Goal: Task Accomplishment & Management: Complete application form

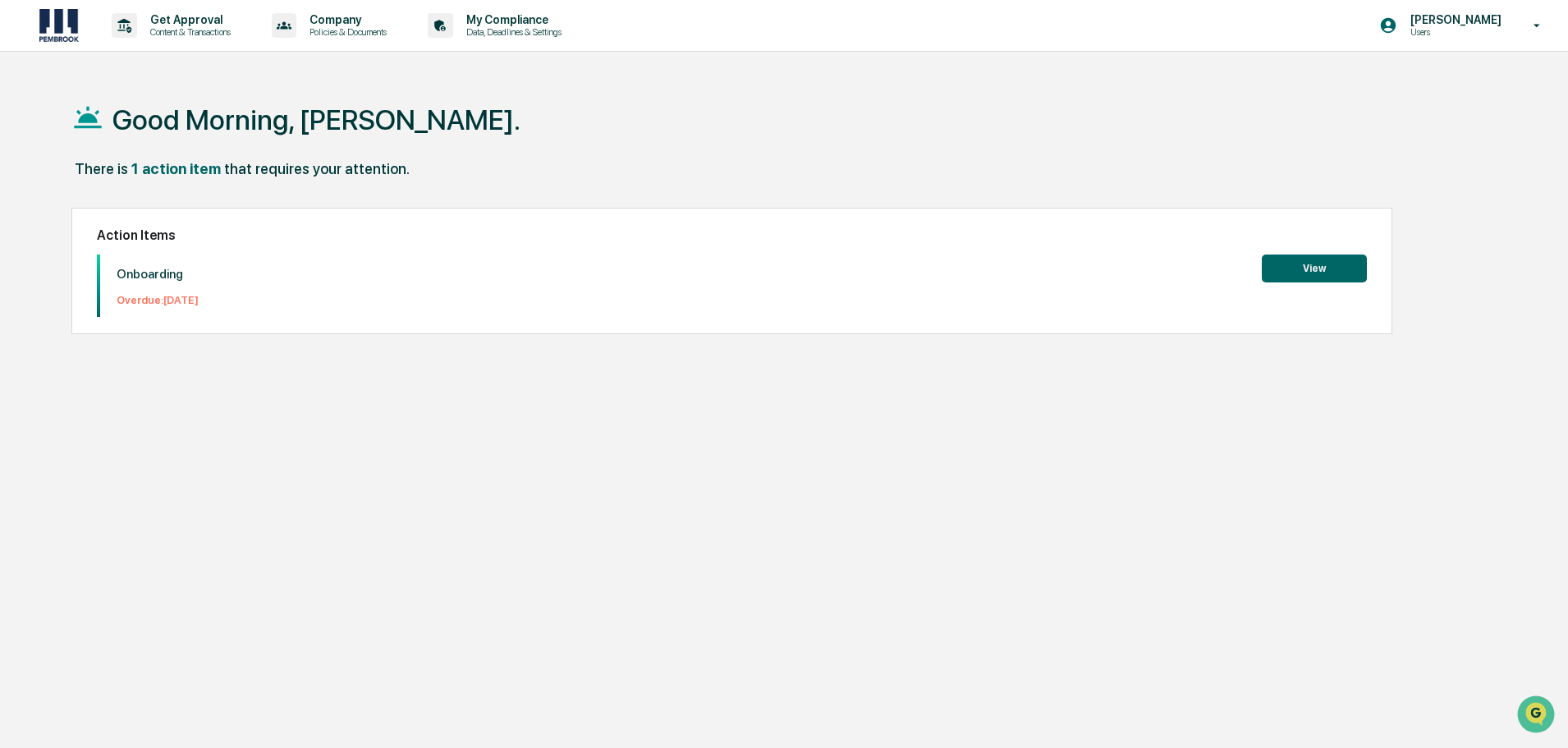
click at [1335, 274] on button "View" at bounding box center [1314, 268] width 106 height 28
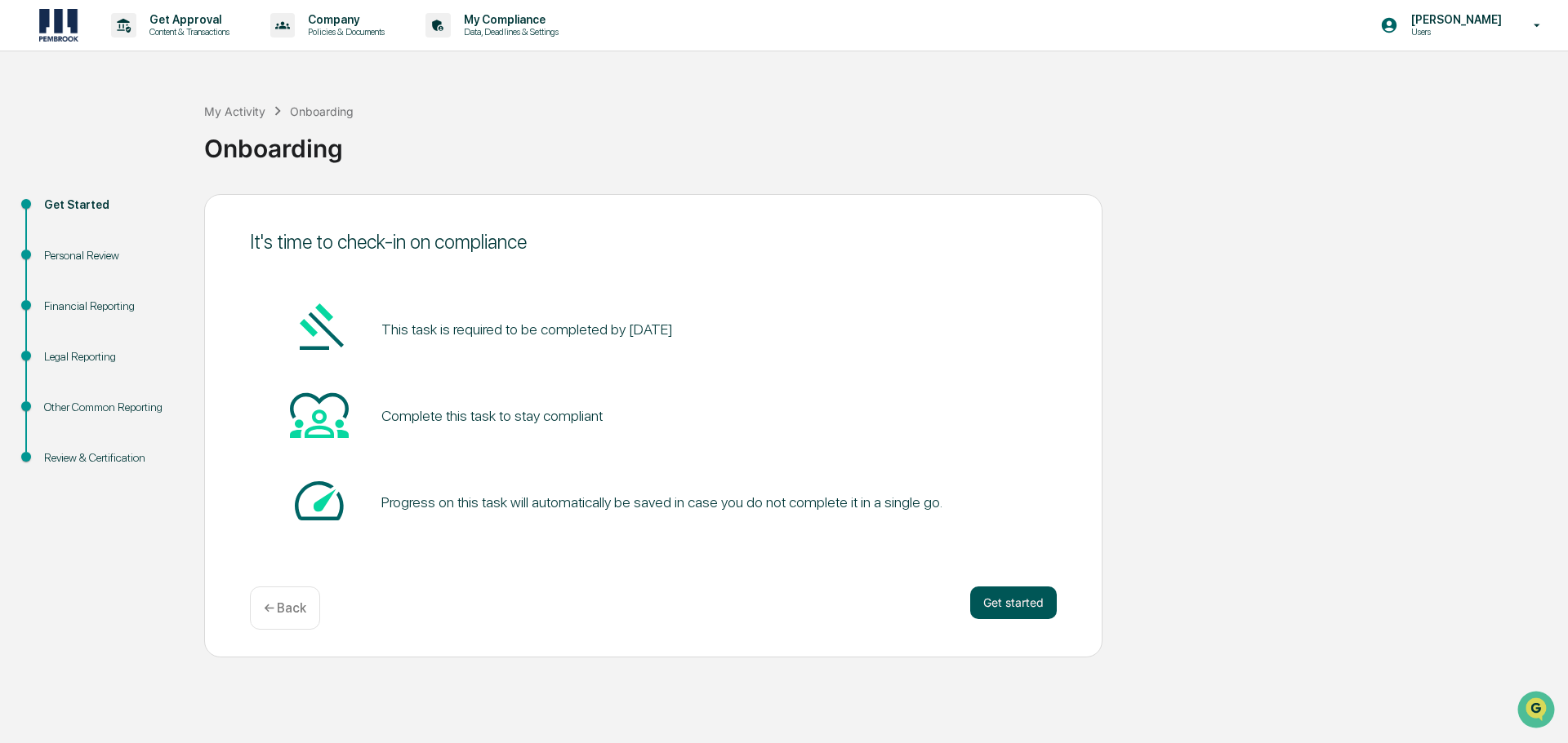
click at [1020, 605] on button "Get started" at bounding box center [1013, 603] width 86 height 33
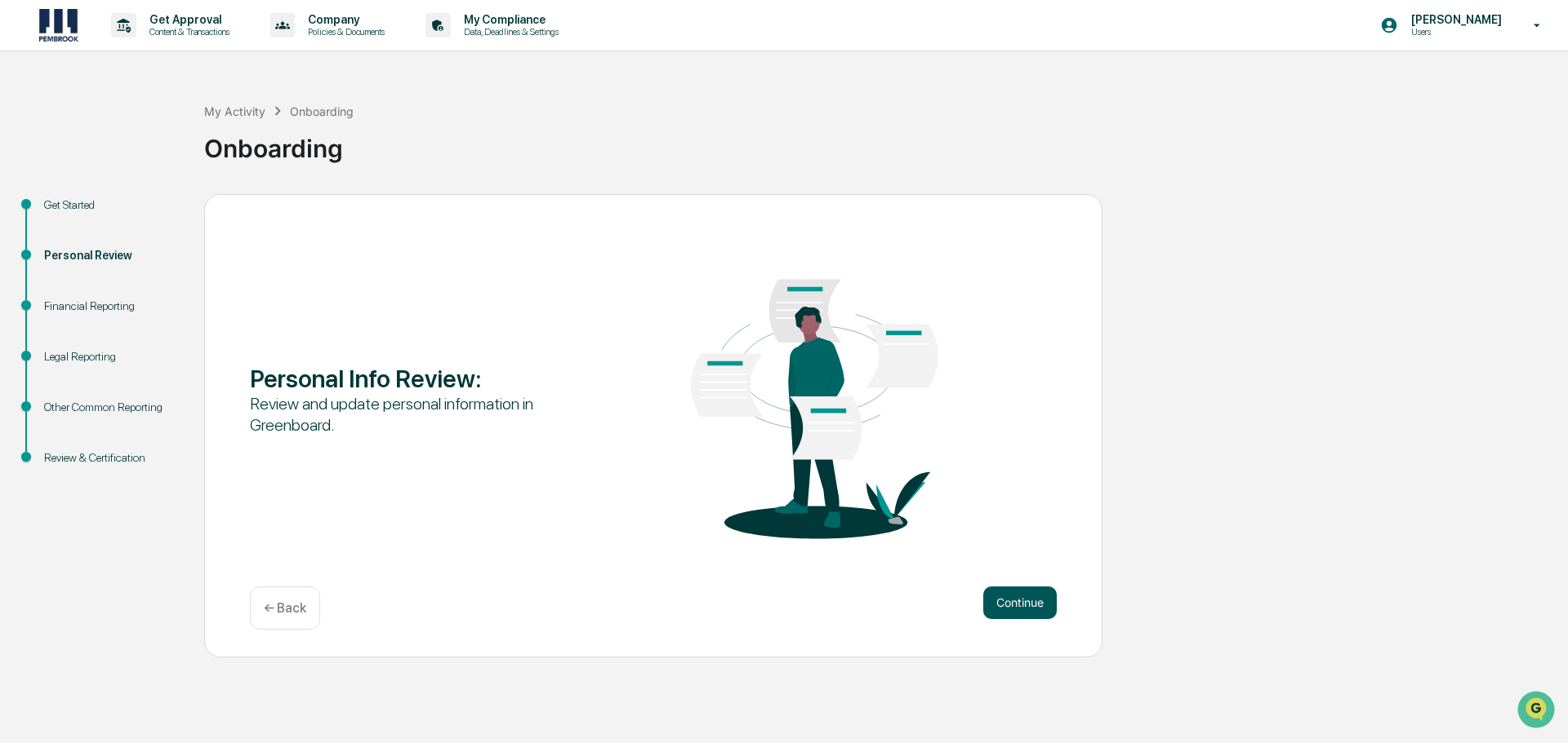
click at [1014, 607] on button "Continue" at bounding box center [1019, 603] width 73 height 33
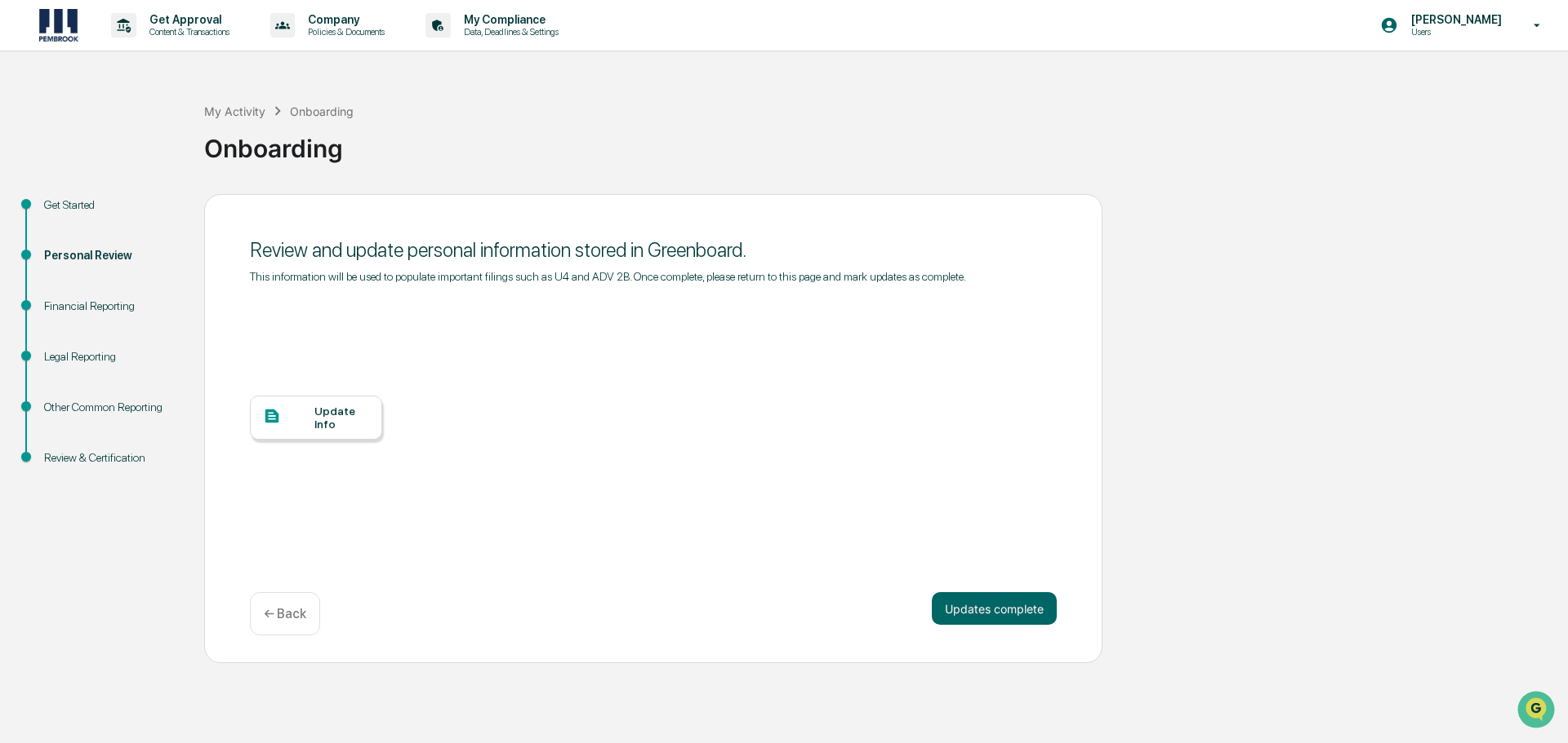
click at [326, 415] on div "Update Info" at bounding box center [341, 418] width 55 height 26
click at [87, 307] on div "Financial Reporting" at bounding box center [111, 306] width 134 height 17
click at [94, 304] on div "Financial Reporting" at bounding box center [111, 306] width 134 height 17
click at [74, 312] on div "Financial Reporting" at bounding box center [111, 306] width 134 height 17
click at [998, 602] on button "Updates complete" at bounding box center [994, 608] width 125 height 33
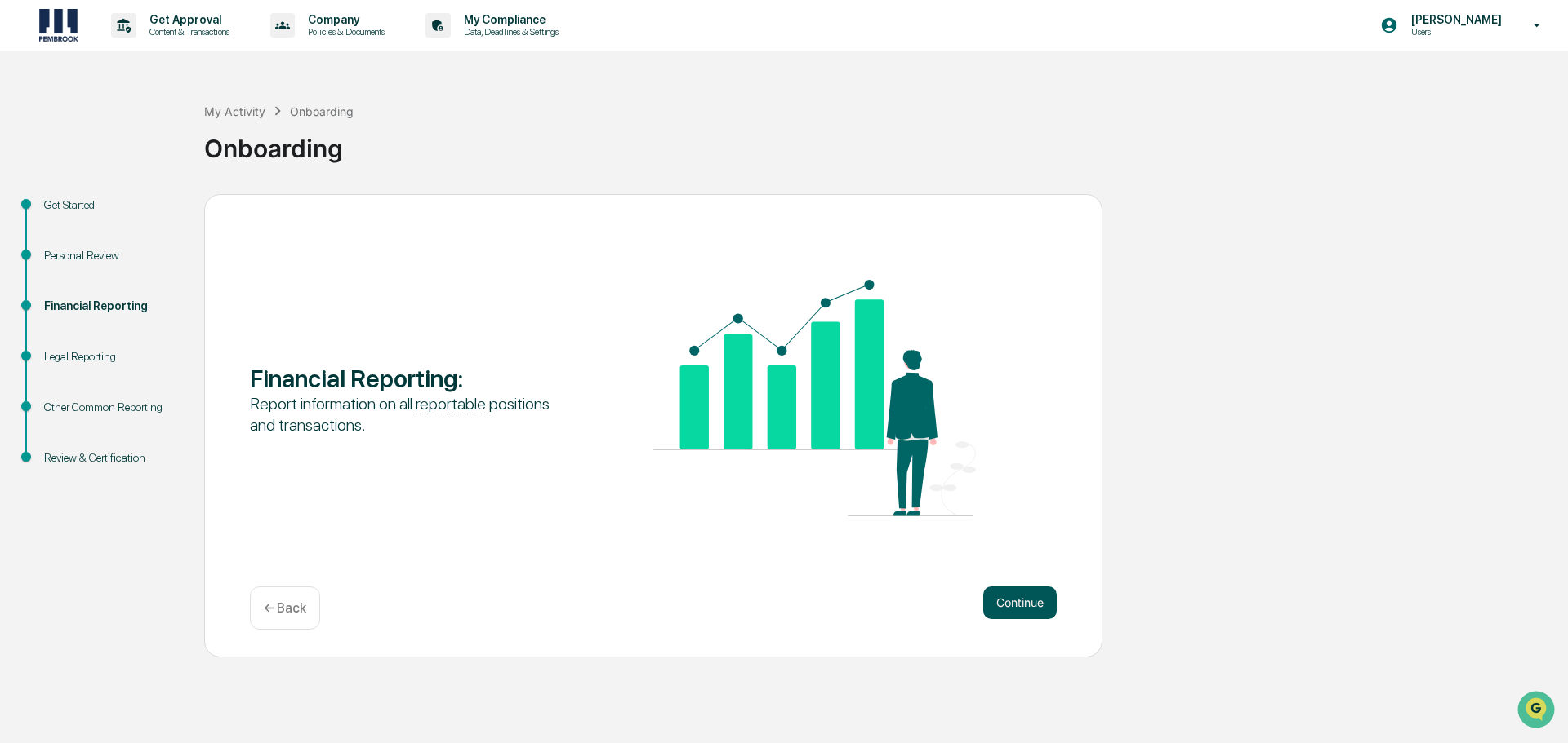
click at [1019, 609] on button "Continue" at bounding box center [1019, 603] width 73 height 33
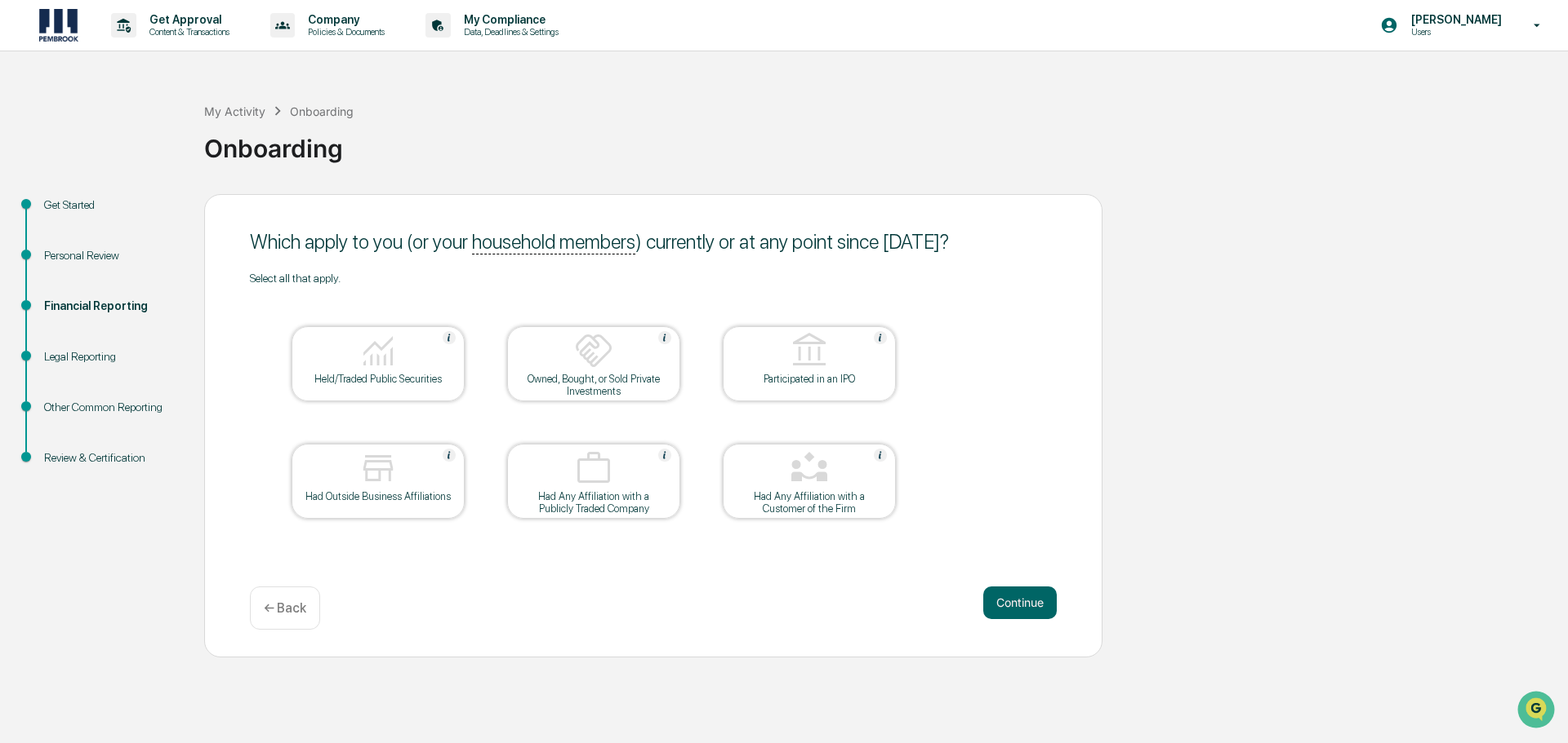
click at [342, 366] on div at bounding box center [377, 352] width 163 height 41
click at [1010, 594] on button "Continue" at bounding box center [1019, 603] width 73 height 33
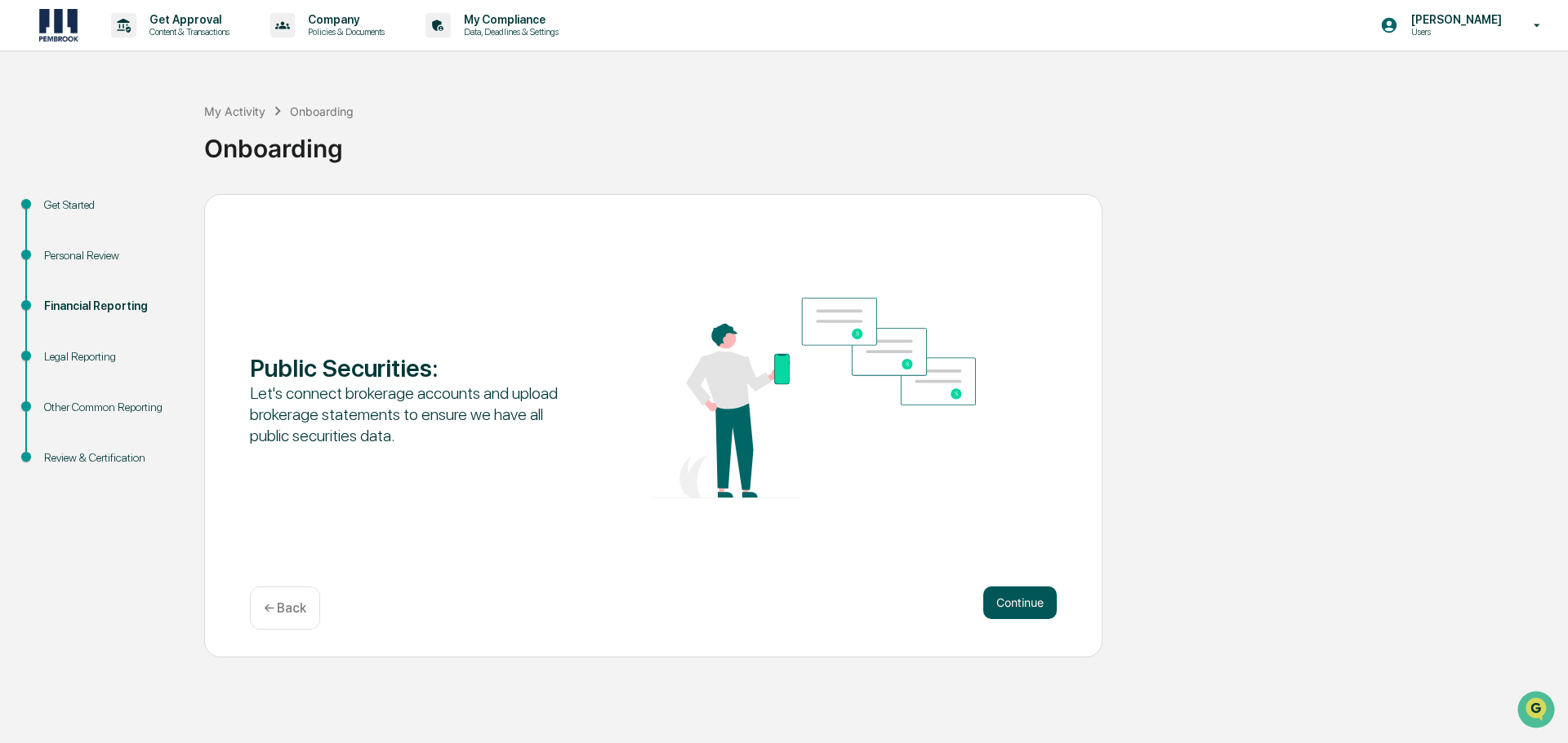
click at [1030, 615] on button "Continue" at bounding box center [1019, 603] width 73 height 33
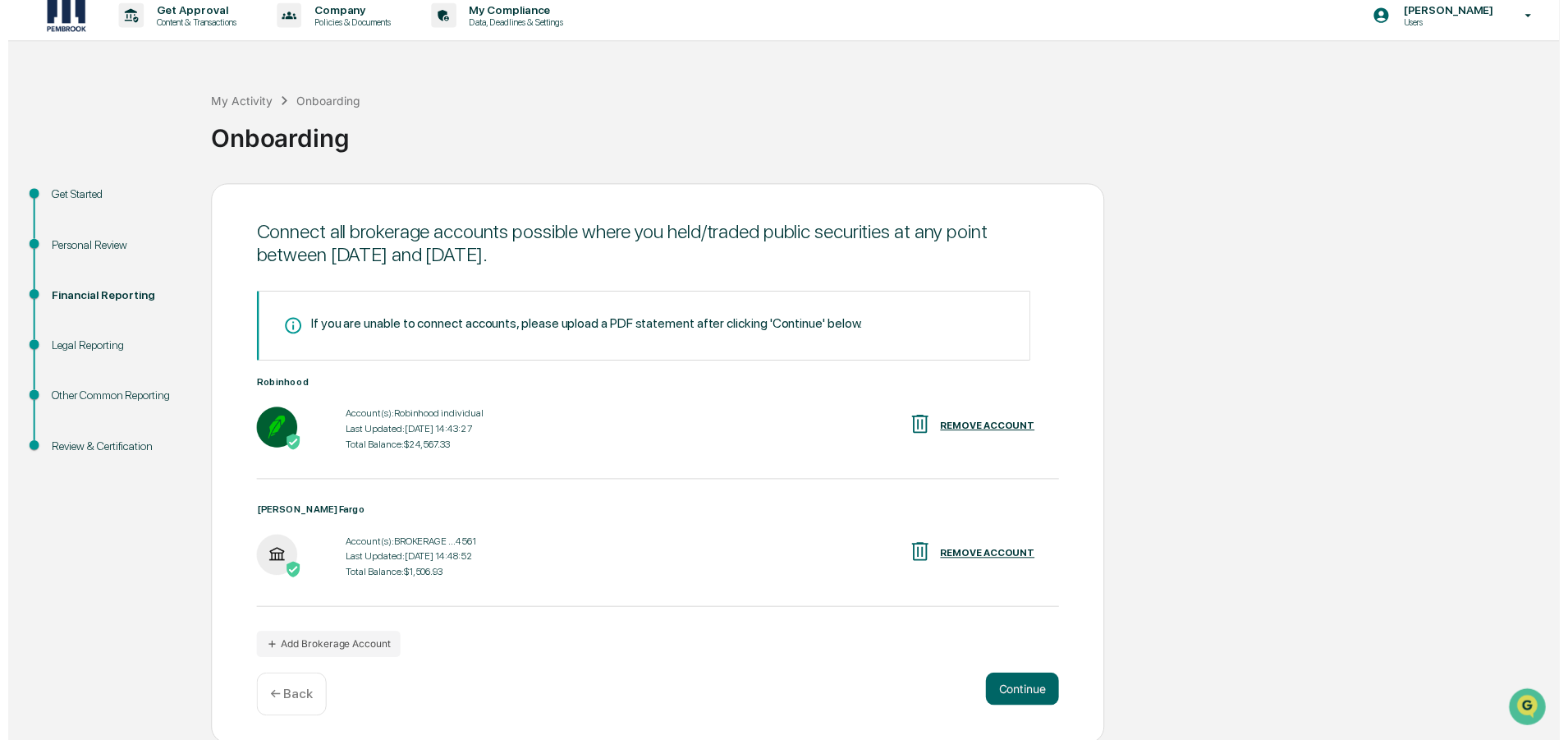
scroll to position [13, 0]
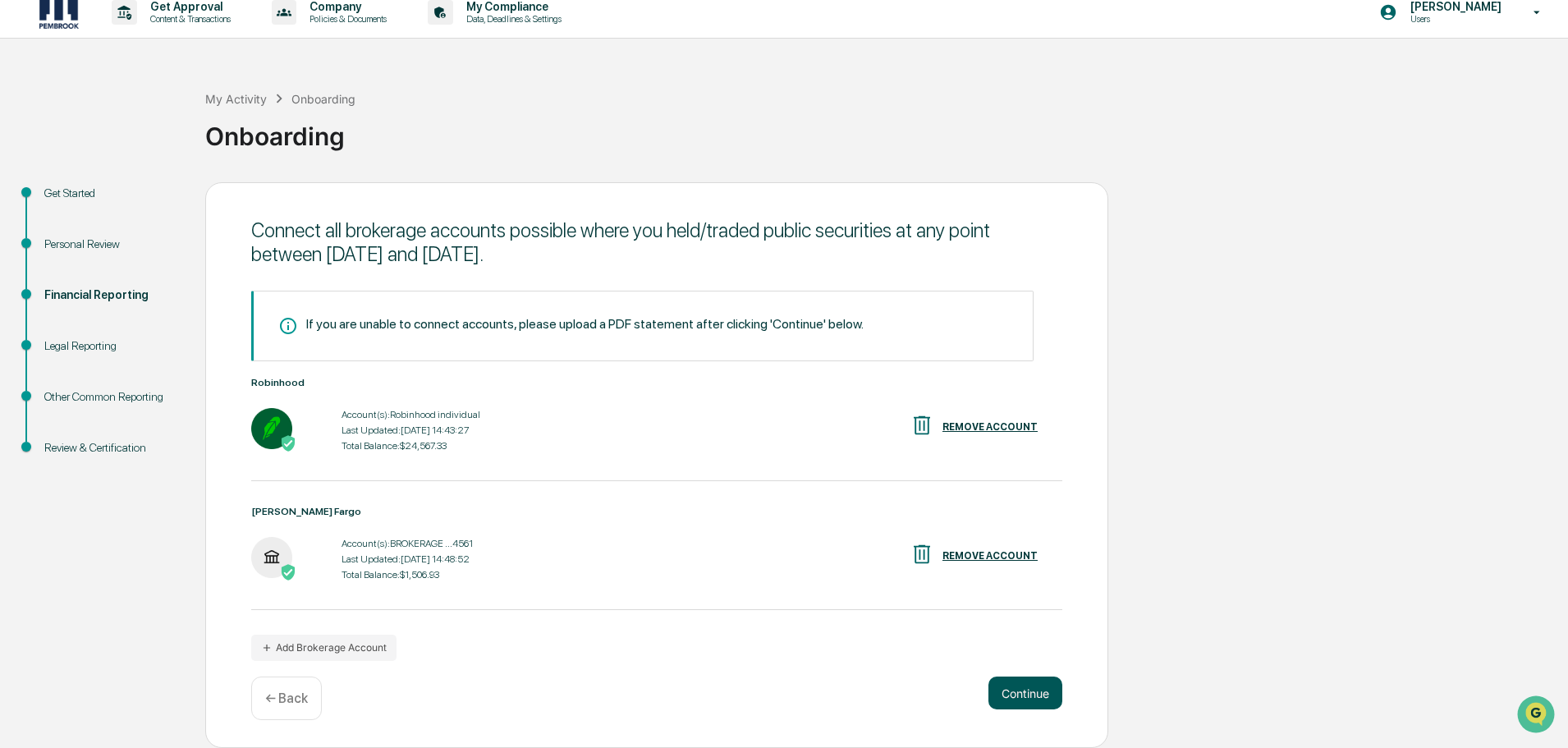
click at [1008, 697] on button "Continue" at bounding box center [1025, 693] width 74 height 33
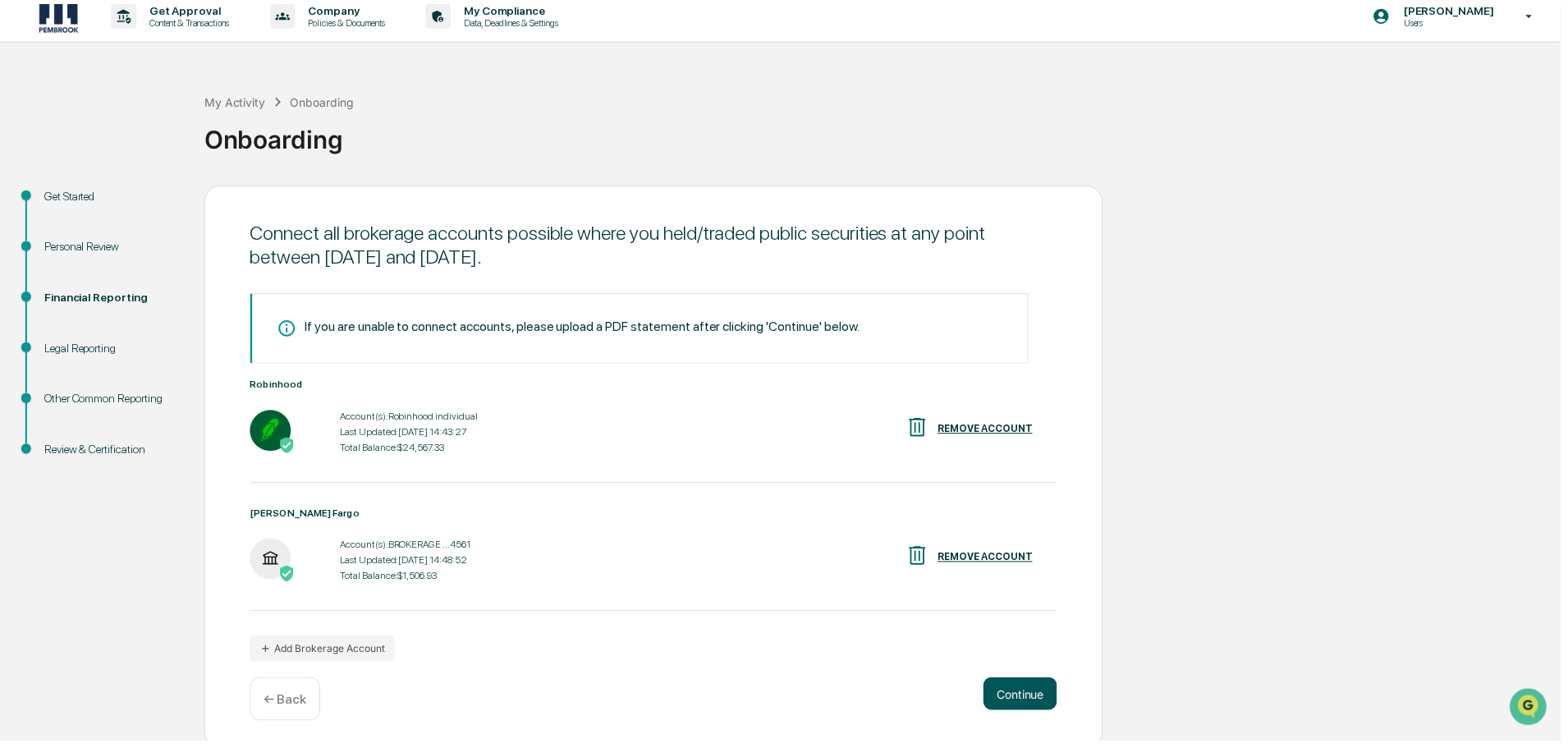
scroll to position [0, 0]
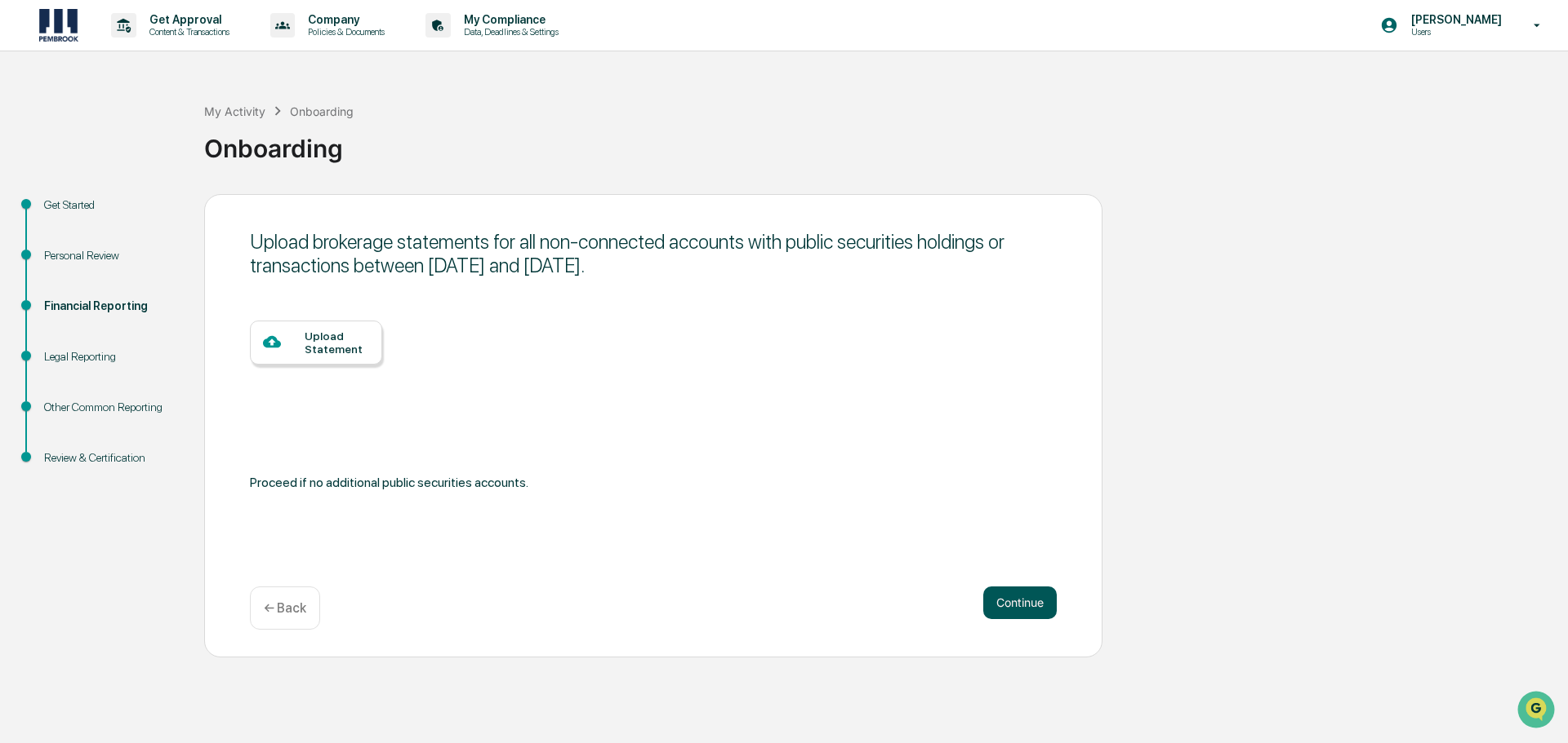
click at [1004, 604] on button "Continue" at bounding box center [1019, 603] width 73 height 33
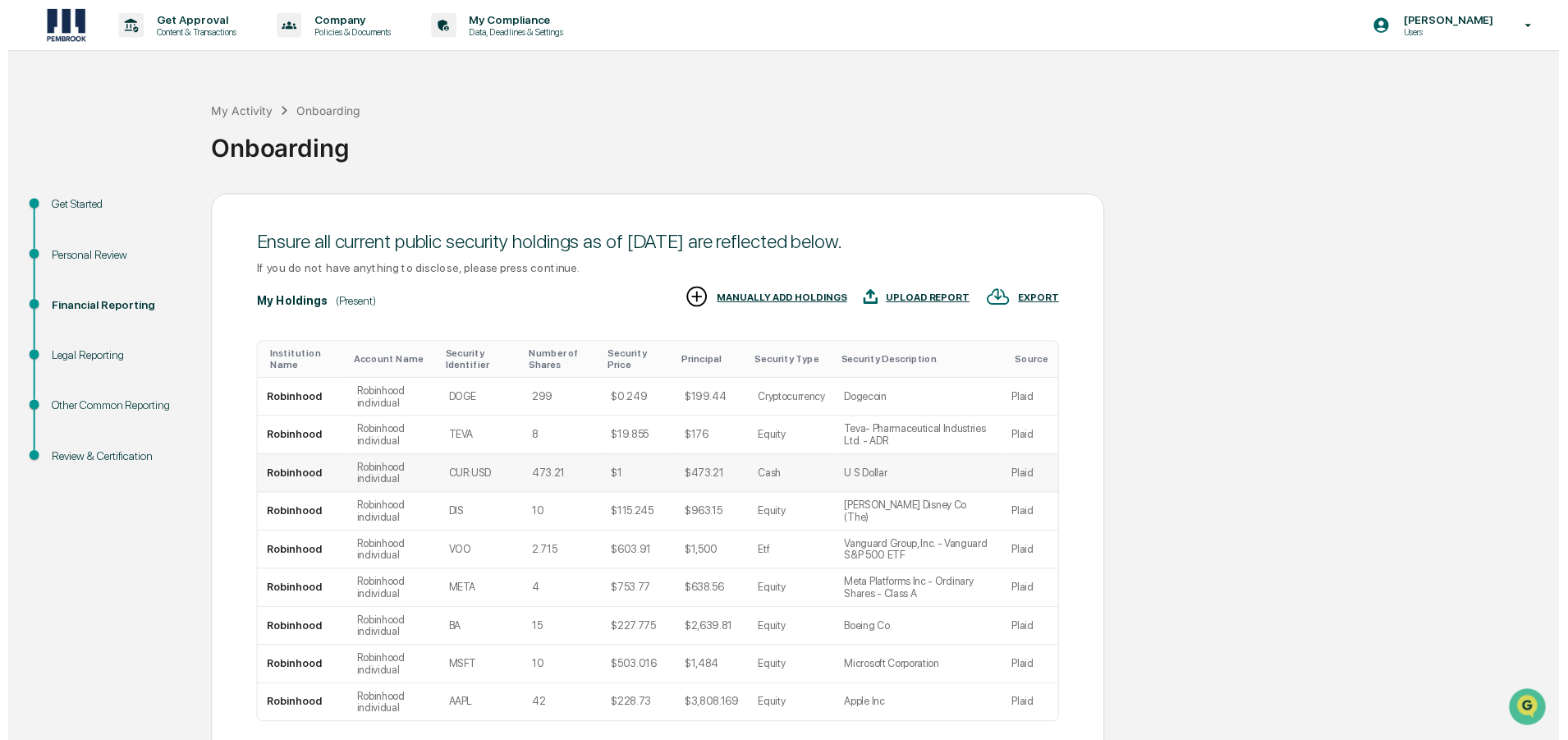
scroll to position [124, 0]
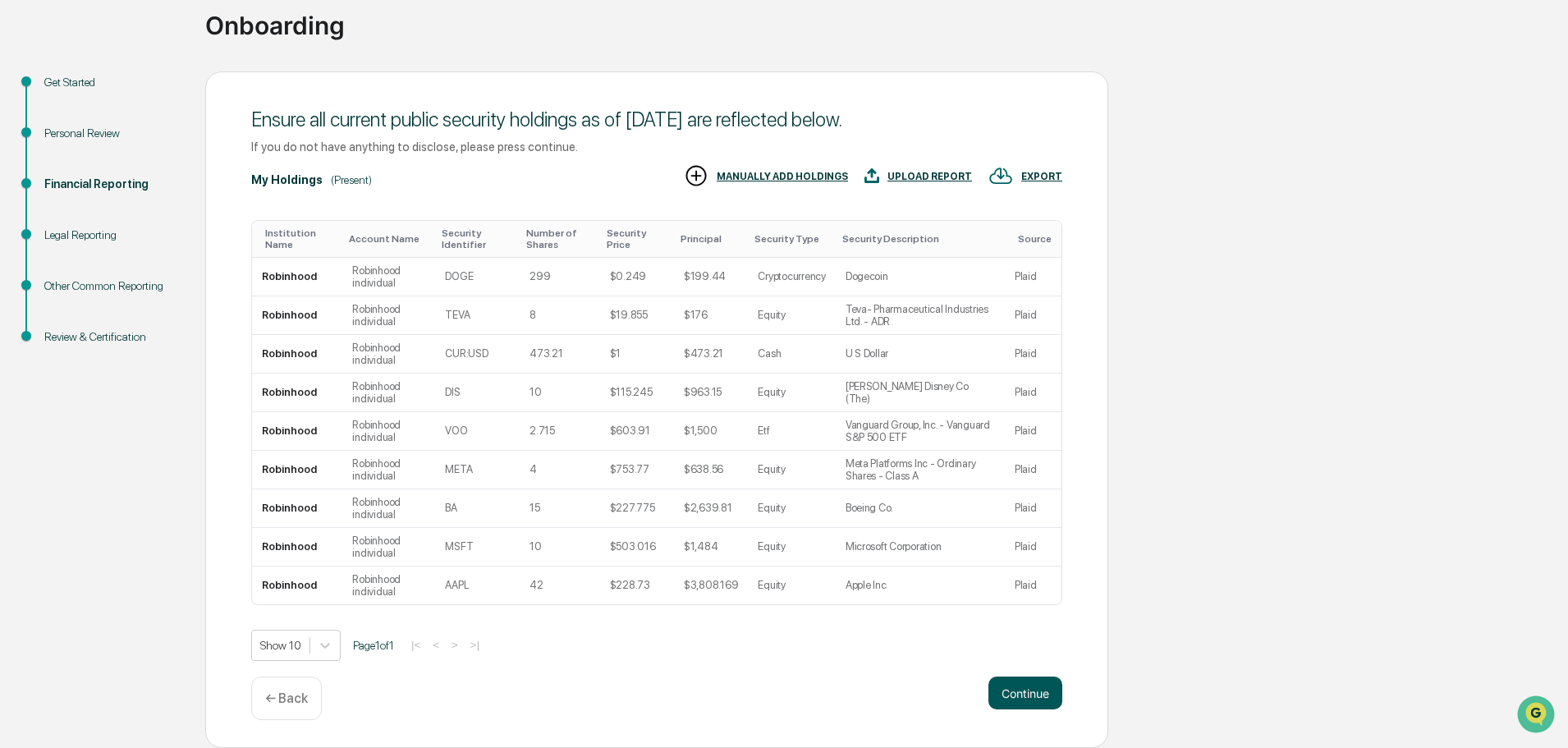
click at [1011, 693] on button "Continue" at bounding box center [1025, 693] width 74 height 33
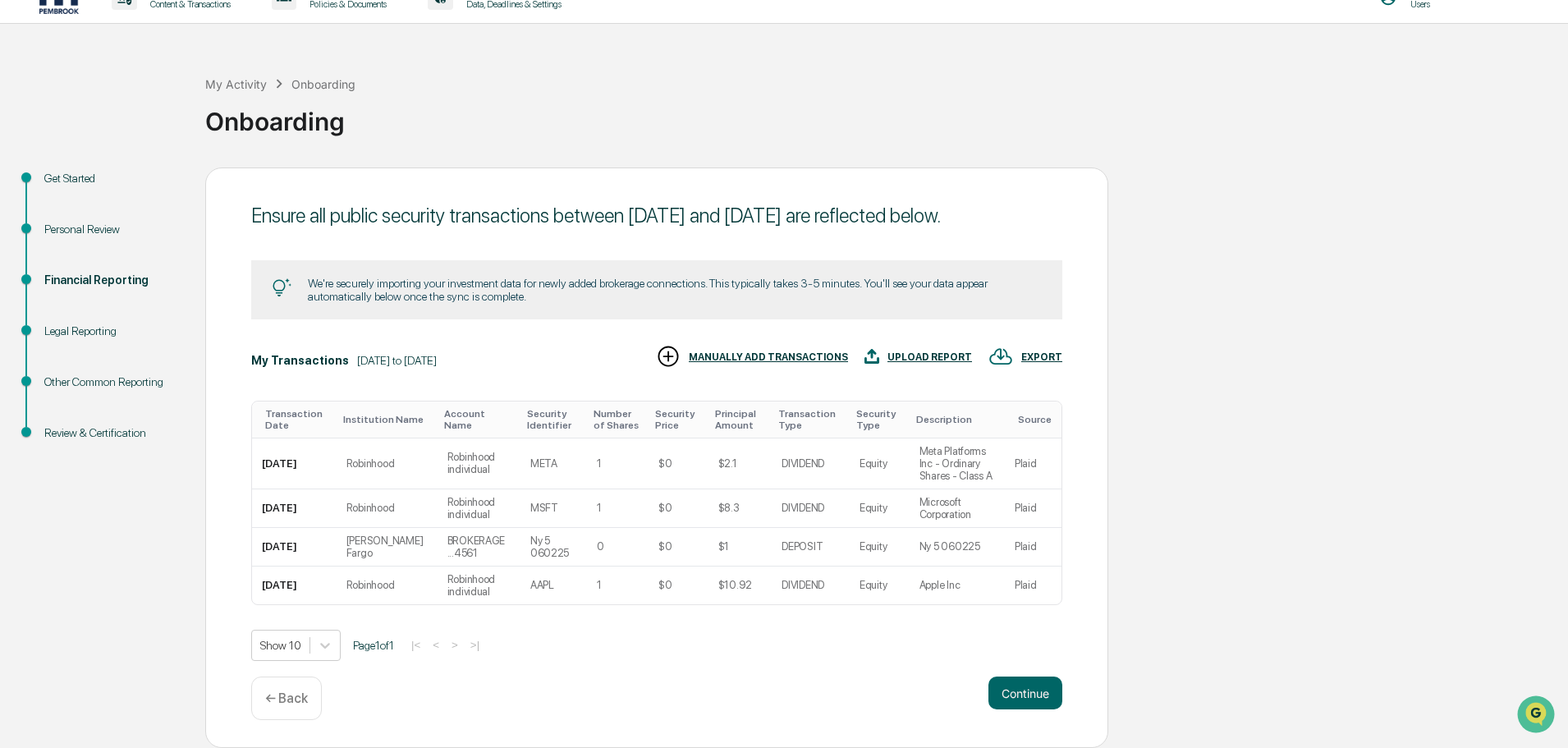
scroll to position [0, 0]
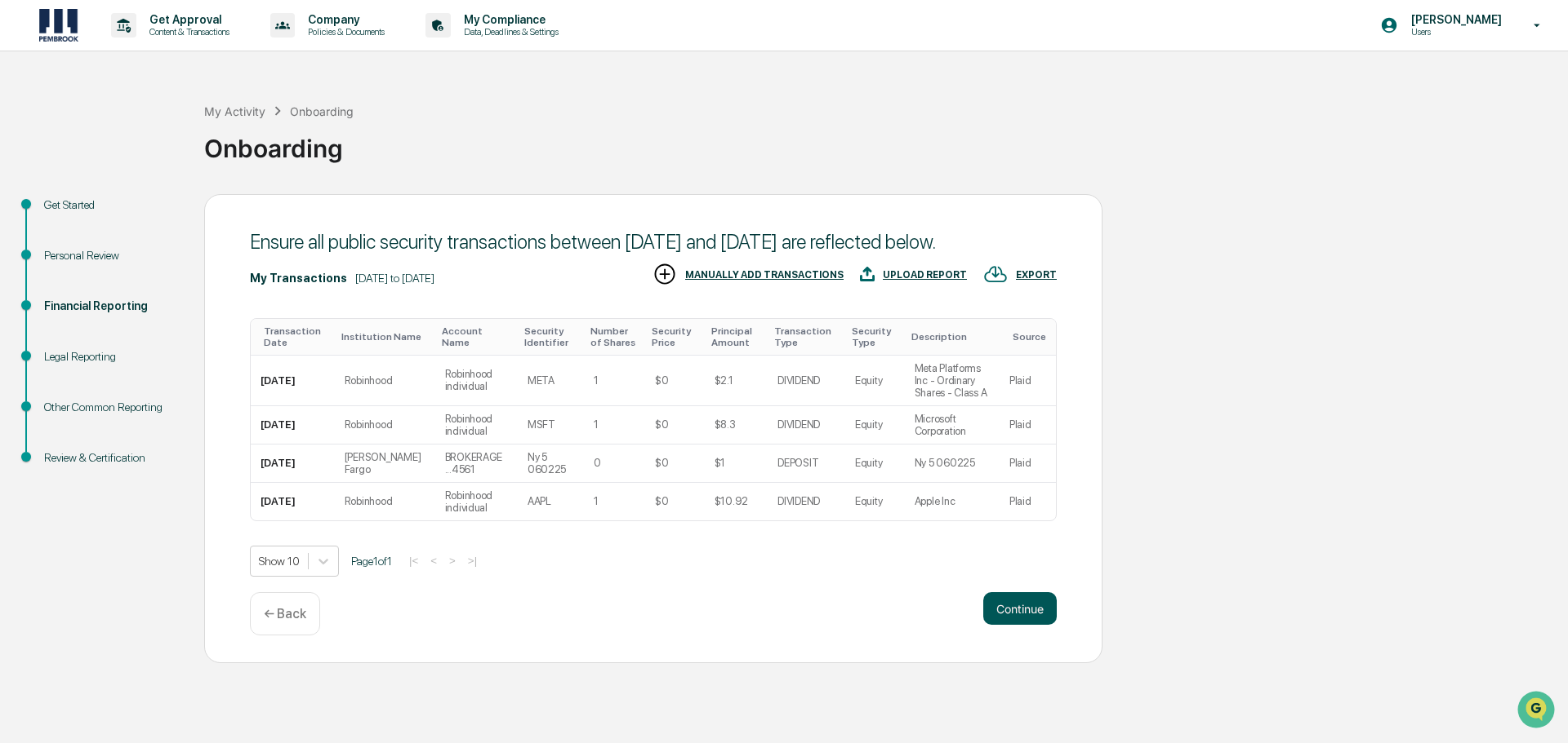
click at [1019, 610] on button "Continue" at bounding box center [1019, 608] width 73 height 33
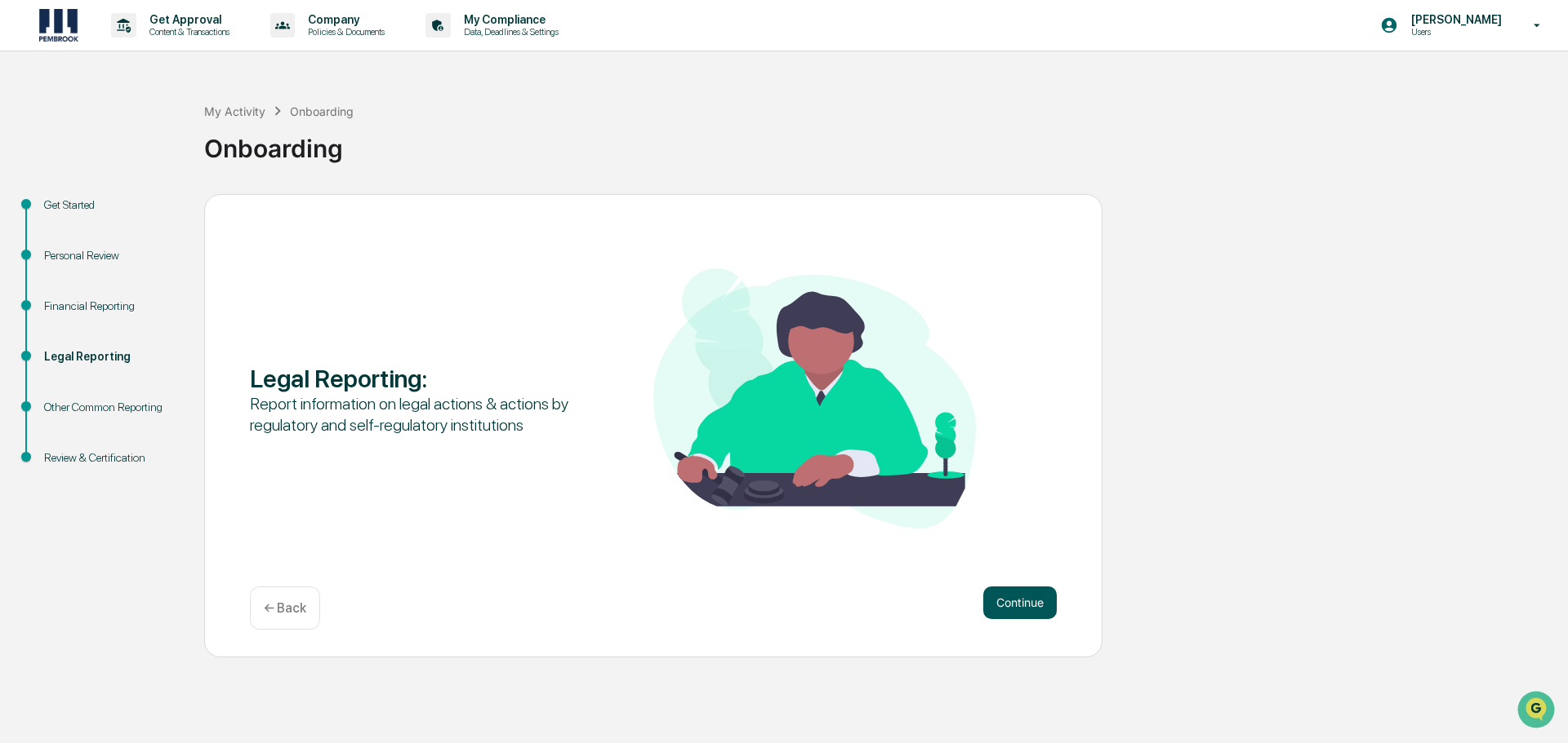
click at [1014, 603] on button "Continue" at bounding box center [1019, 603] width 73 height 33
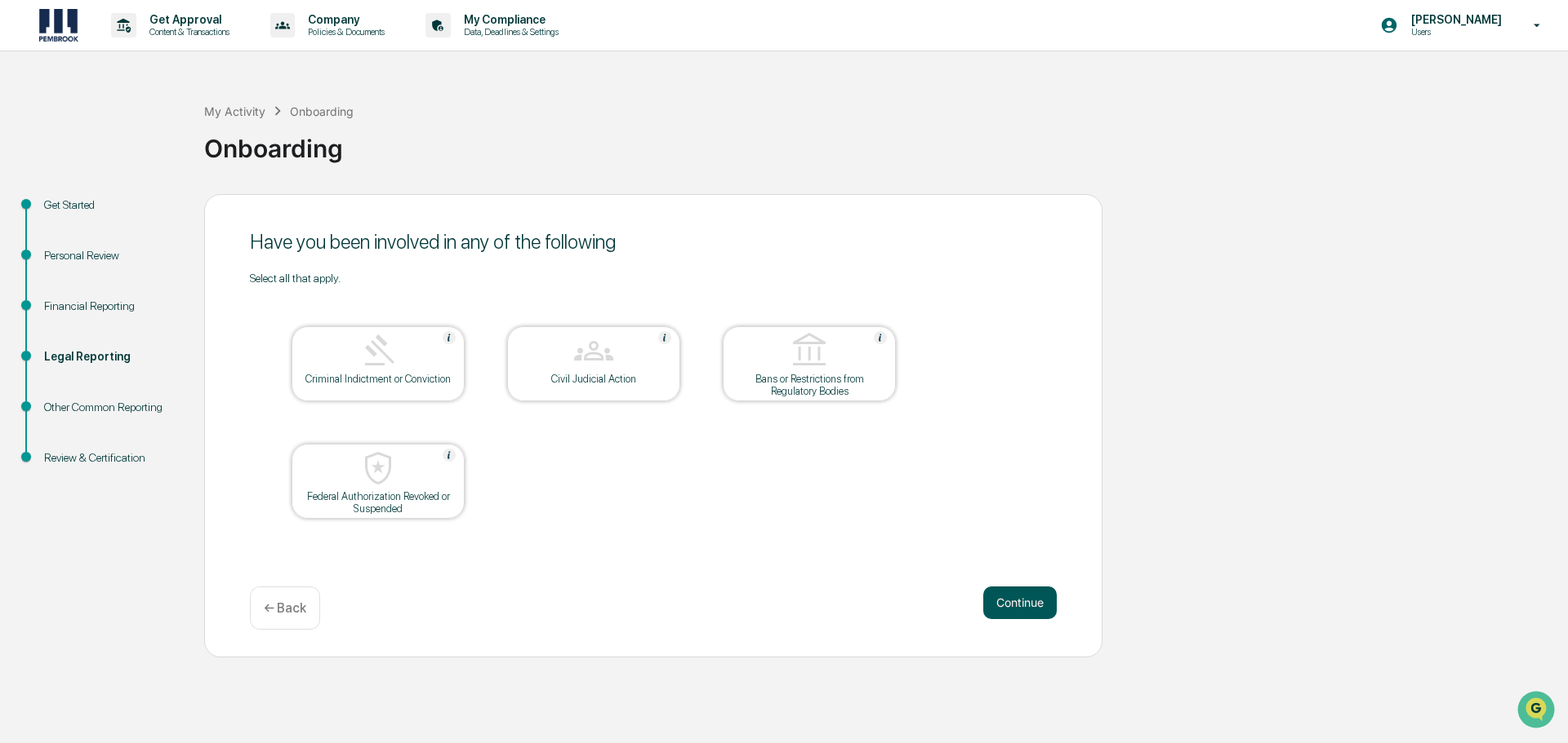
click at [1010, 603] on button "Continue" at bounding box center [1019, 603] width 73 height 33
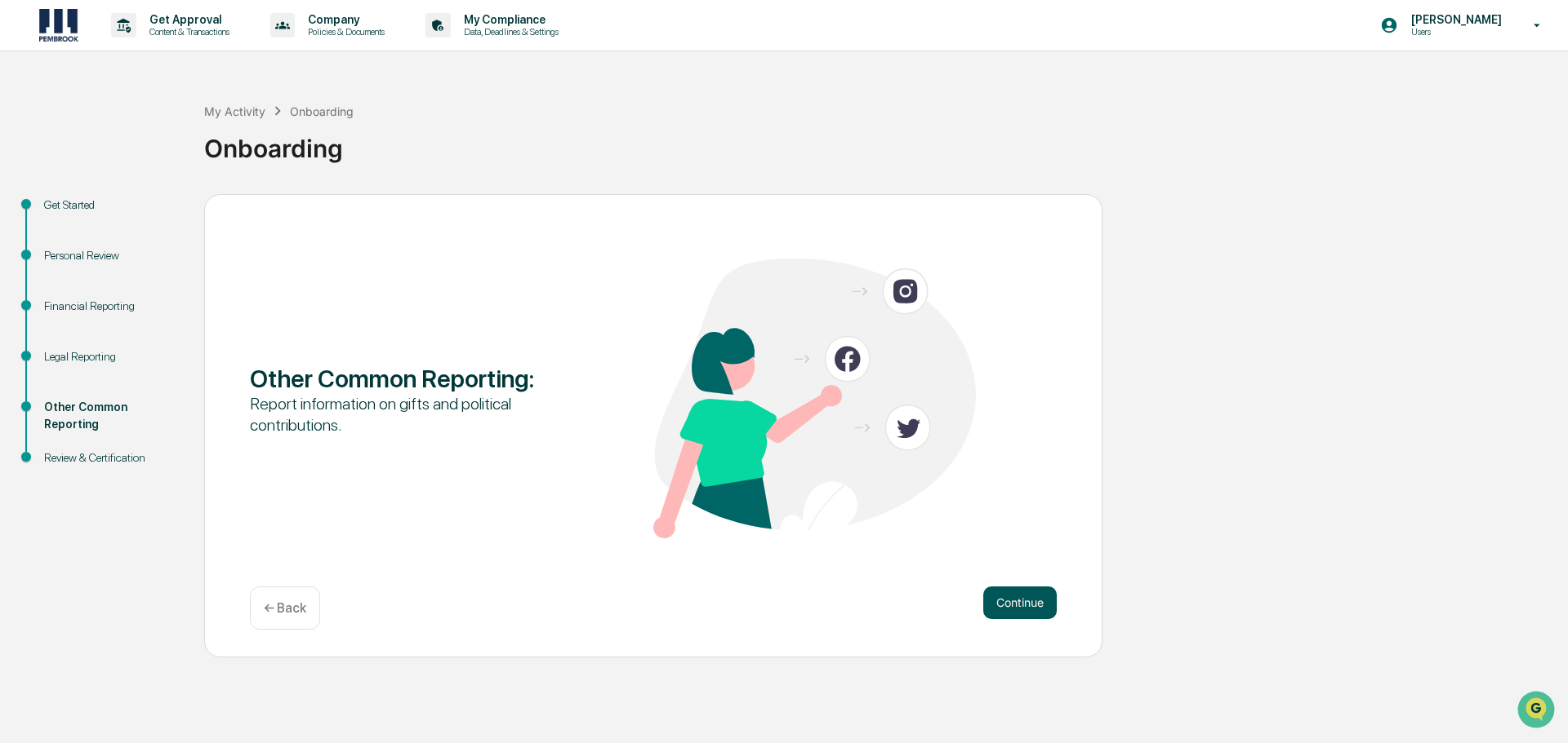
click at [1004, 603] on button "Continue" at bounding box center [1019, 603] width 73 height 33
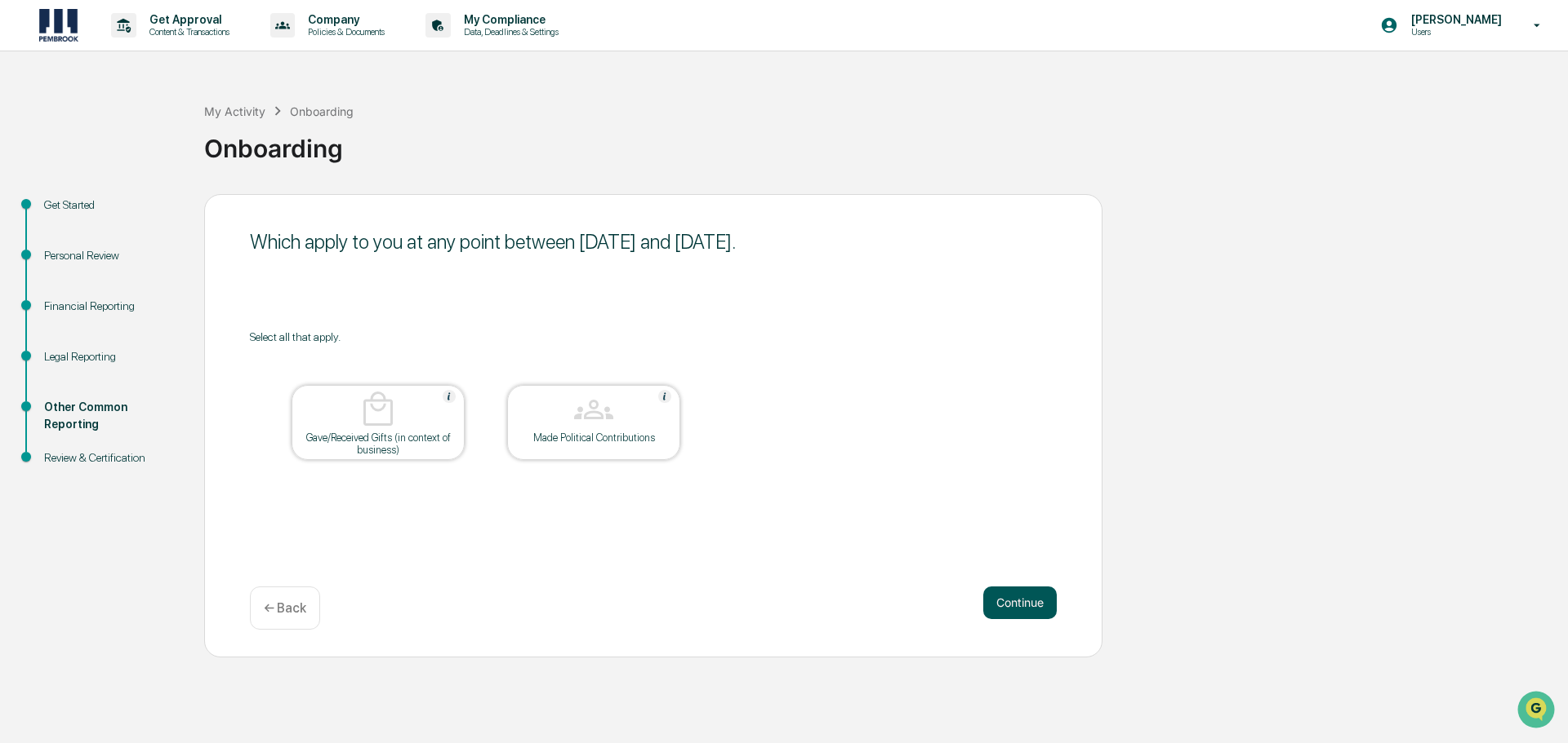
click at [1003, 604] on button "Continue" at bounding box center [1019, 603] width 73 height 33
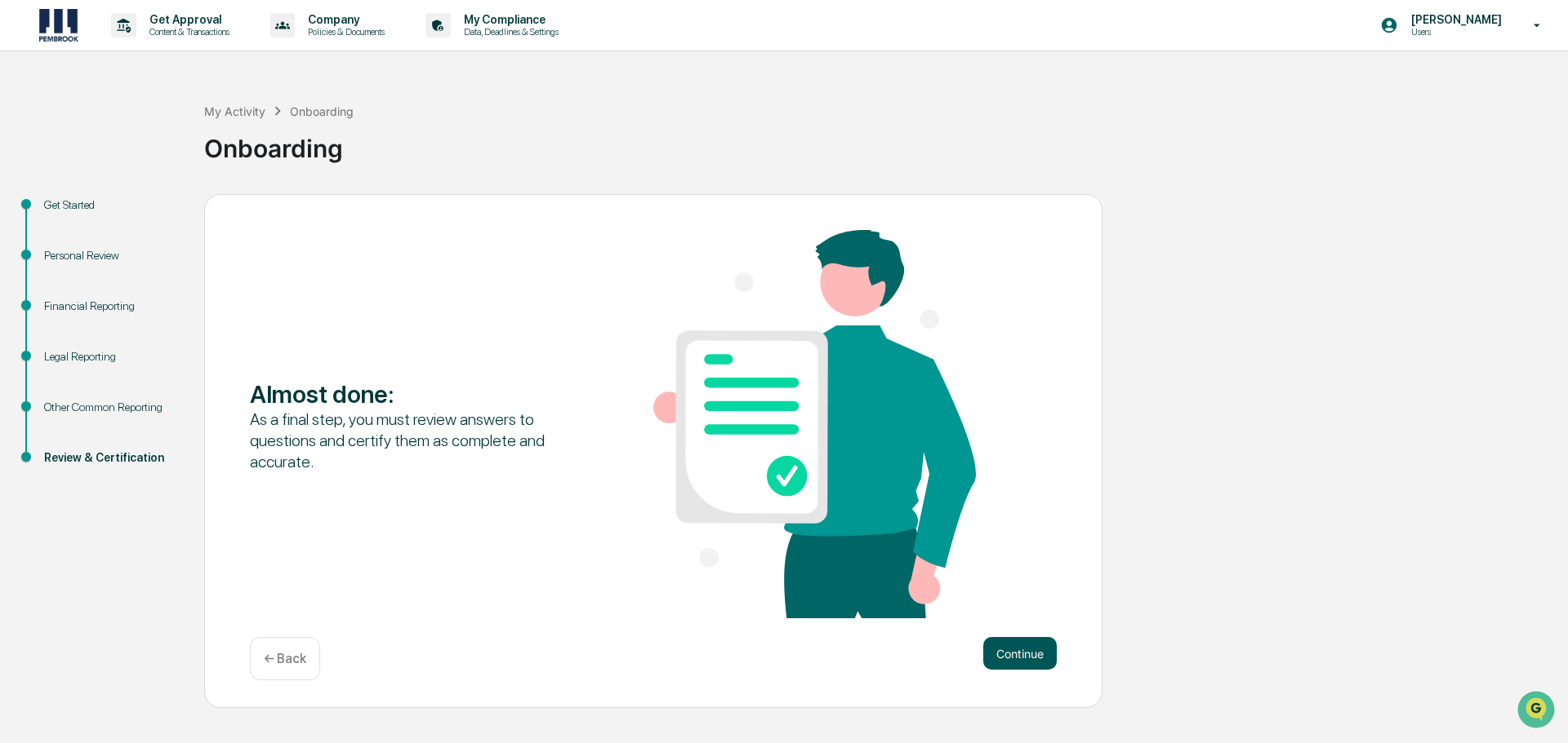
click at [1039, 645] on button "Continue" at bounding box center [1019, 653] width 73 height 33
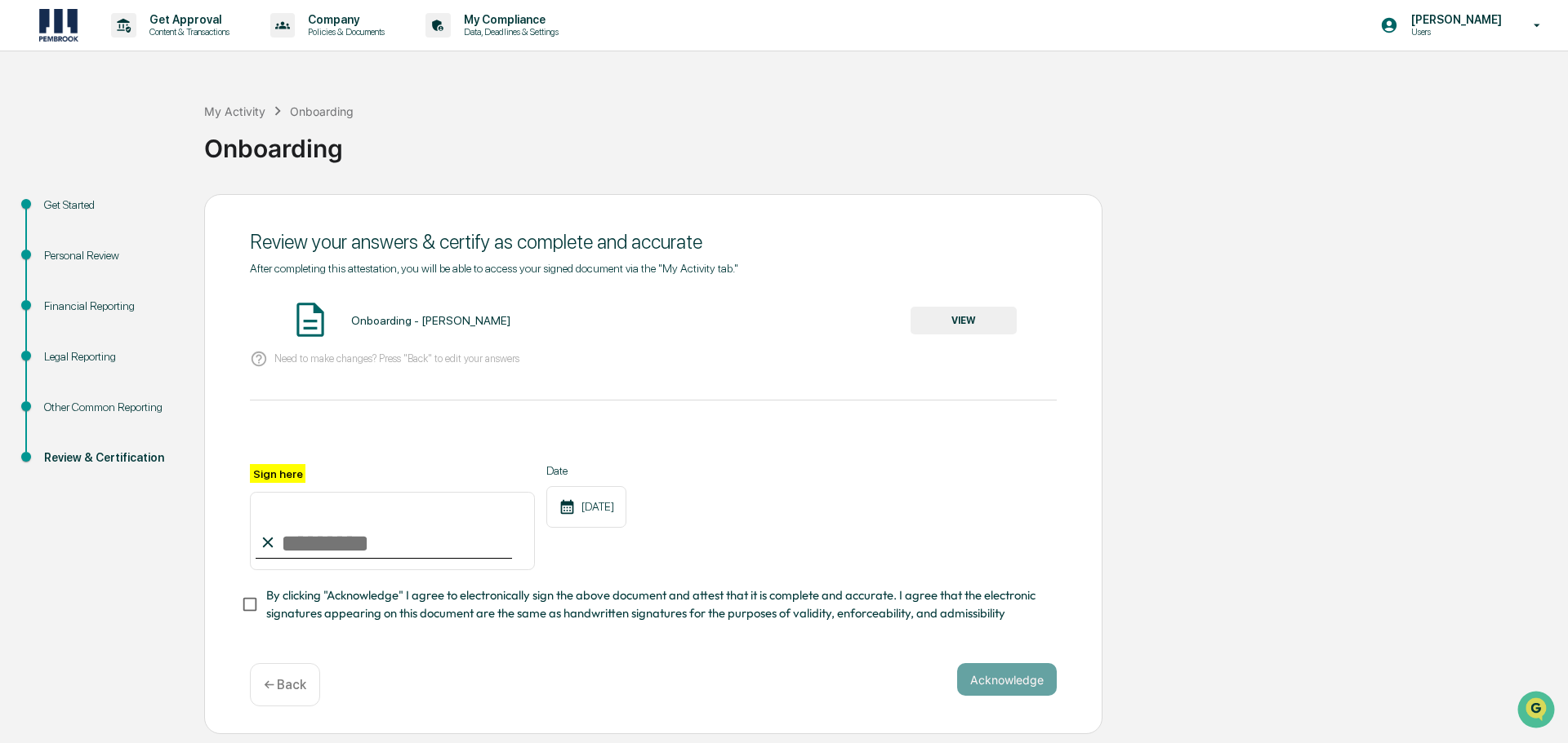
click at [331, 545] on input "Sign here" at bounding box center [392, 531] width 285 height 78
type input "*********"
click at [790, 463] on div at bounding box center [653, 444] width 807 height 39
click at [1004, 680] on button "Acknowledge" at bounding box center [1006, 680] width 100 height 33
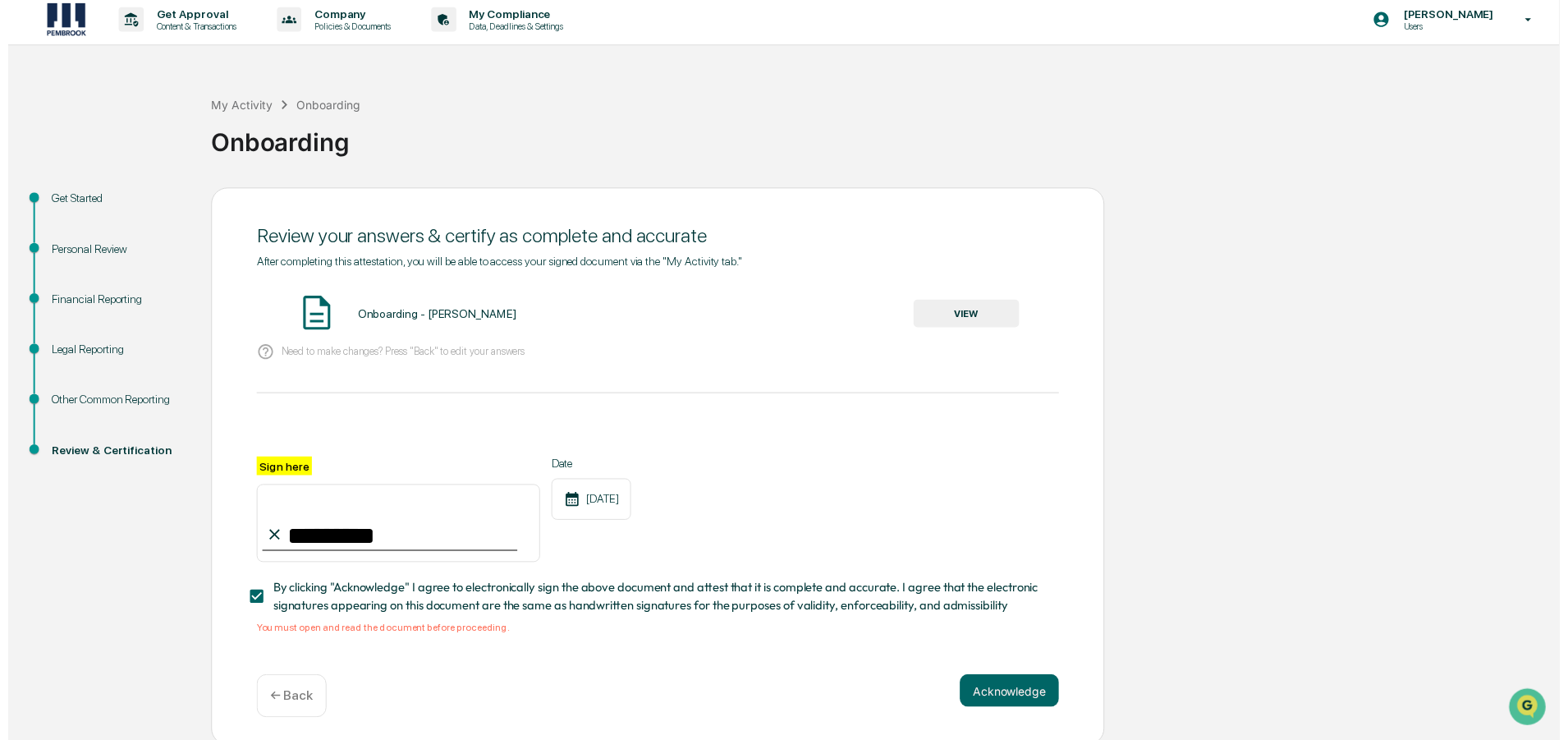
scroll to position [16, 0]
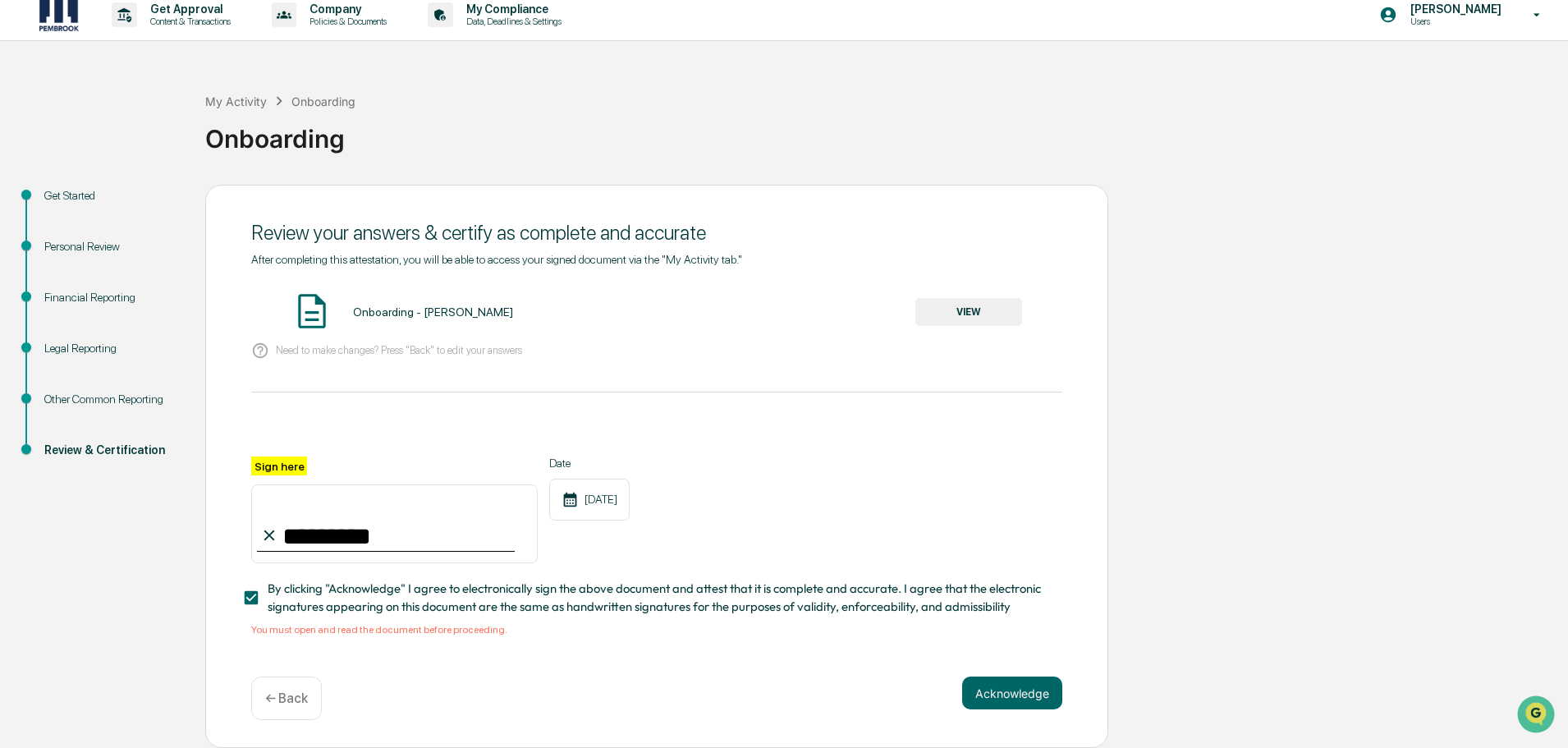
click at [994, 298] on button "VIEW" at bounding box center [968, 311] width 106 height 28
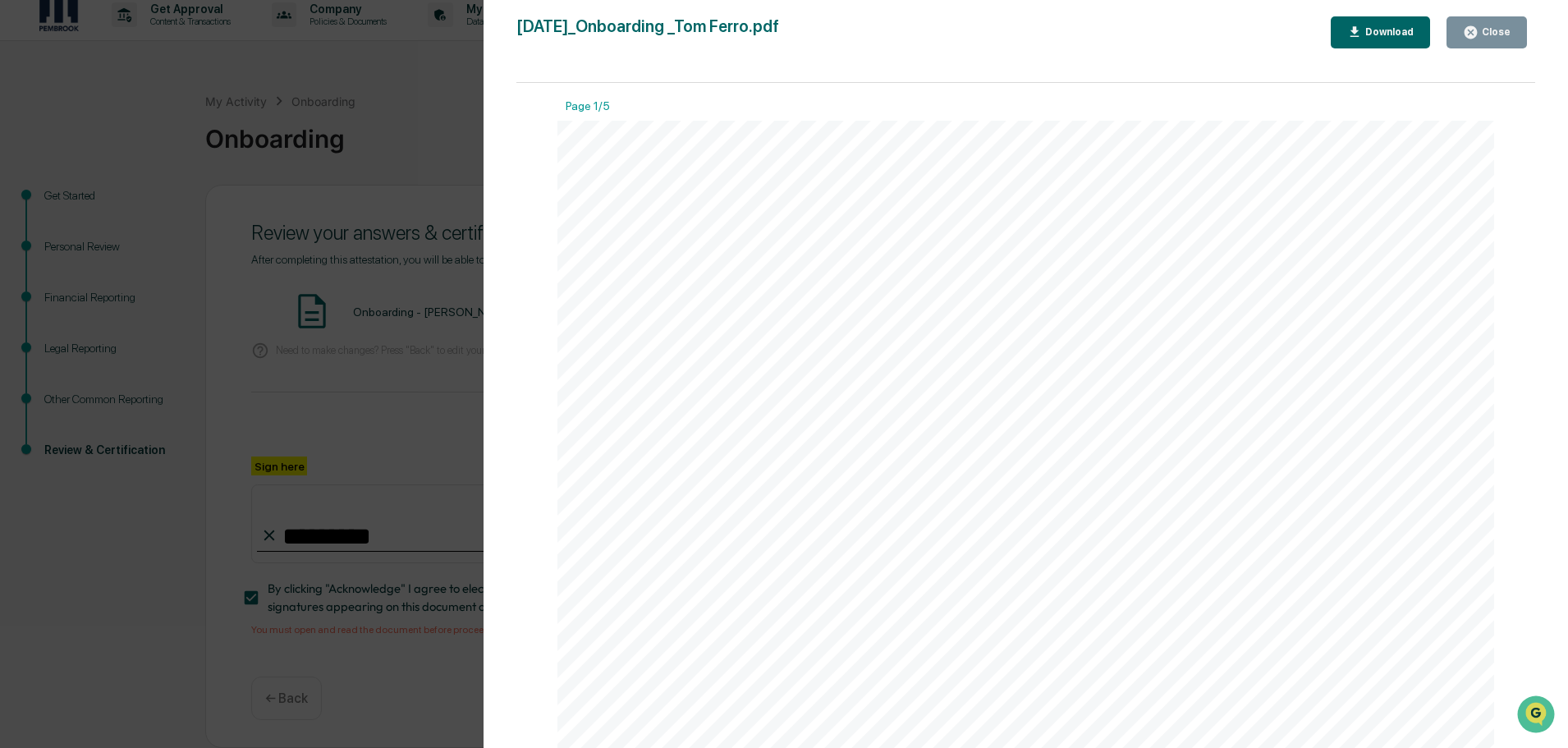
click at [1379, 31] on div "Download" at bounding box center [1388, 32] width 51 height 12
click at [1499, 34] on div "Close" at bounding box center [1495, 32] width 32 height 12
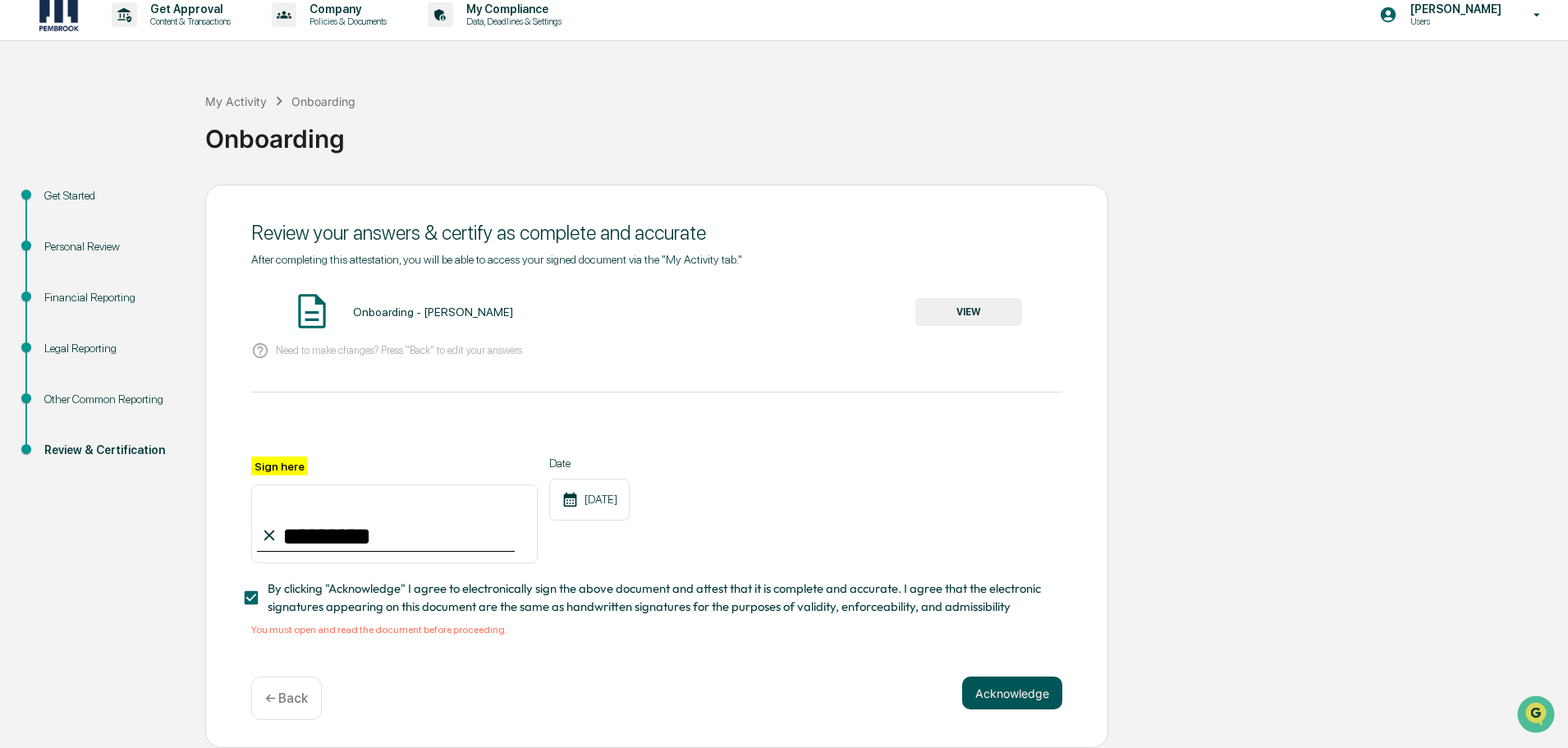
click at [988, 703] on button "Acknowledge" at bounding box center [1012, 693] width 100 height 33
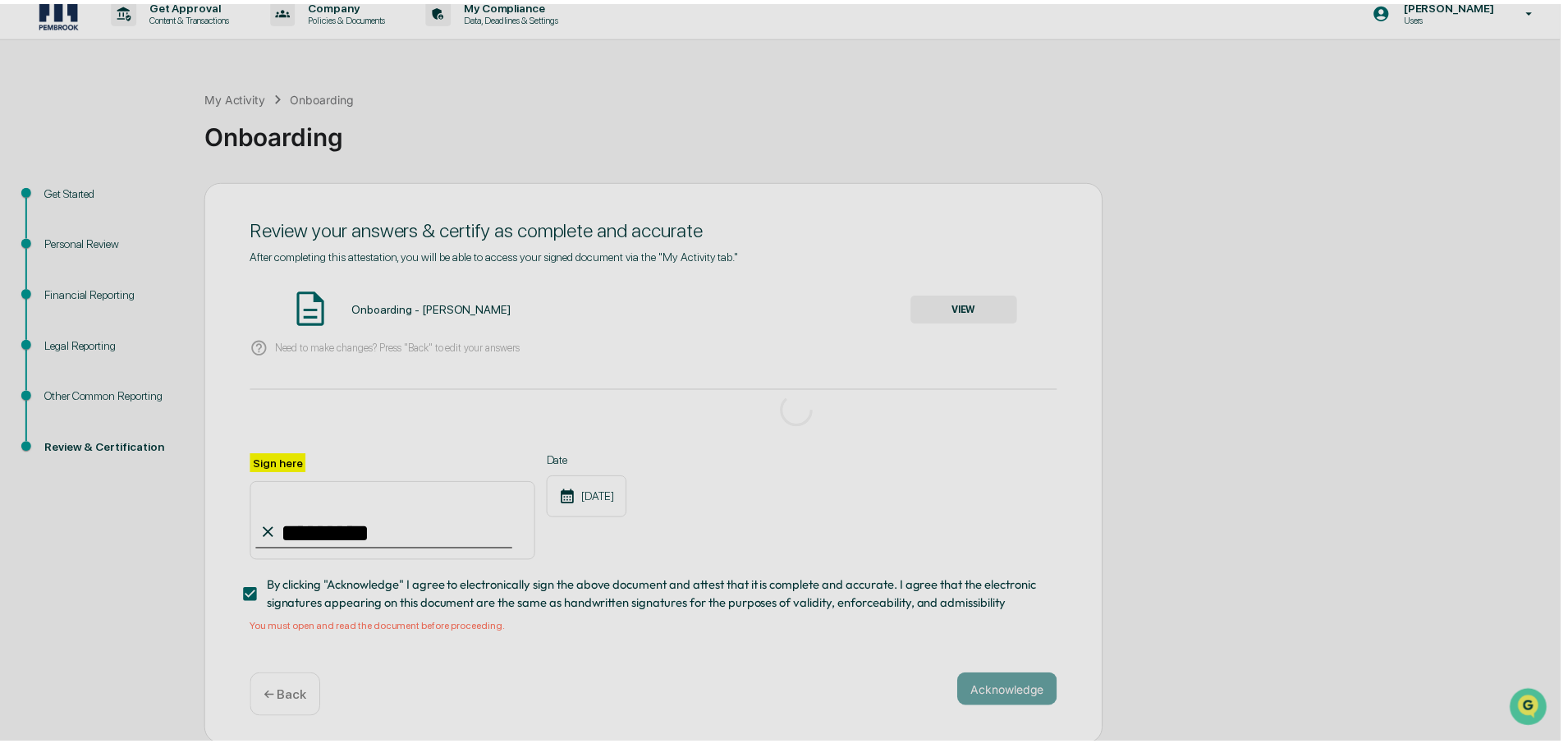
scroll to position [0, 0]
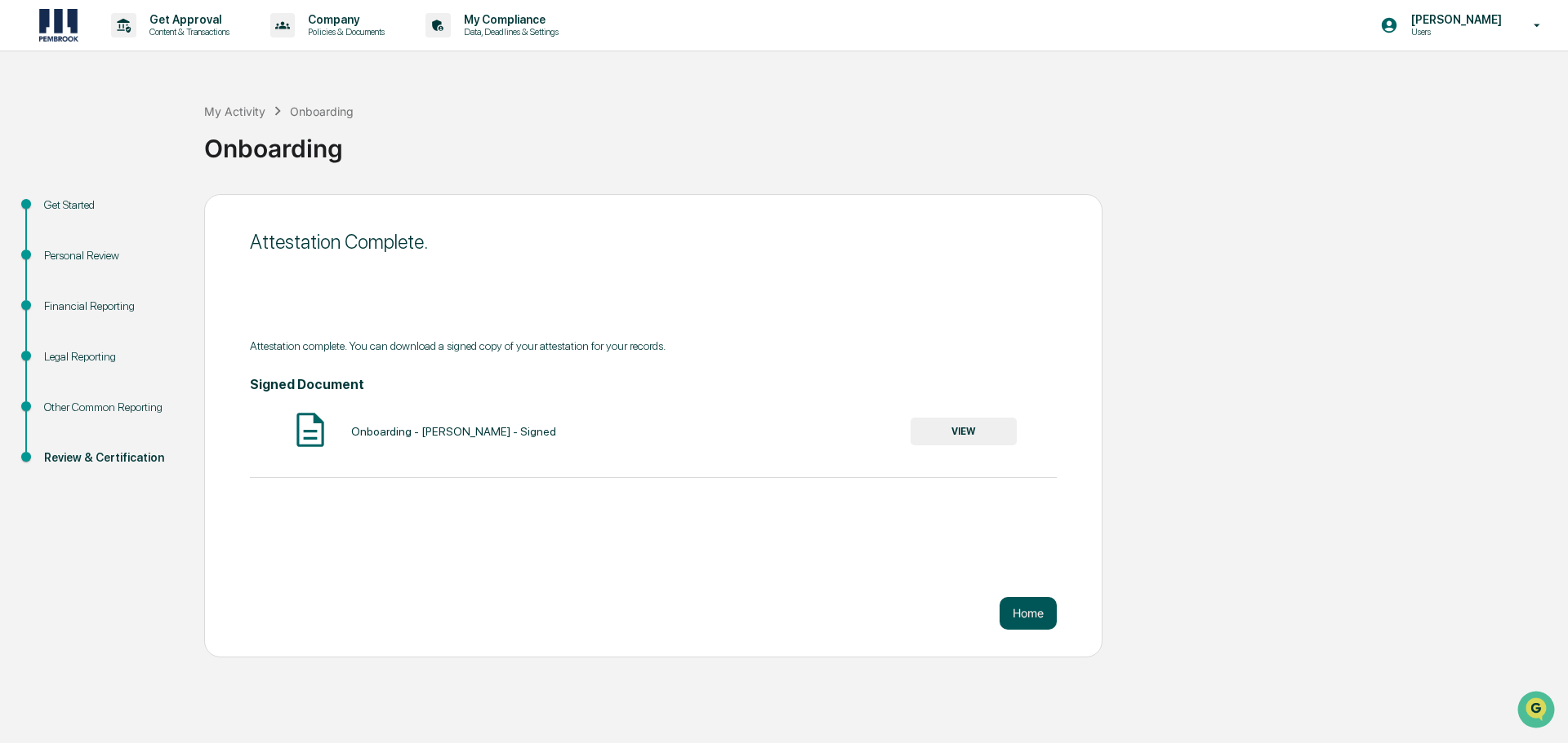
click at [1029, 611] on button "Home" at bounding box center [1027, 613] width 57 height 33
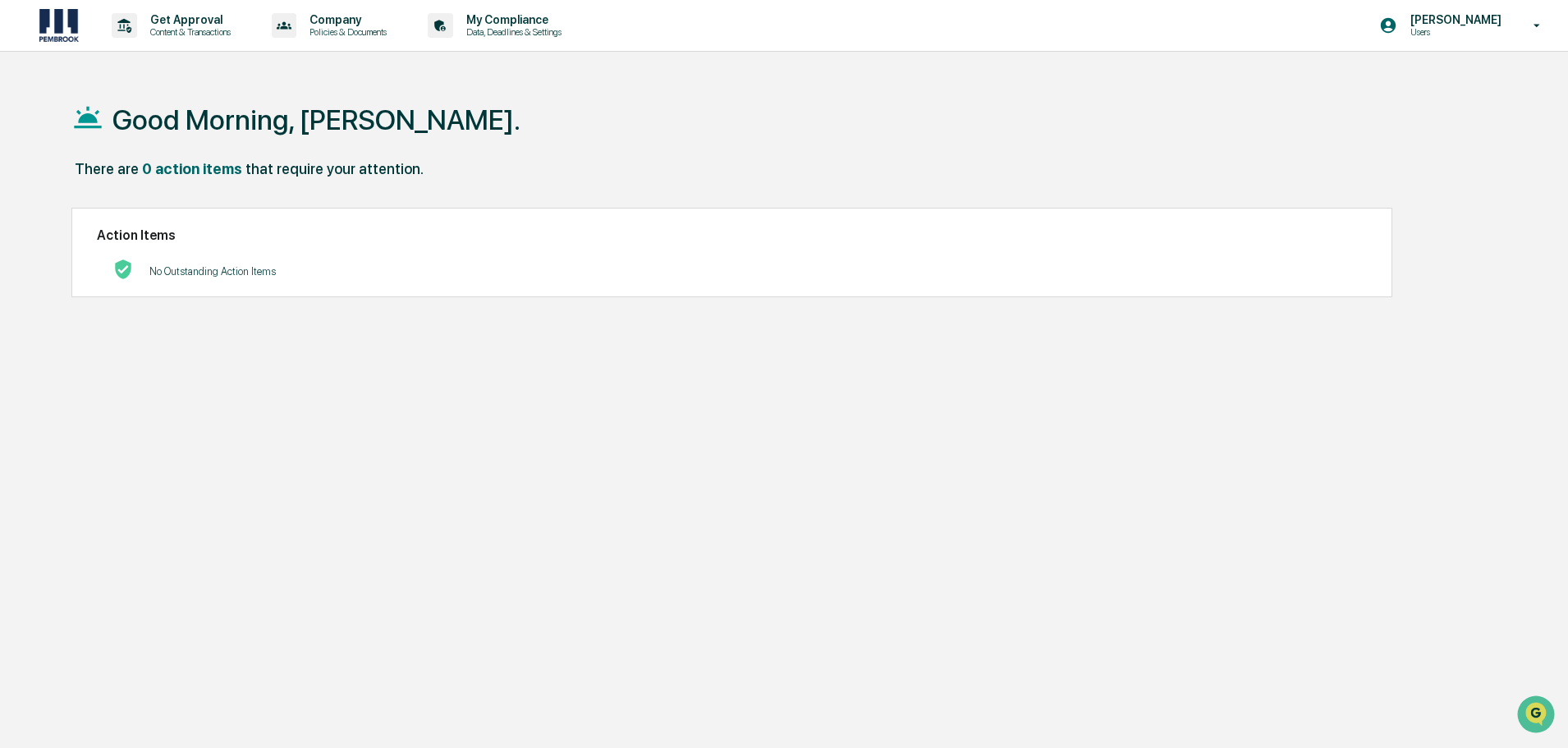
click at [101, 128] on icon at bounding box center [88, 117] width 27 height 22
click at [163, 116] on h1 "Good Morning, Tom." at bounding box center [317, 120] width 408 height 33
click at [552, 28] on p "Data, Deadlines & Settings" at bounding box center [511, 32] width 116 height 12
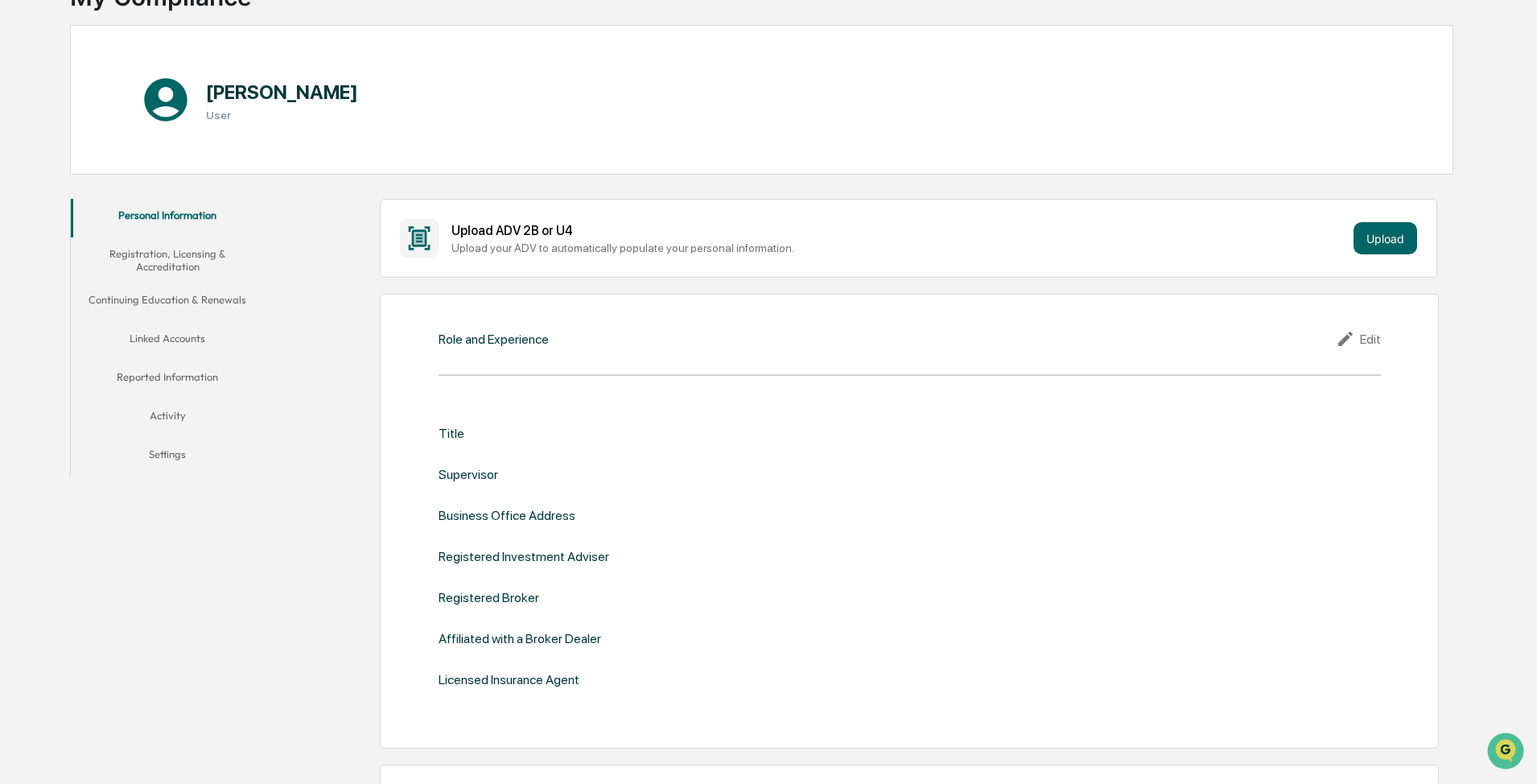
scroll to position [161, 0]
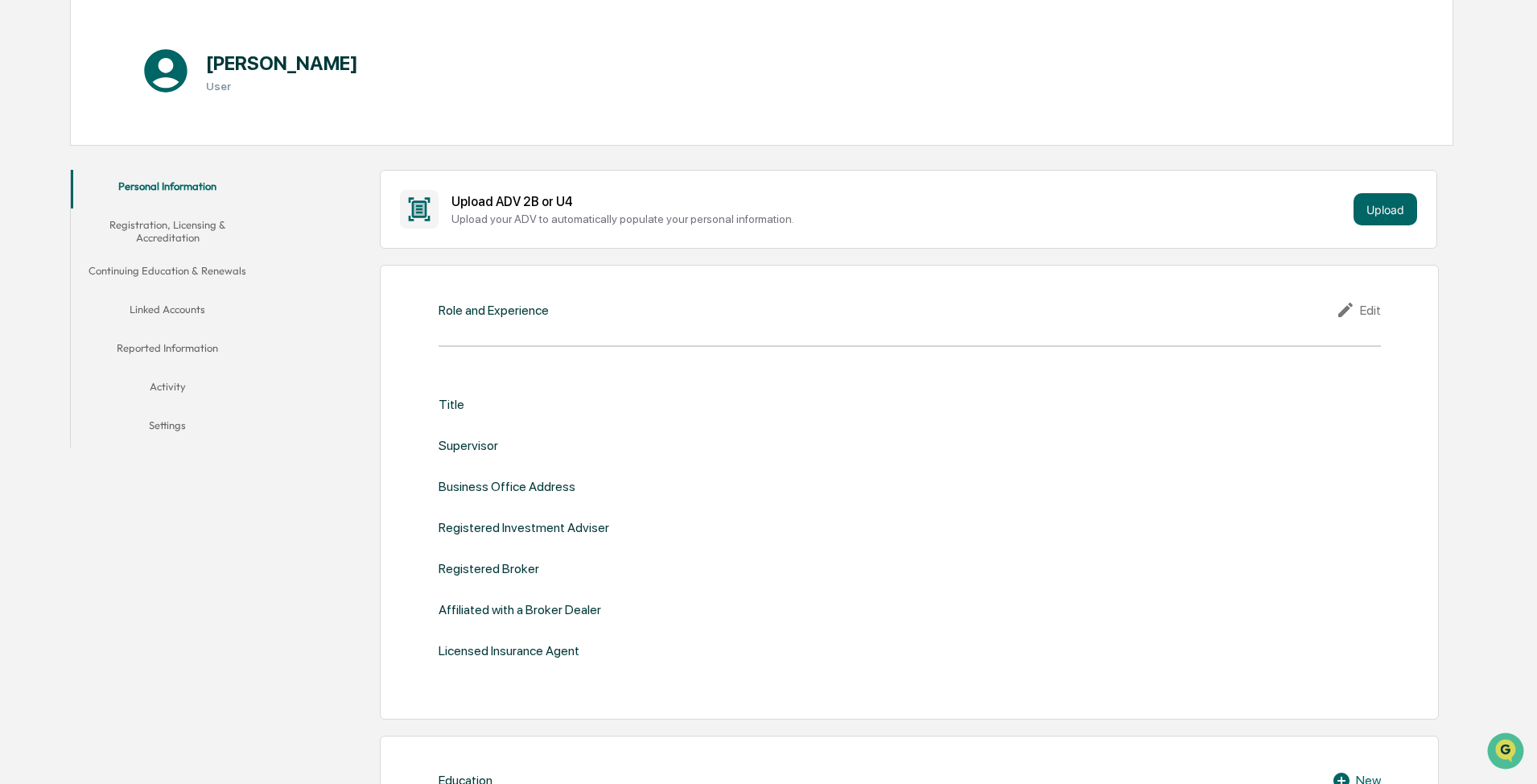
click at [770, 307] on icon at bounding box center [1346, 309] width 15 height 15
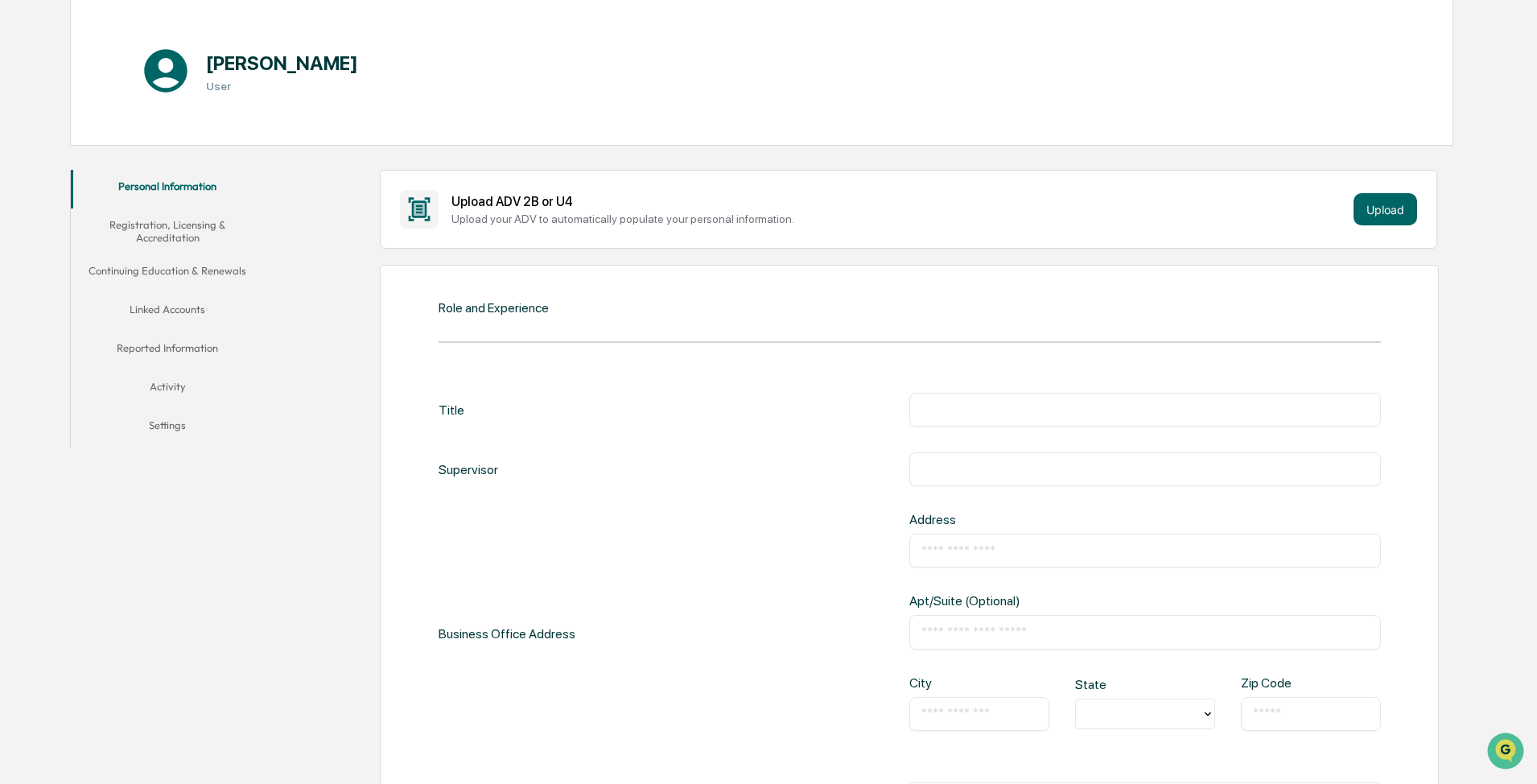
click at [770, 410] on input "text" at bounding box center [1145, 409] width 448 height 17
type input "**********"
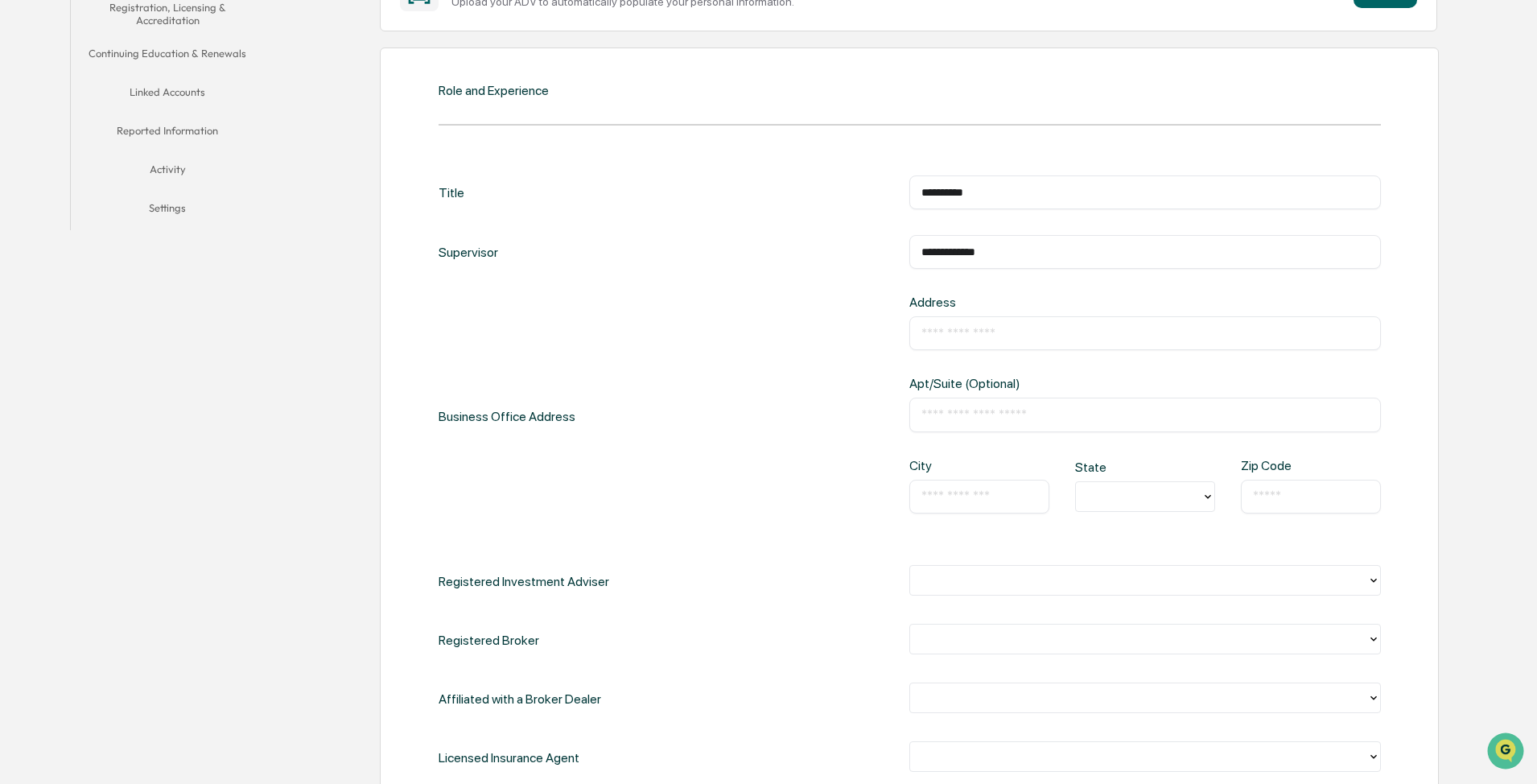
scroll to position [402, 0]
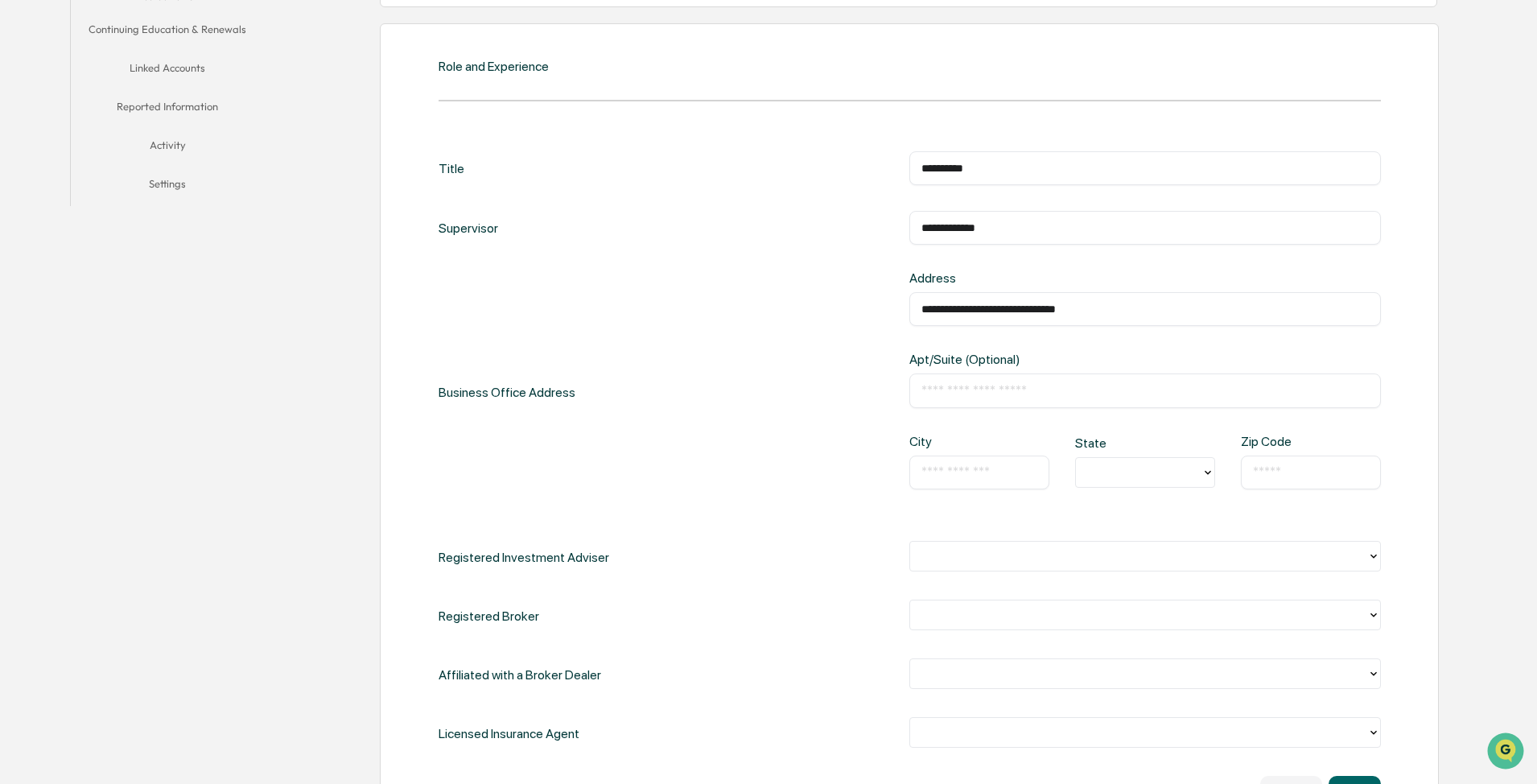
click at [770, 469] on input "text" at bounding box center [979, 472] width 116 height 17
click at [770, 395] on input "text" at bounding box center [1145, 390] width 448 height 17
click at [770, 467] on input "text" at bounding box center [979, 472] width 116 height 17
drag, startPoint x: 1140, startPoint y: 309, endPoint x: 682, endPoint y: 376, distance: 462.9
click at [689, 377] on div "**********" at bounding box center [910, 392] width 942 height 244
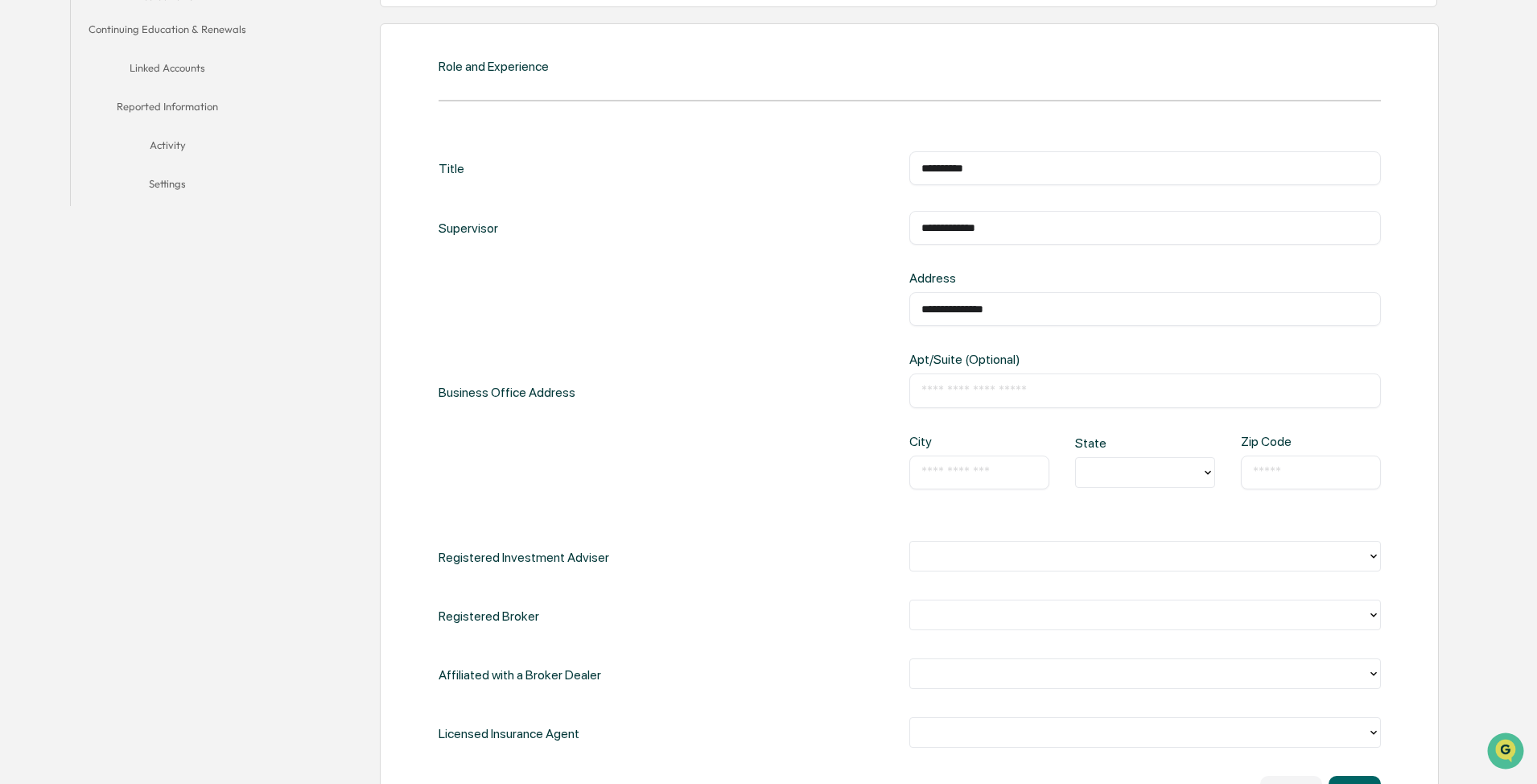
type input "**********"
type input "********"
type input "*"
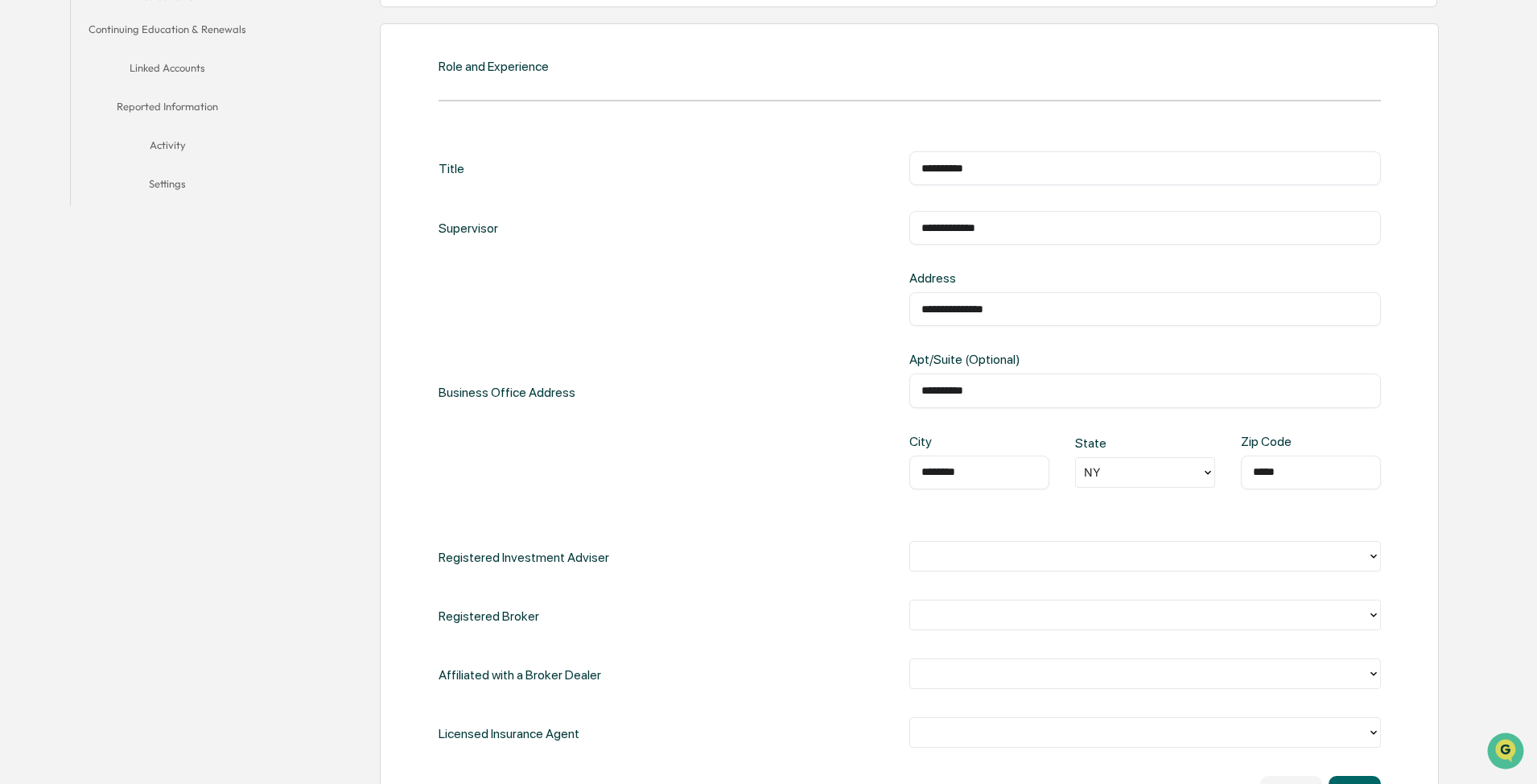
type input "*****"
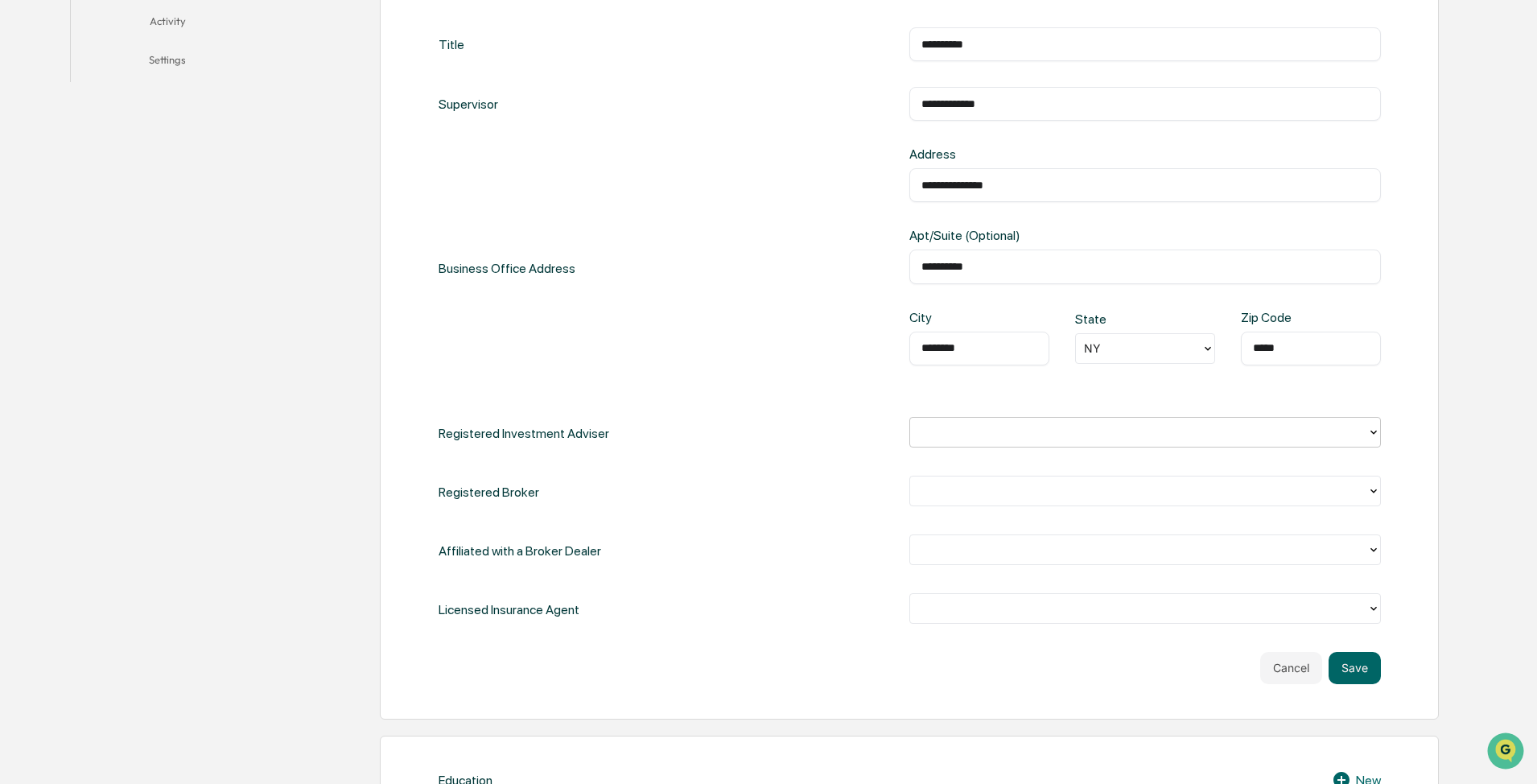
scroll to position [563, 0]
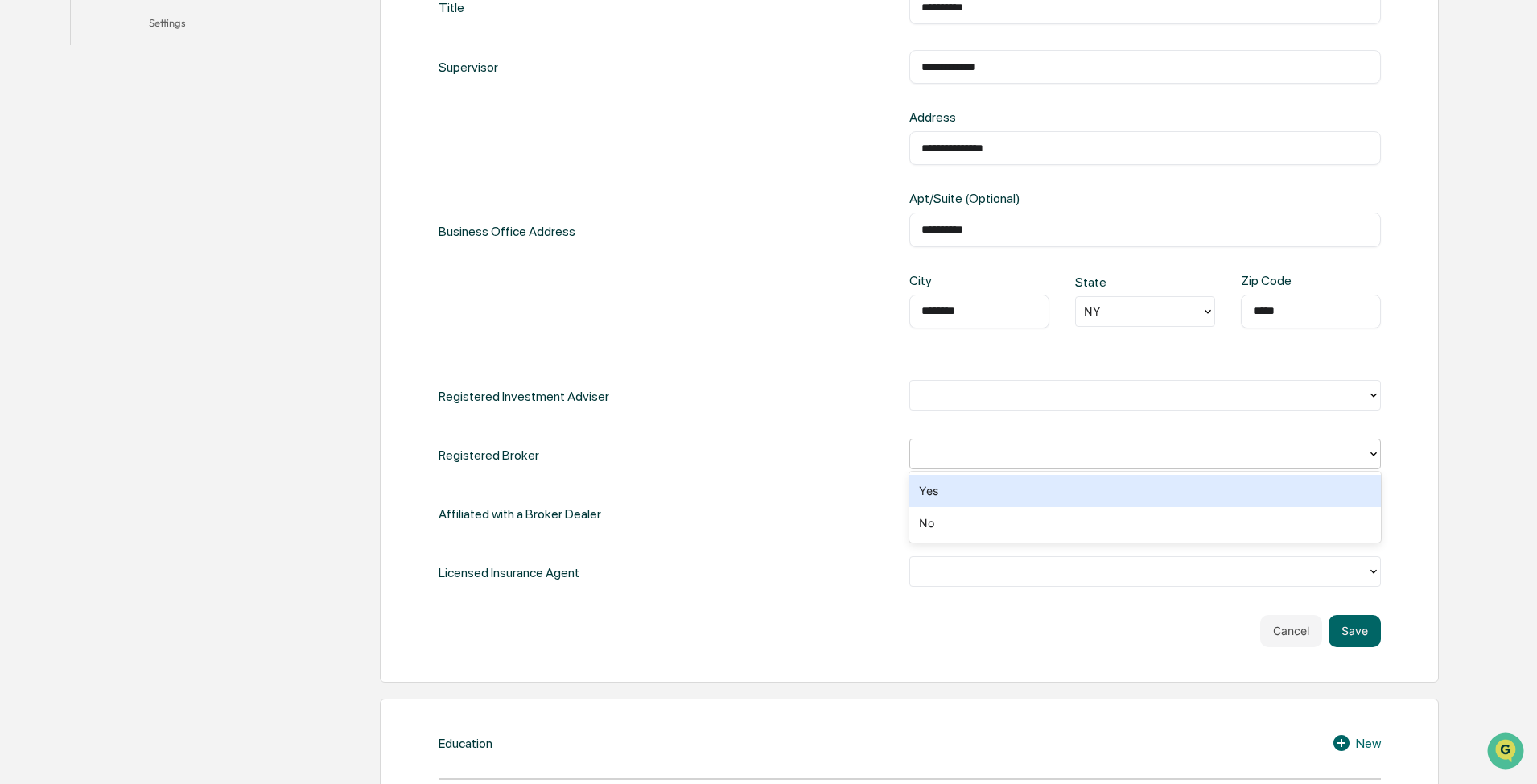
click at [770, 437] on div "**********" at bounding box center [910, 289] width 942 height 599
click at [770, 398] on div at bounding box center [1138, 394] width 441 height 18
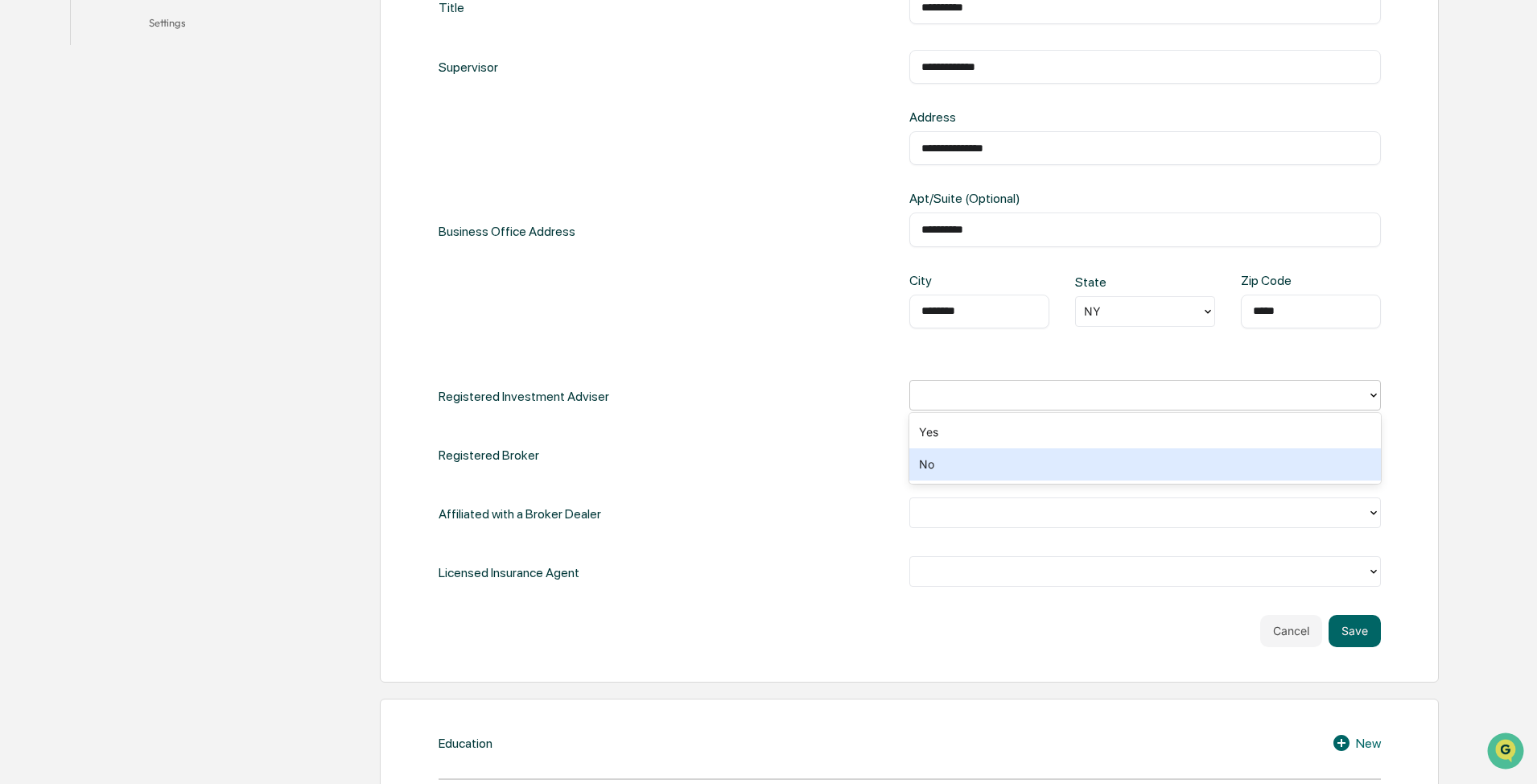
click at [770, 468] on div "No" at bounding box center [1145, 464] width 472 height 32
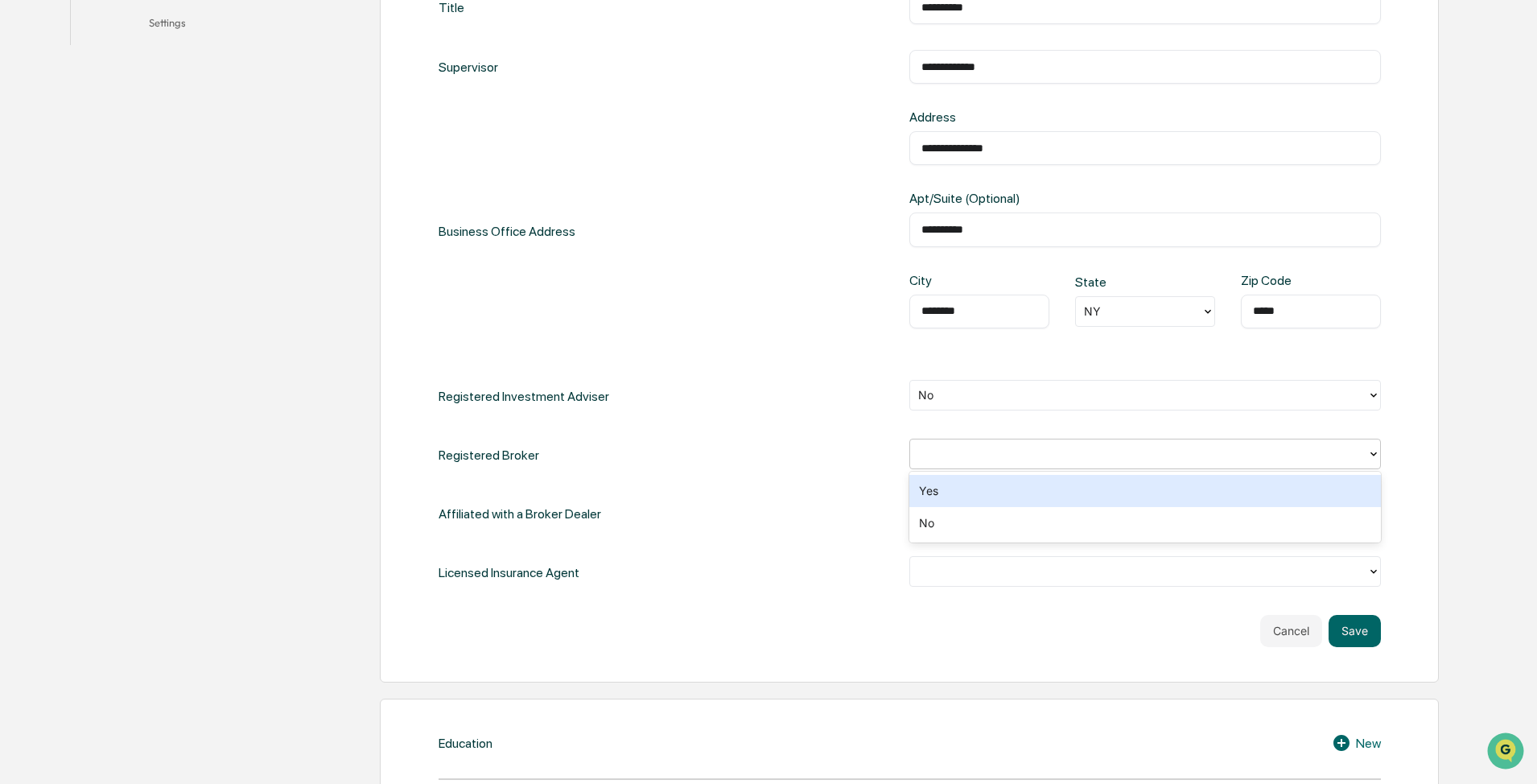
drag, startPoint x: 952, startPoint y: 455, endPoint x: 968, endPoint y: 525, distance: 71.8
click at [770, 455] on div at bounding box center [1138, 453] width 441 height 18
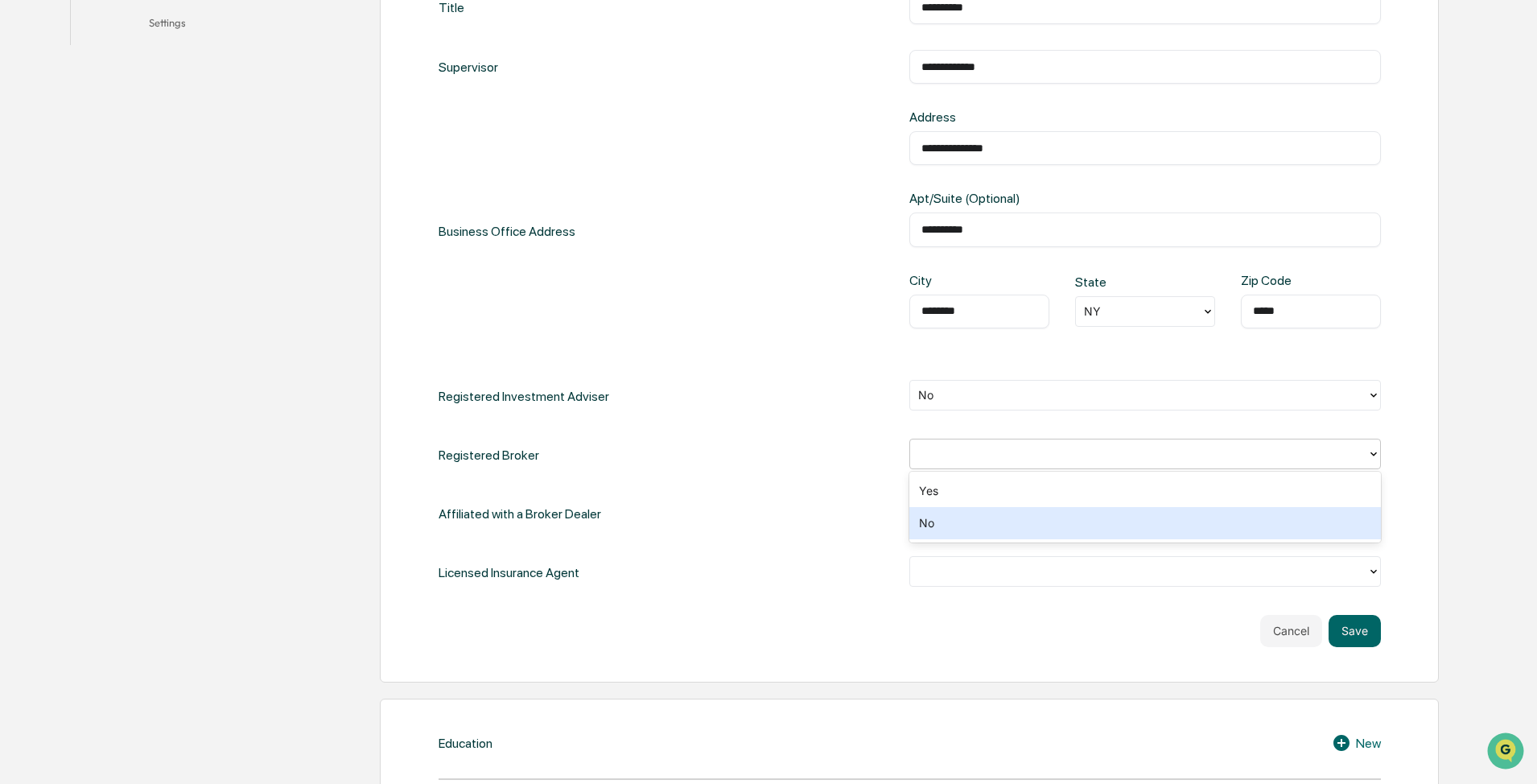
click at [770, 470] on div "No" at bounding box center [1145, 522] width 472 height 32
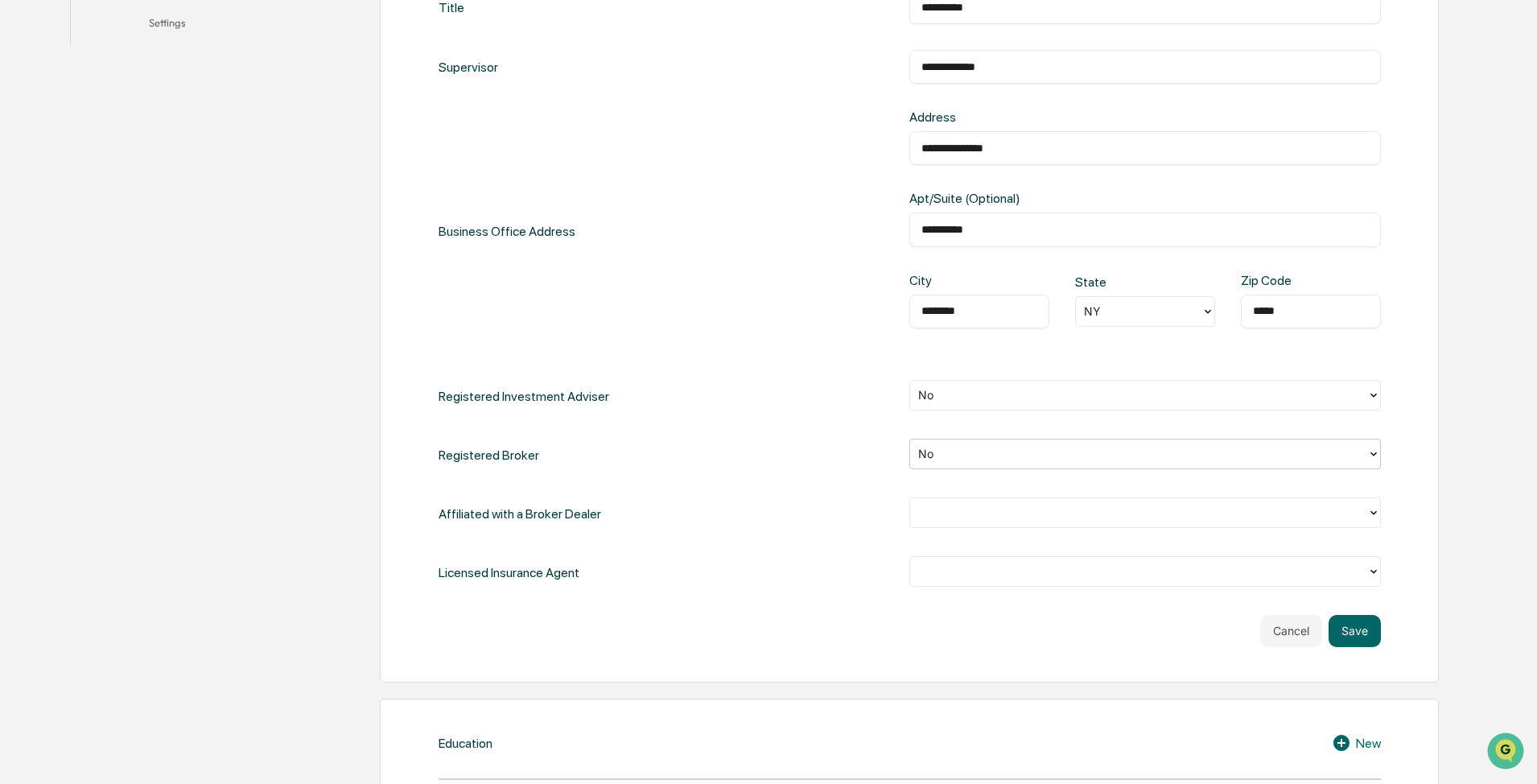
click at [770, 470] on div at bounding box center [1138, 512] width 441 height 18
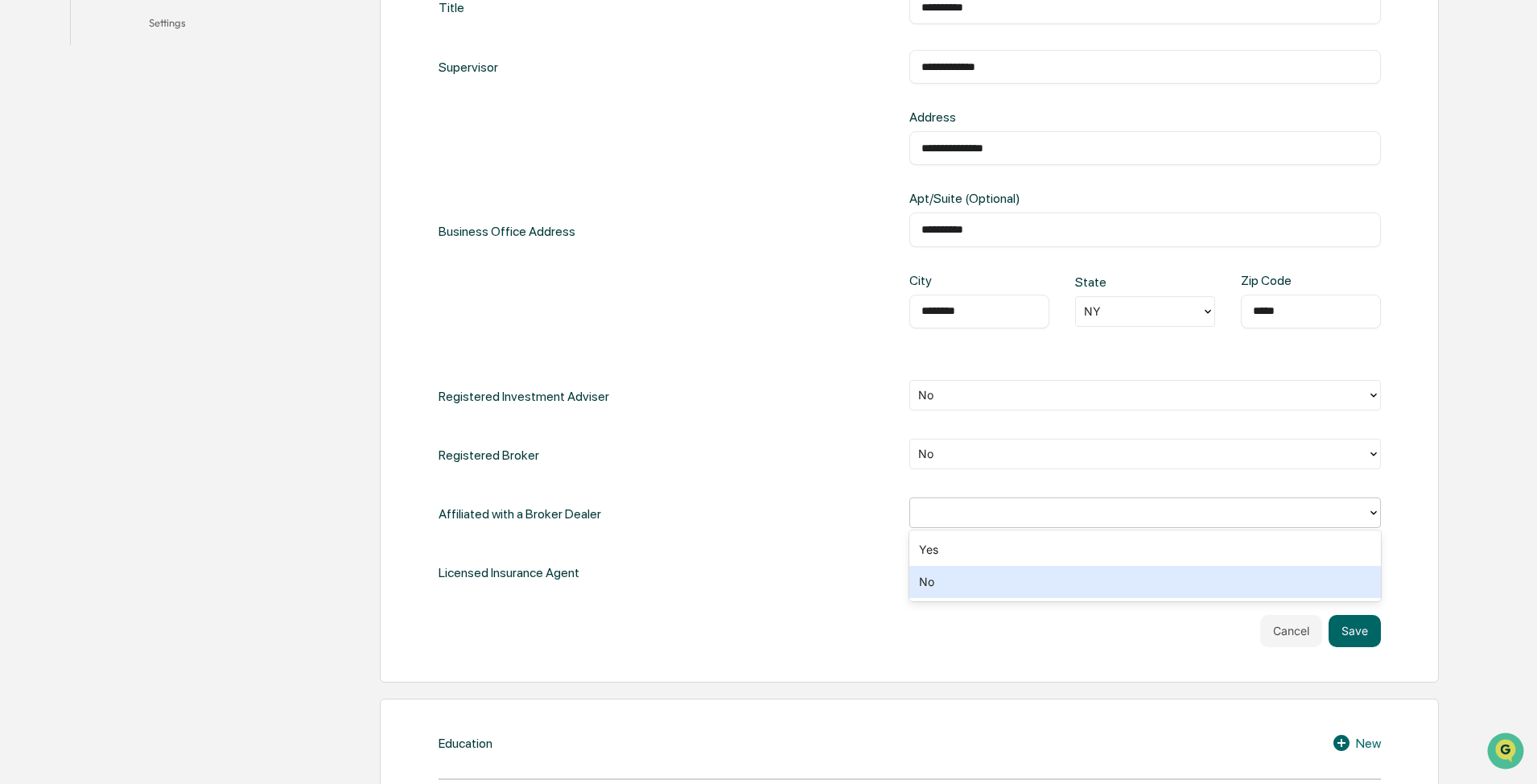
click at [770, 470] on div "No" at bounding box center [1145, 581] width 472 height 32
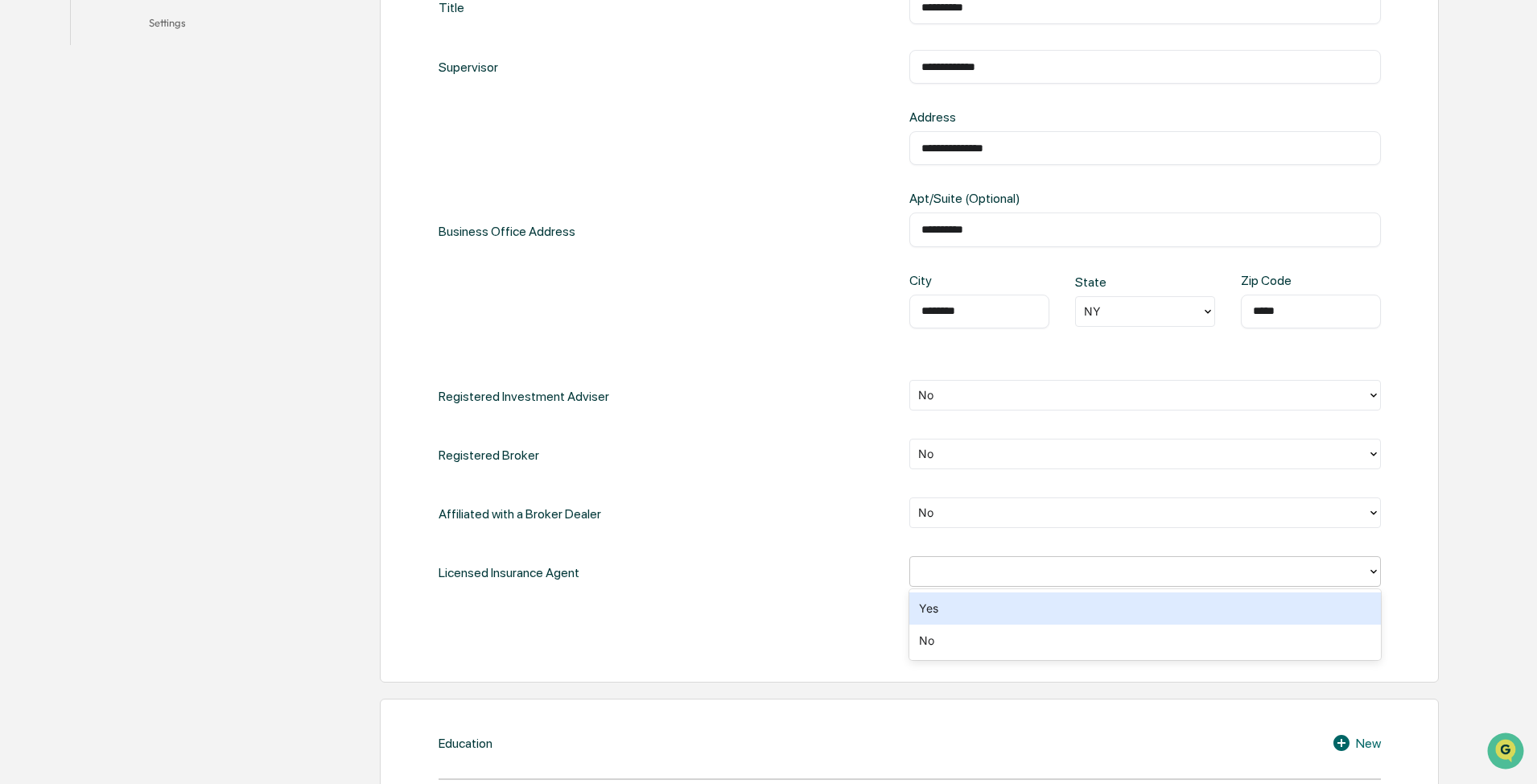
click at [770, 470] on div at bounding box center [1138, 570] width 441 height 18
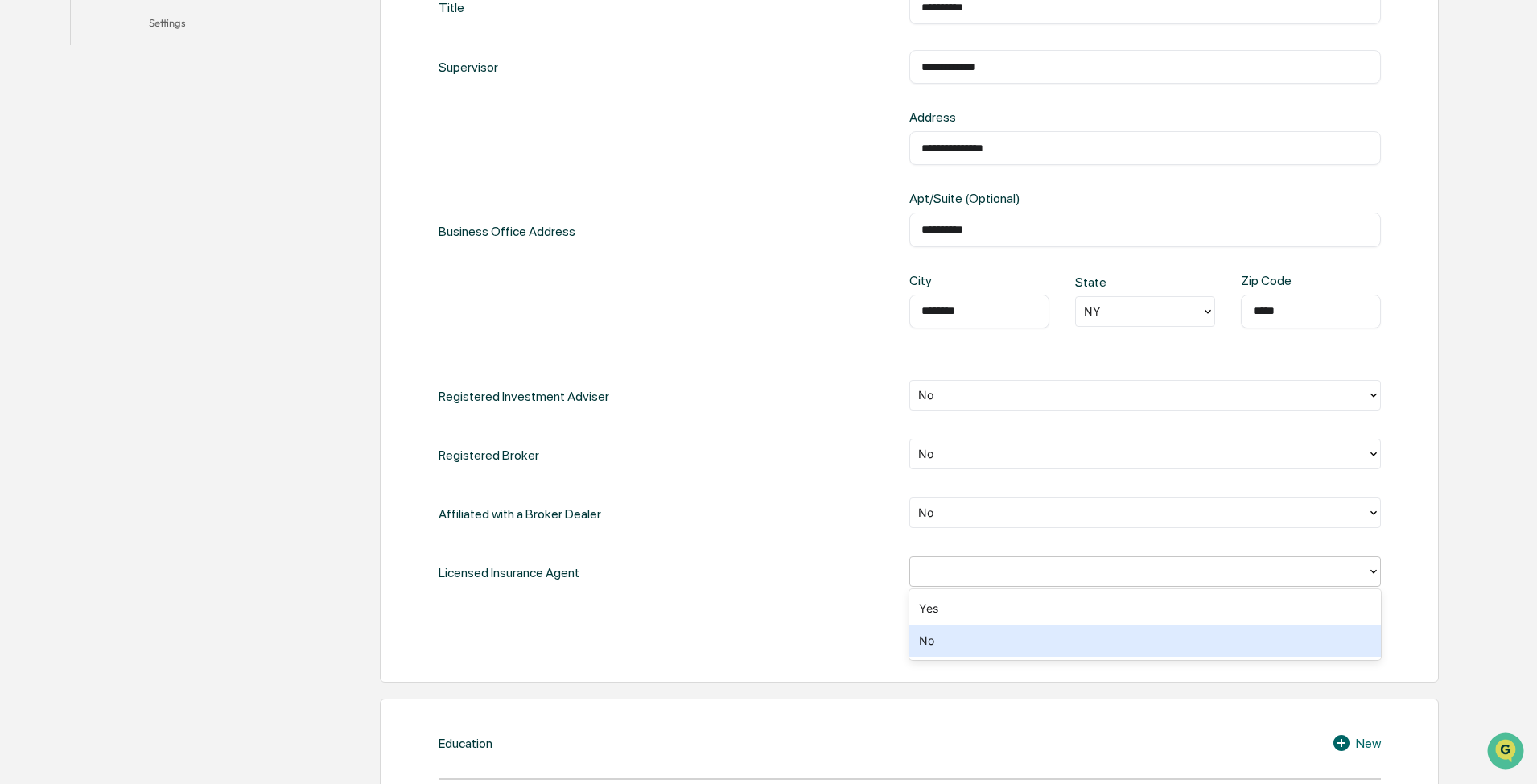
click at [770, 470] on div "No" at bounding box center [1145, 640] width 472 height 32
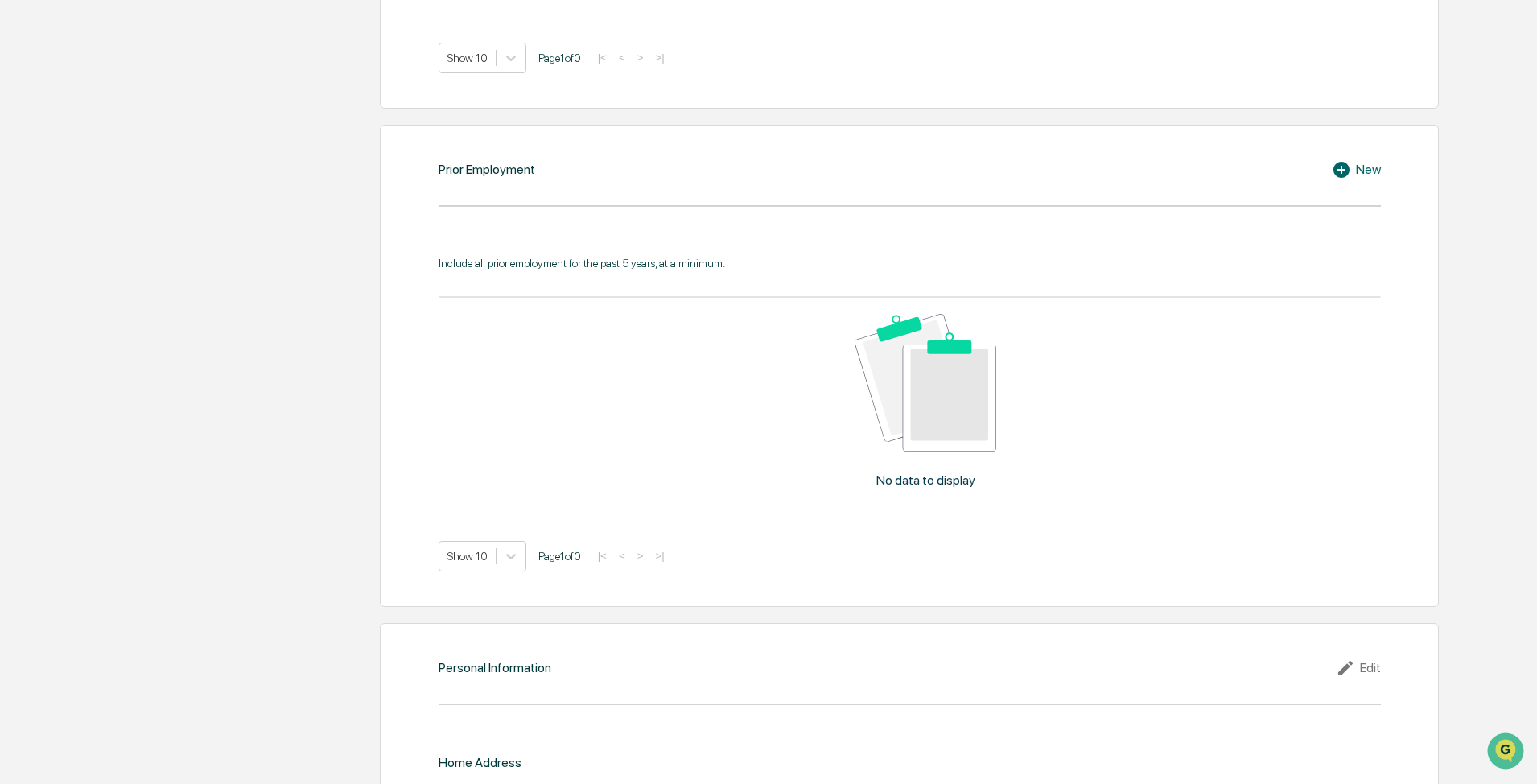
scroll to position [1773, 0]
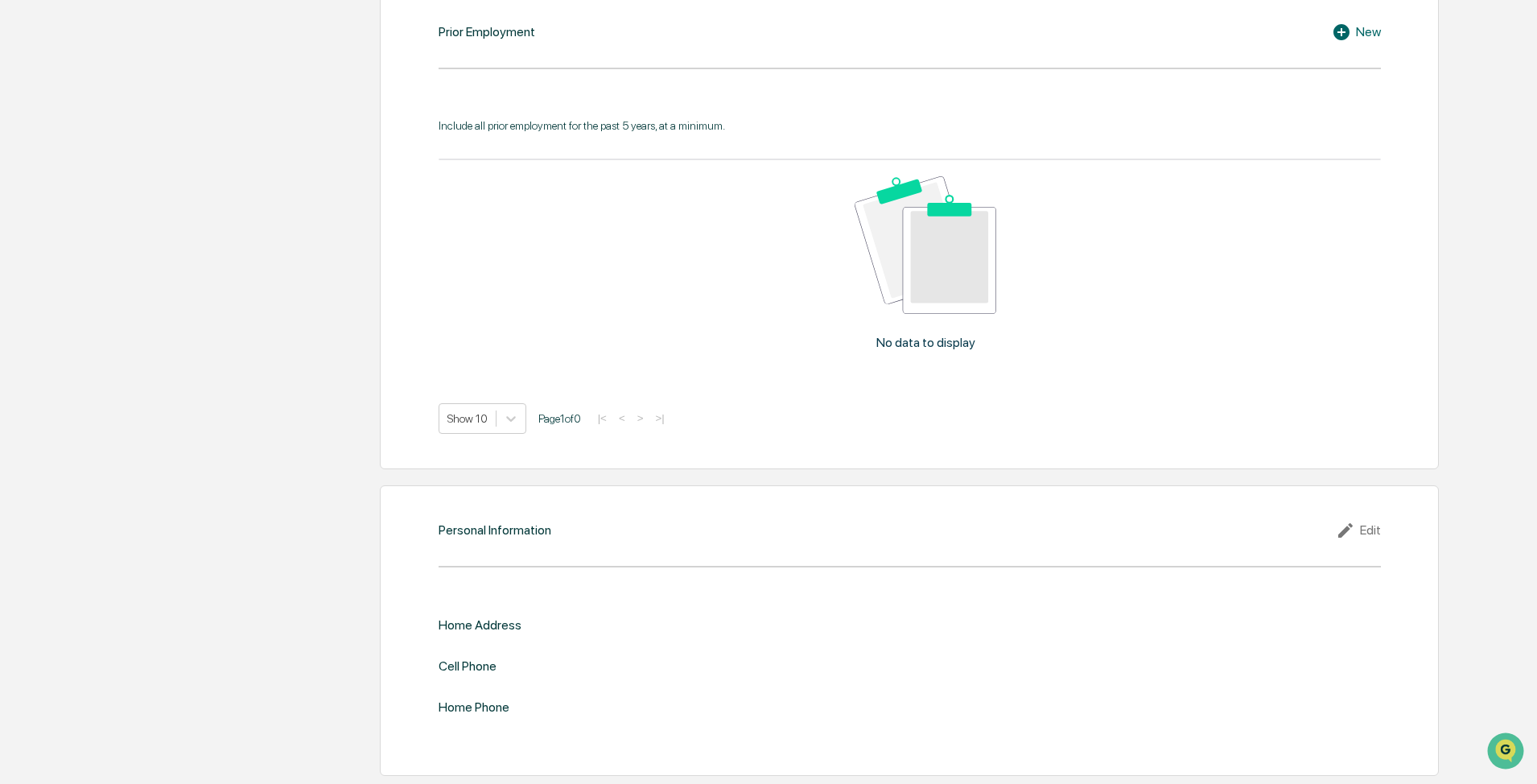
click at [495, 470] on div "Home Address" at bounding box center [480, 625] width 83 height 16
click at [770, 470] on div "Edit" at bounding box center [1359, 530] width 45 height 19
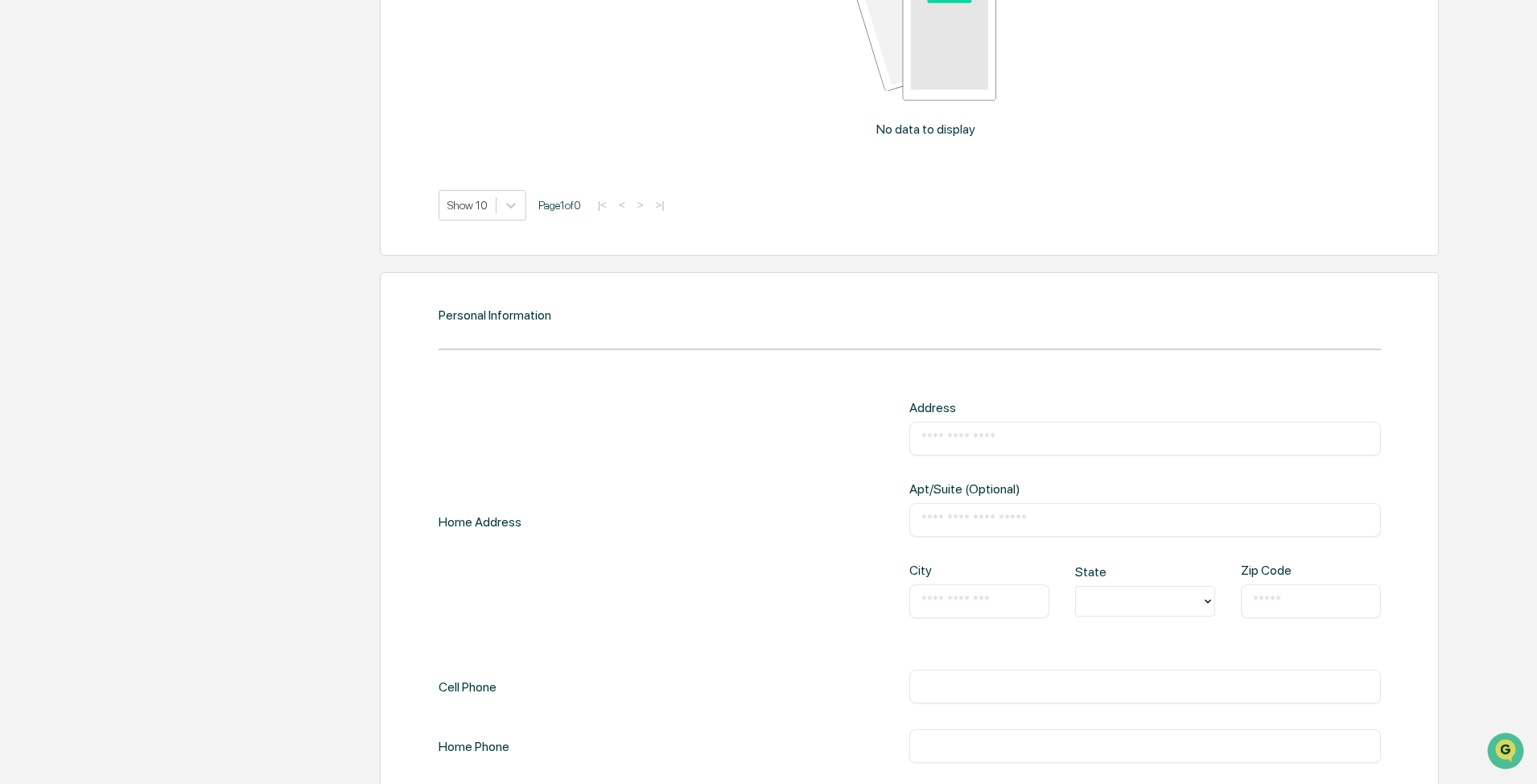
scroll to position [2014, 0]
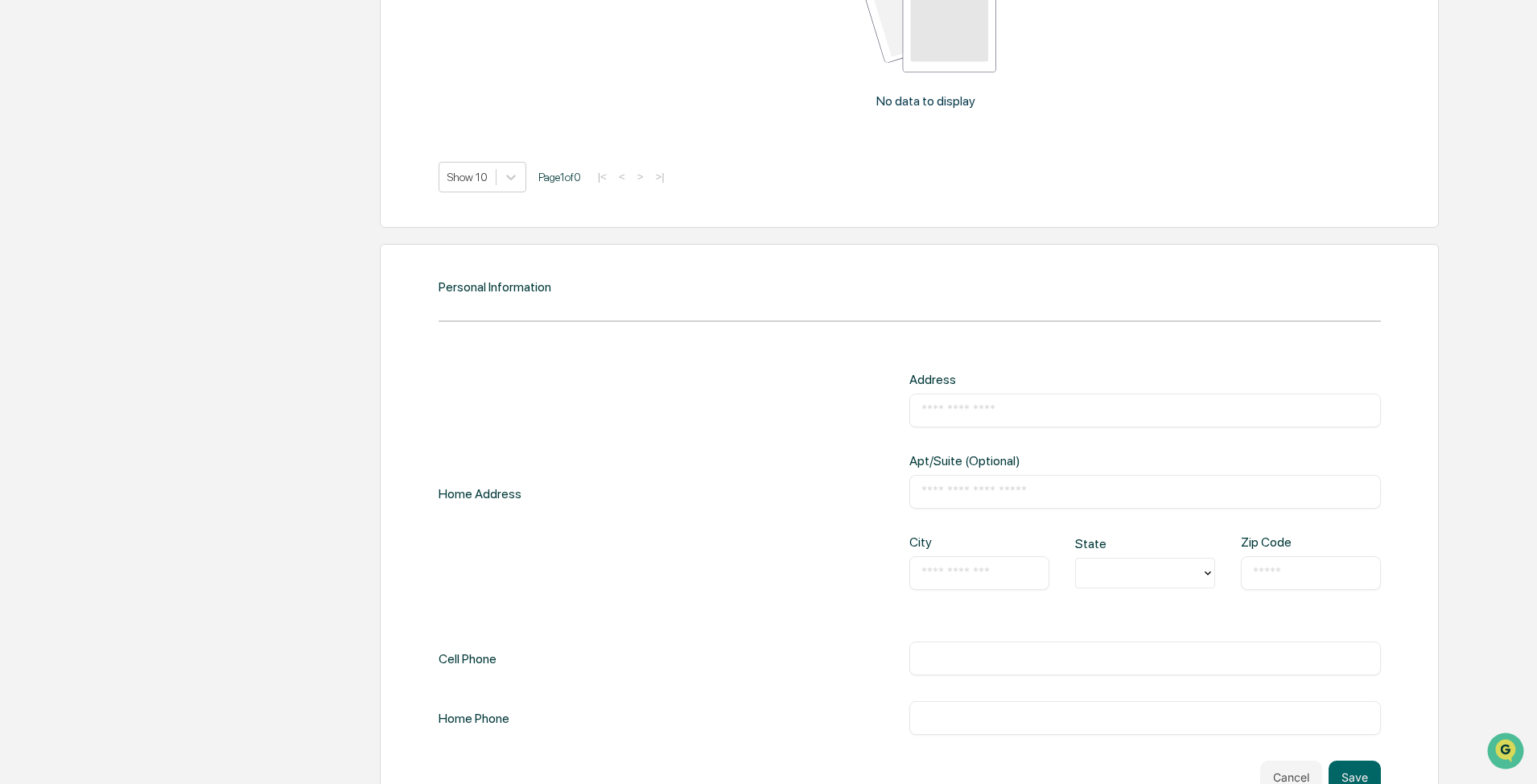
click at [770, 418] on div "​" at bounding box center [1145, 410] width 472 height 34
click at [770, 410] on input "text" at bounding box center [1145, 410] width 448 height 17
type input "**********"
type input "*********"
type input "**"
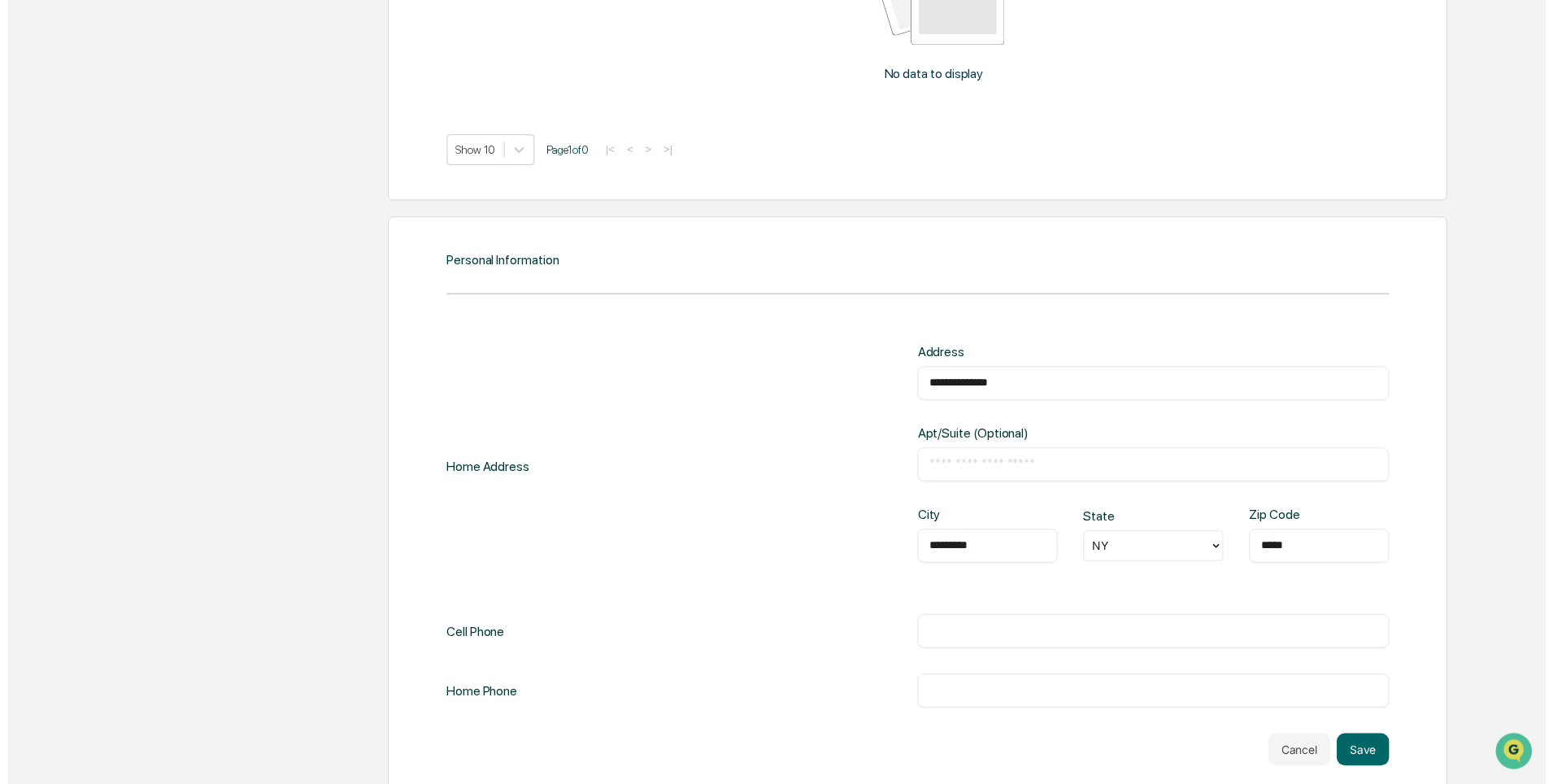
scroll to position [2088, 0]
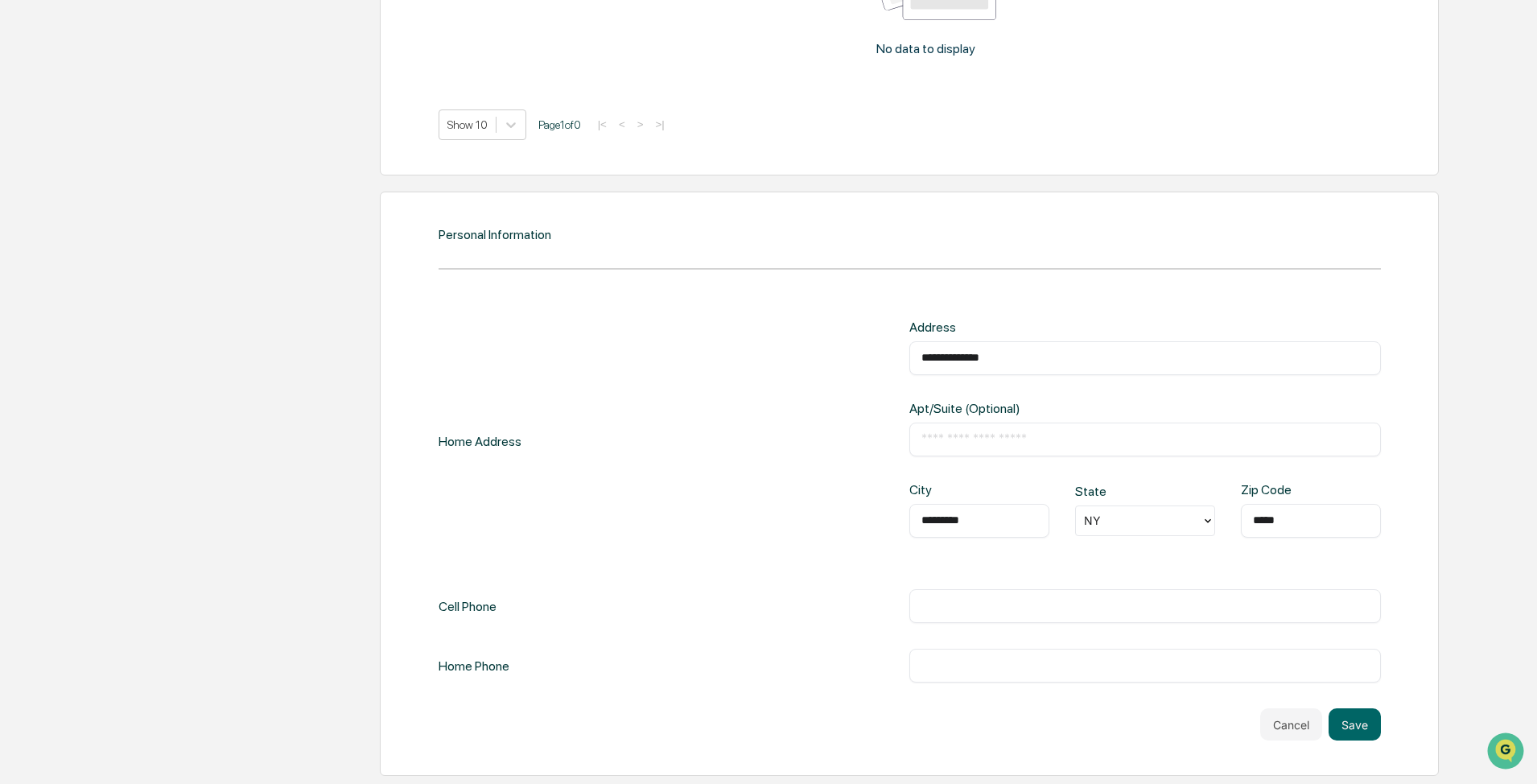
type input "*****"
click at [770, 470] on div "​" at bounding box center [1145, 606] width 472 height 34
click at [770, 470] on input "text" at bounding box center [1145, 606] width 448 height 17
type input "**********"
click at [770, 470] on div "**********" at bounding box center [910, 530] width 942 height 422
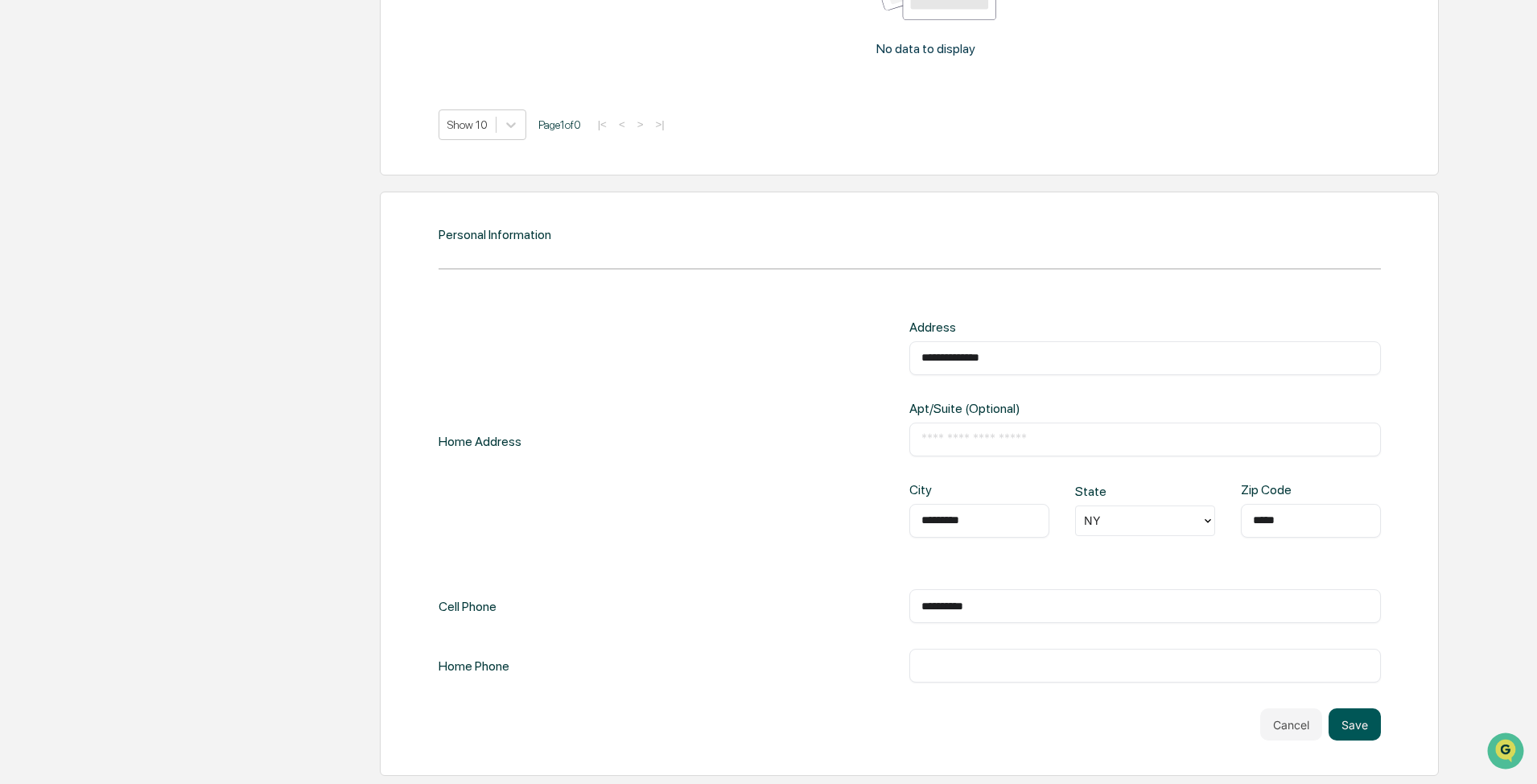
click at [770, 470] on button "Save" at bounding box center [1355, 724] width 52 height 32
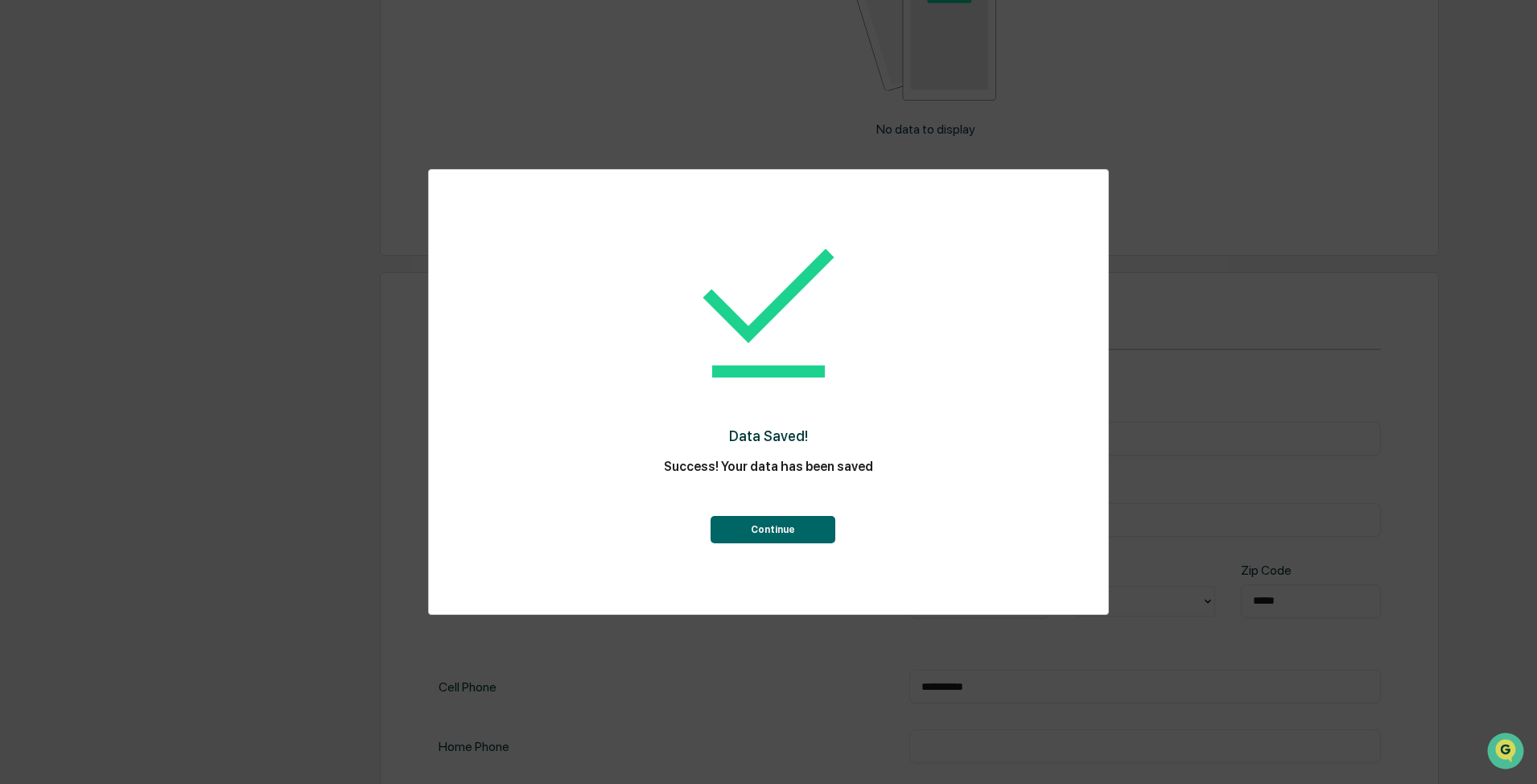
click at [770, 470] on button "Continue" at bounding box center [774, 528] width 125 height 27
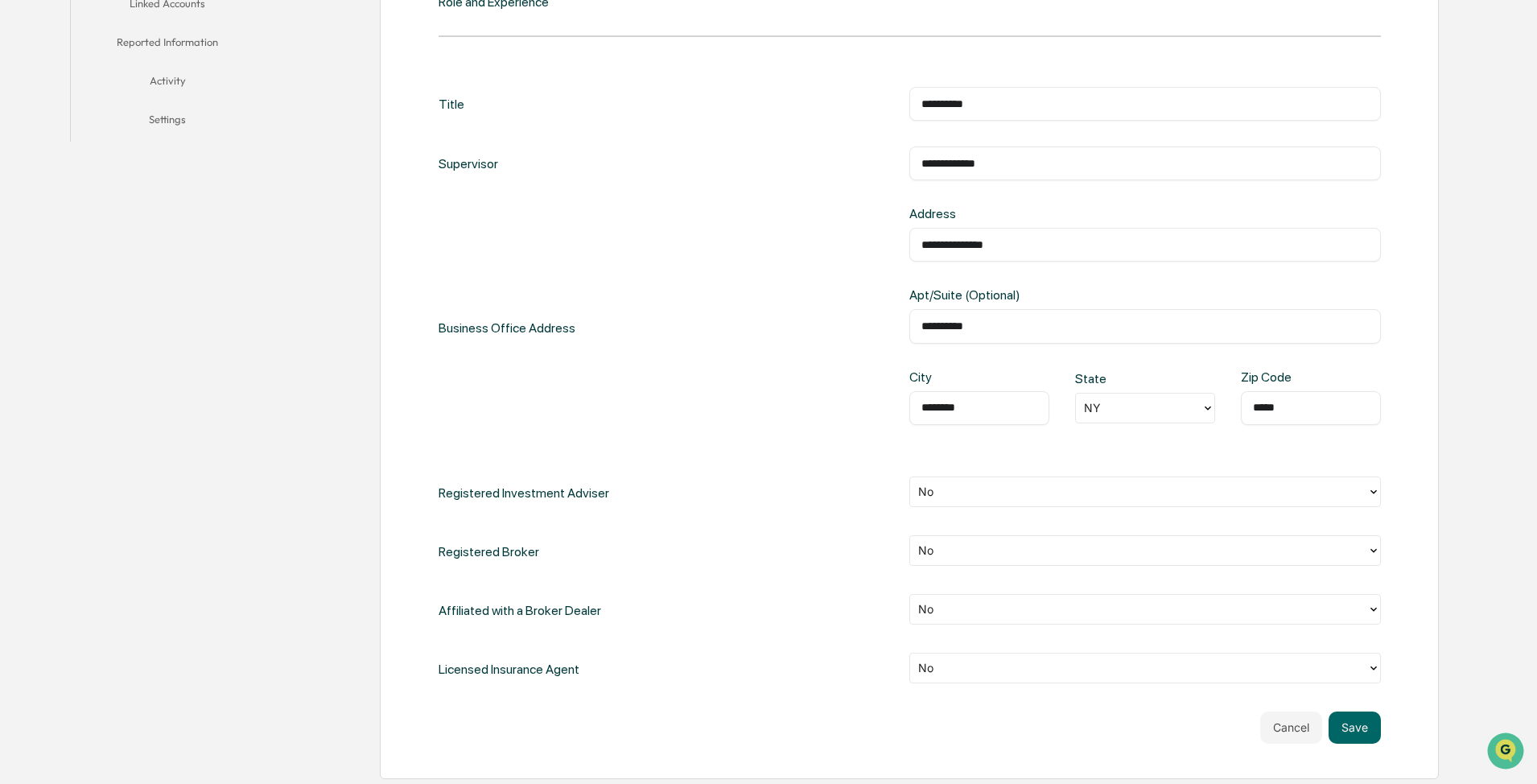
scroll to position [483, 0]
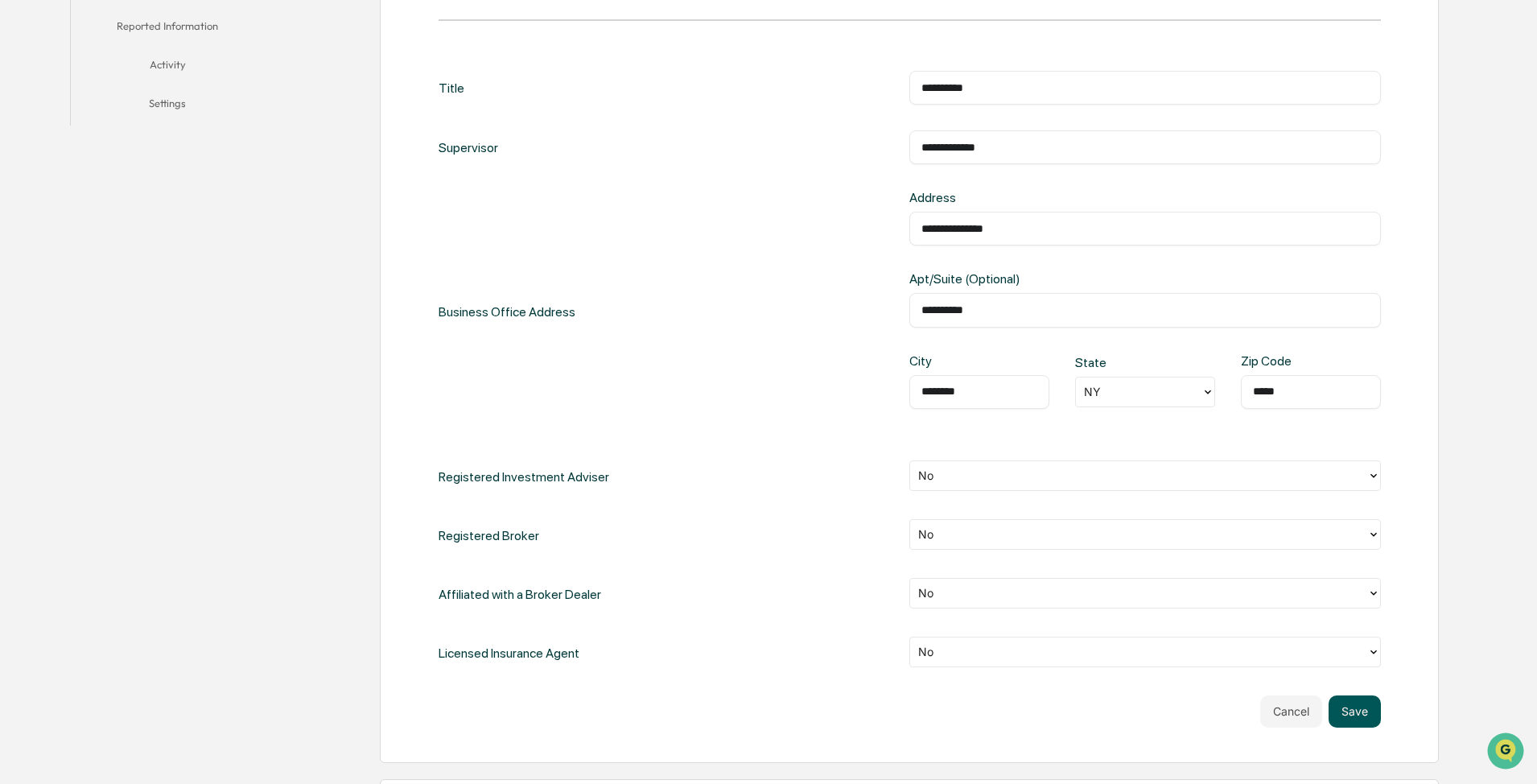
click at [770, 470] on button "Save" at bounding box center [1355, 711] width 52 height 32
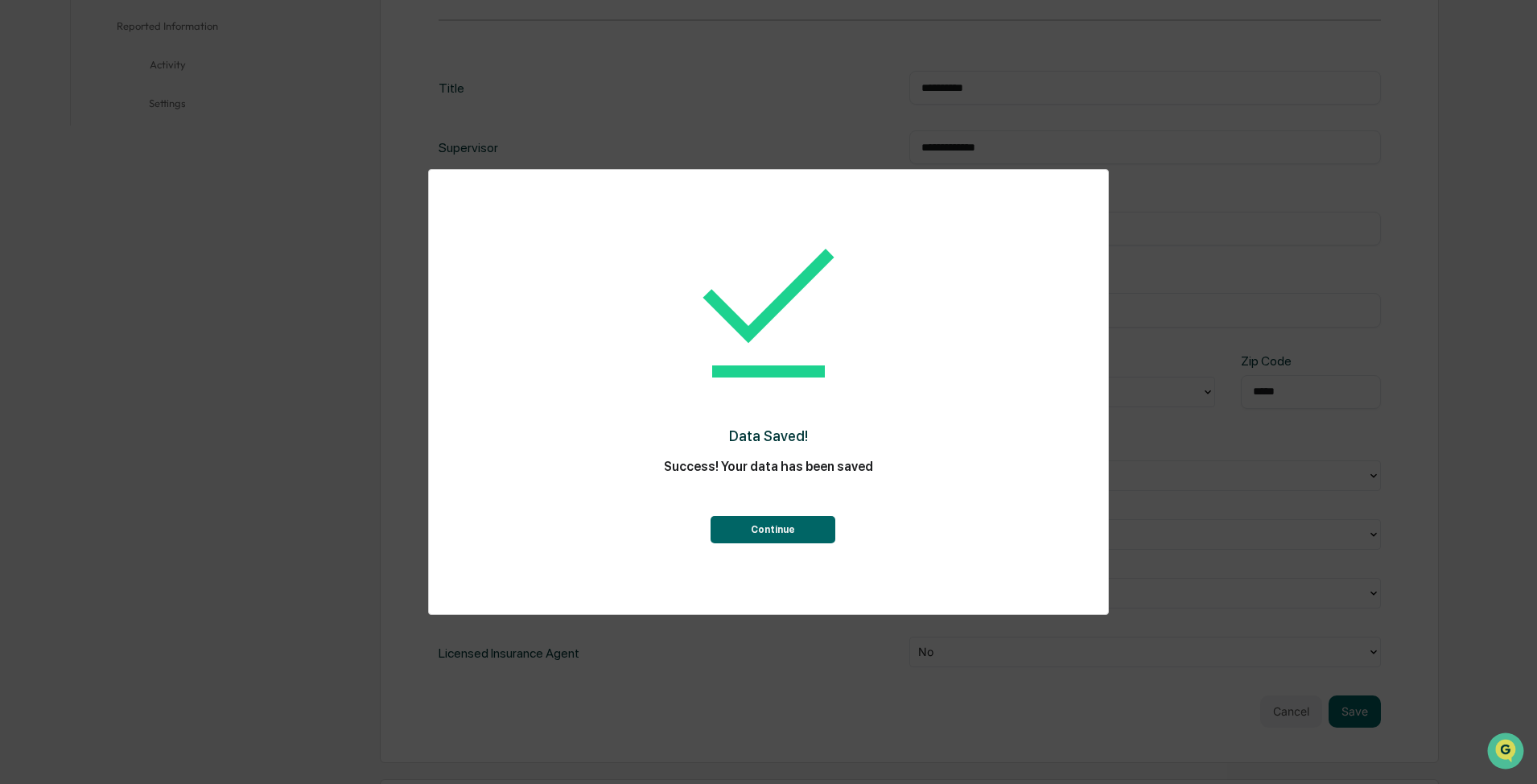
click at [759, 470] on button "Continue" at bounding box center [774, 528] width 125 height 27
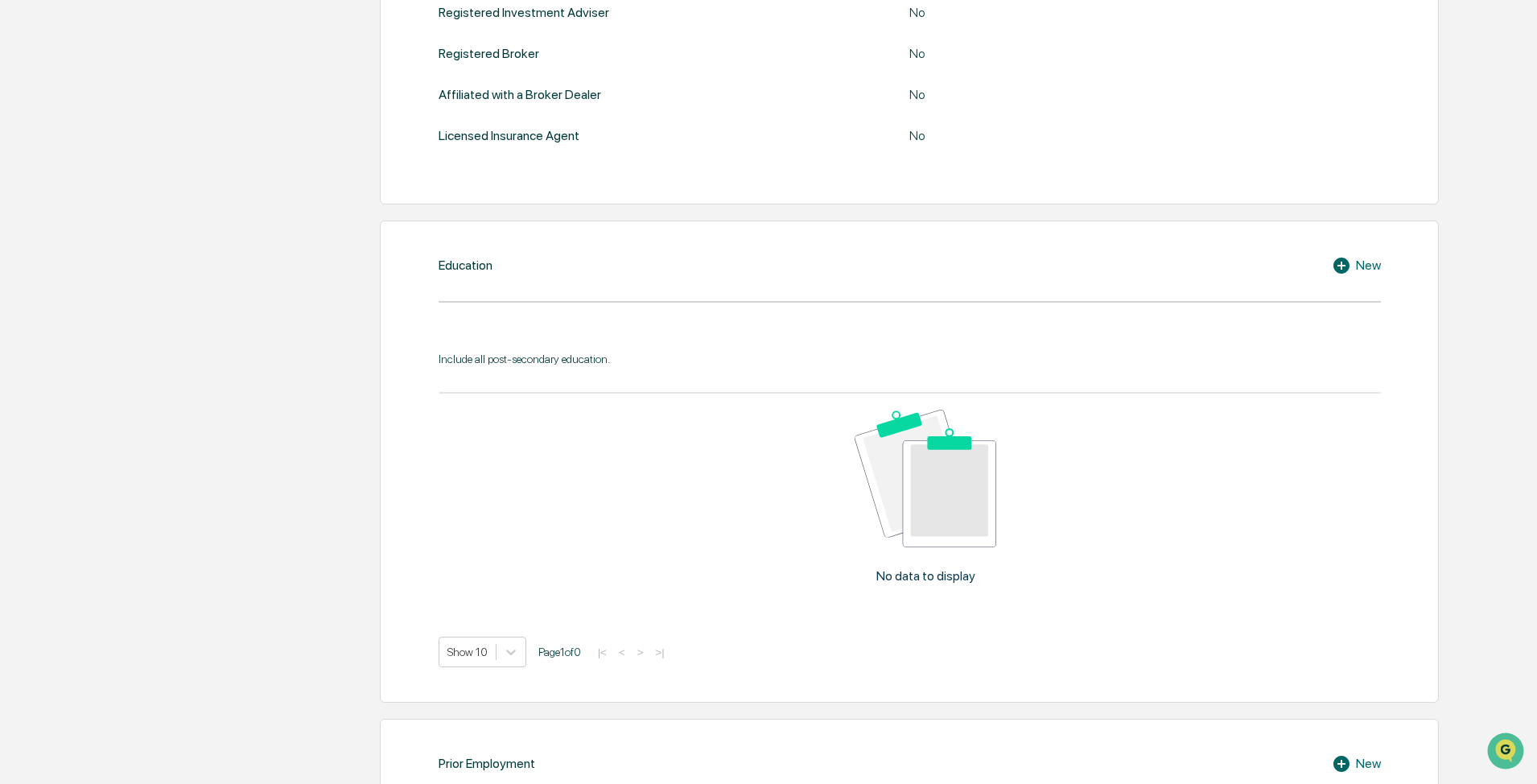
scroll to position [724, 0]
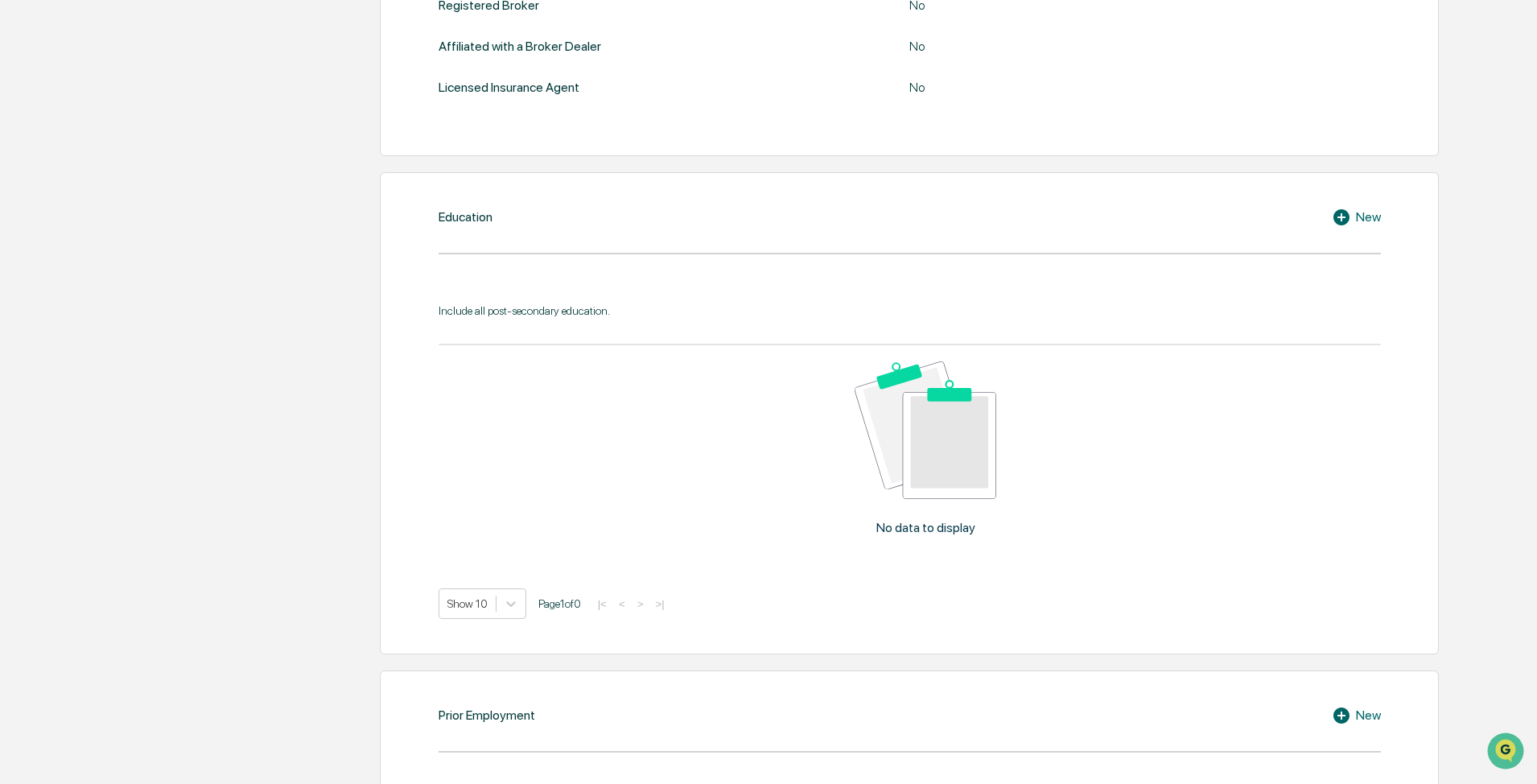
click at [770, 228] on div "Education New Include all post-secondary education. No data to display Show 10 …" at bounding box center [909, 413] width 1059 height 482
click at [770, 216] on div "New" at bounding box center [1356, 217] width 49 height 19
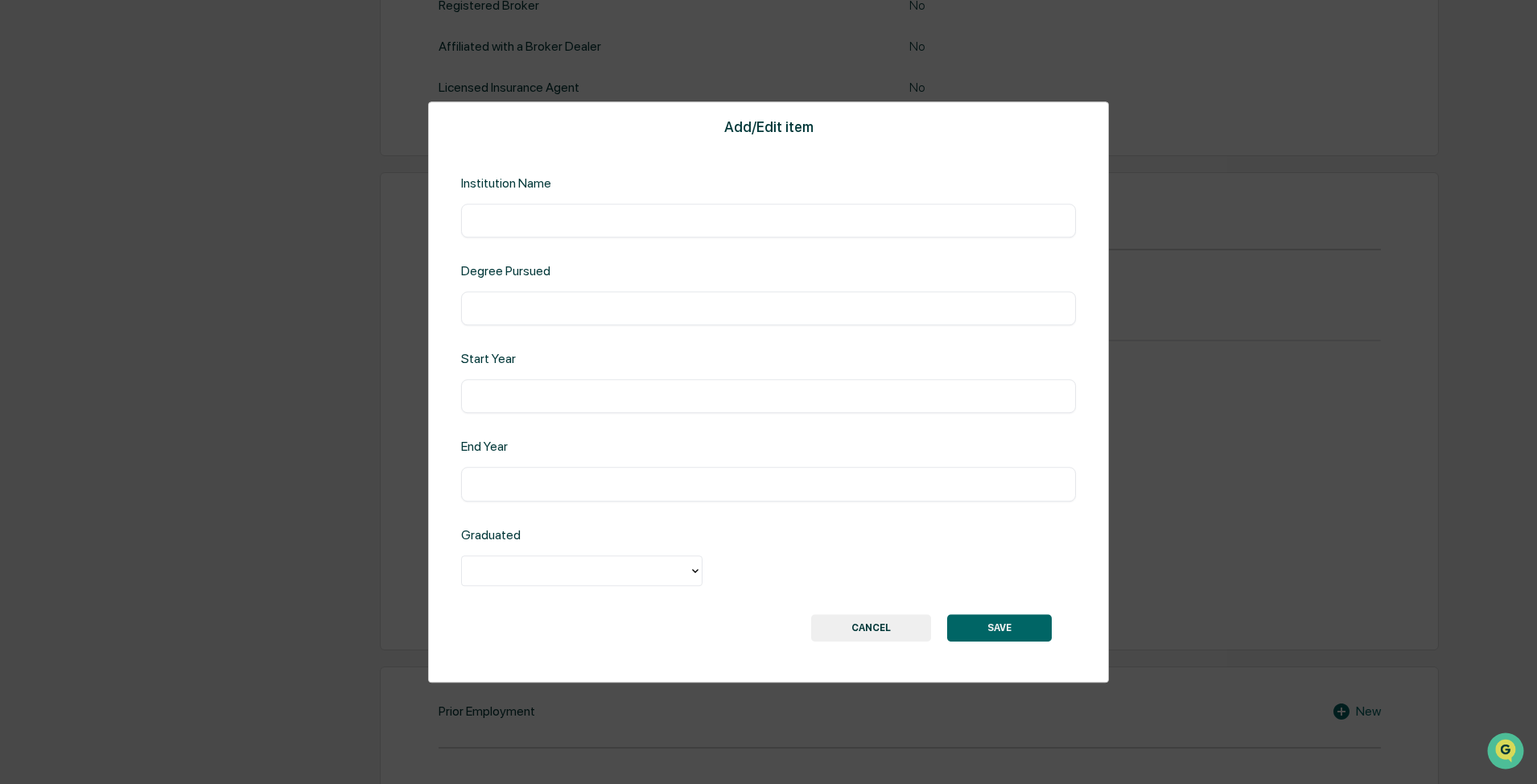
click at [695, 217] on input "text" at bounding box center [768, 220] width 591 height 17
type input "**********"
type input "****"
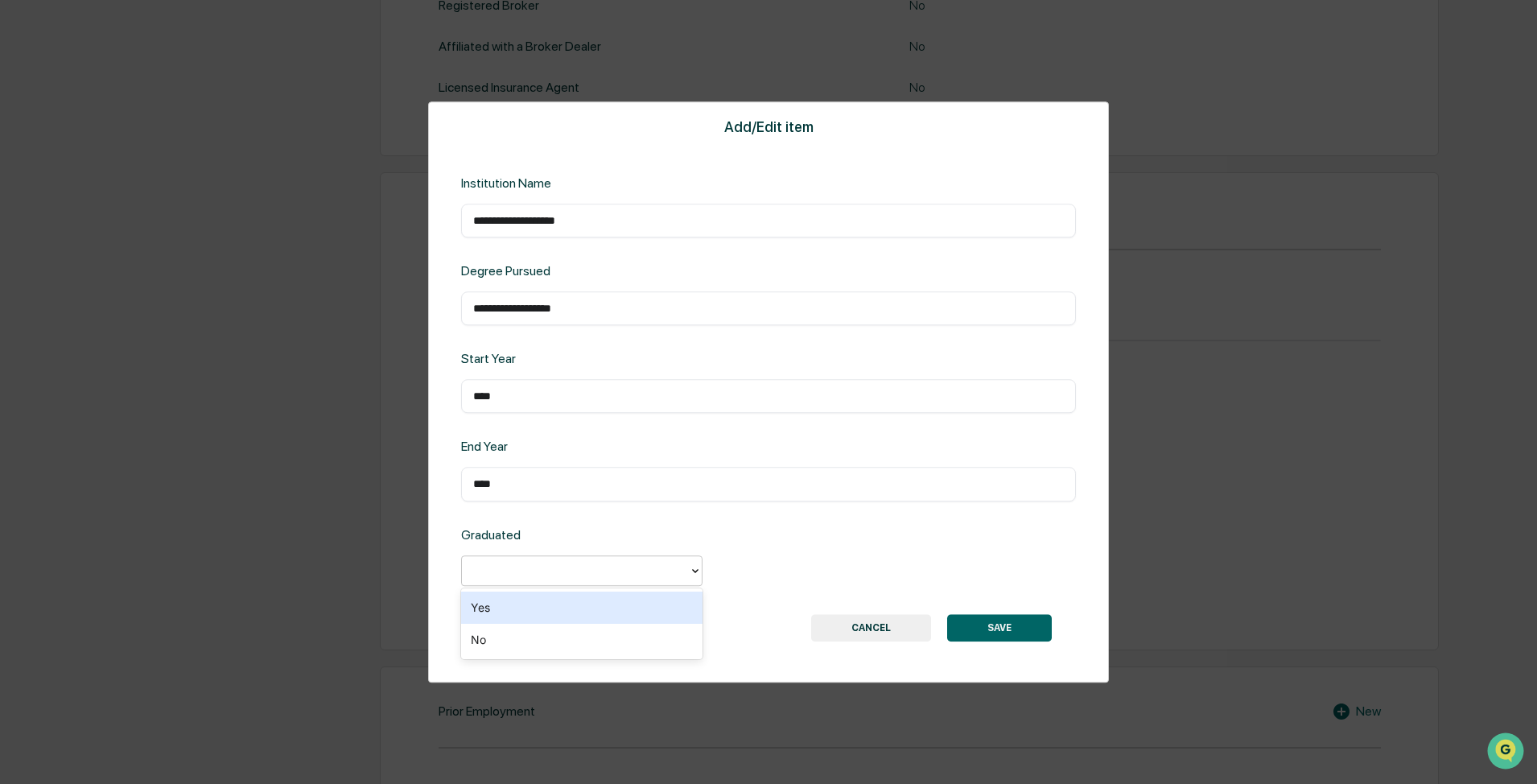
click at [559, 470] on div "Yes" at bounding box center [582, 608] width 242 height 32
click at [770, 470] on button "SAVE" at bounding box center [1000, 627] width 104 height 27
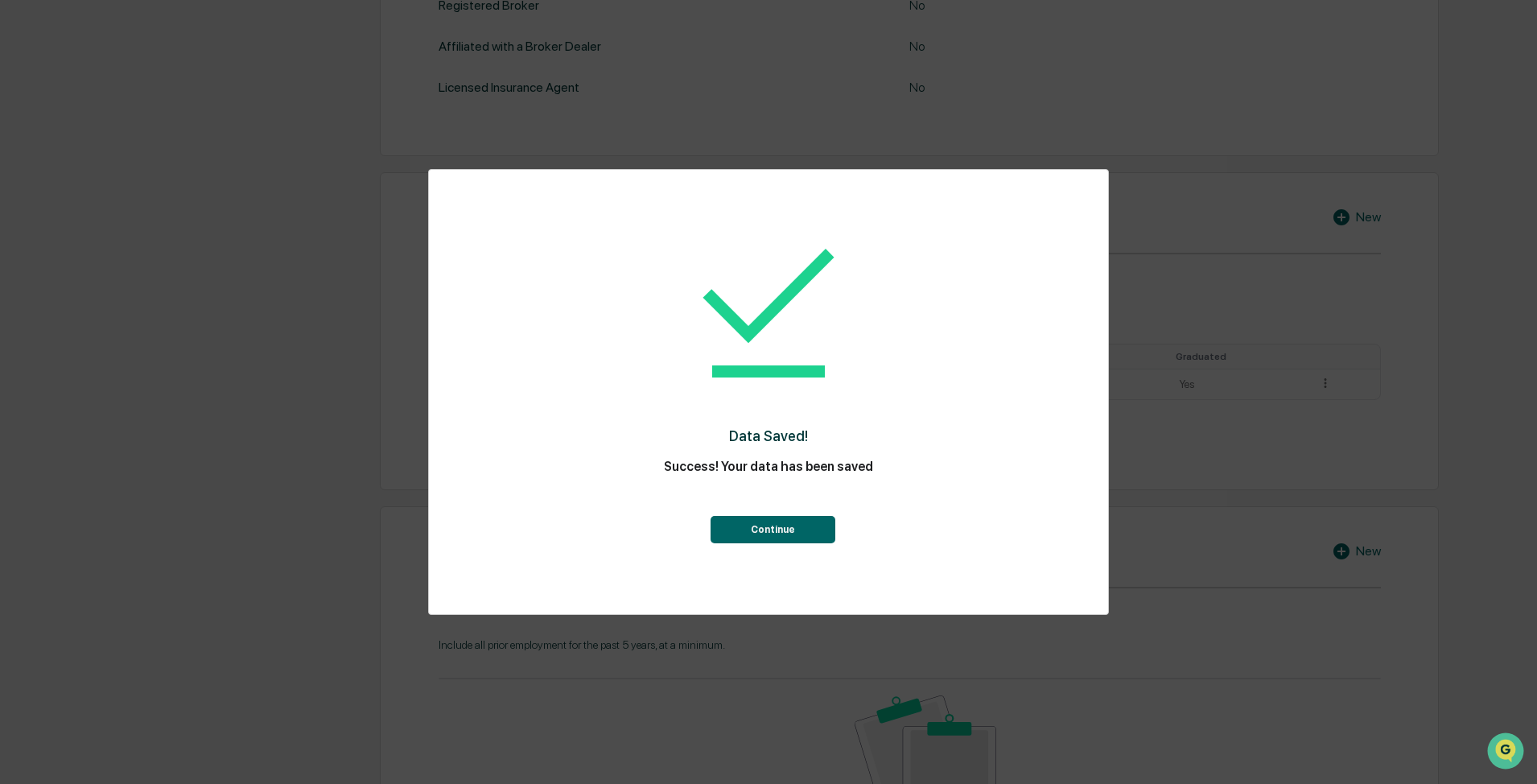
click at [770, 470] on button "Continue" at bounding box center [774, 528] width 125 height 27
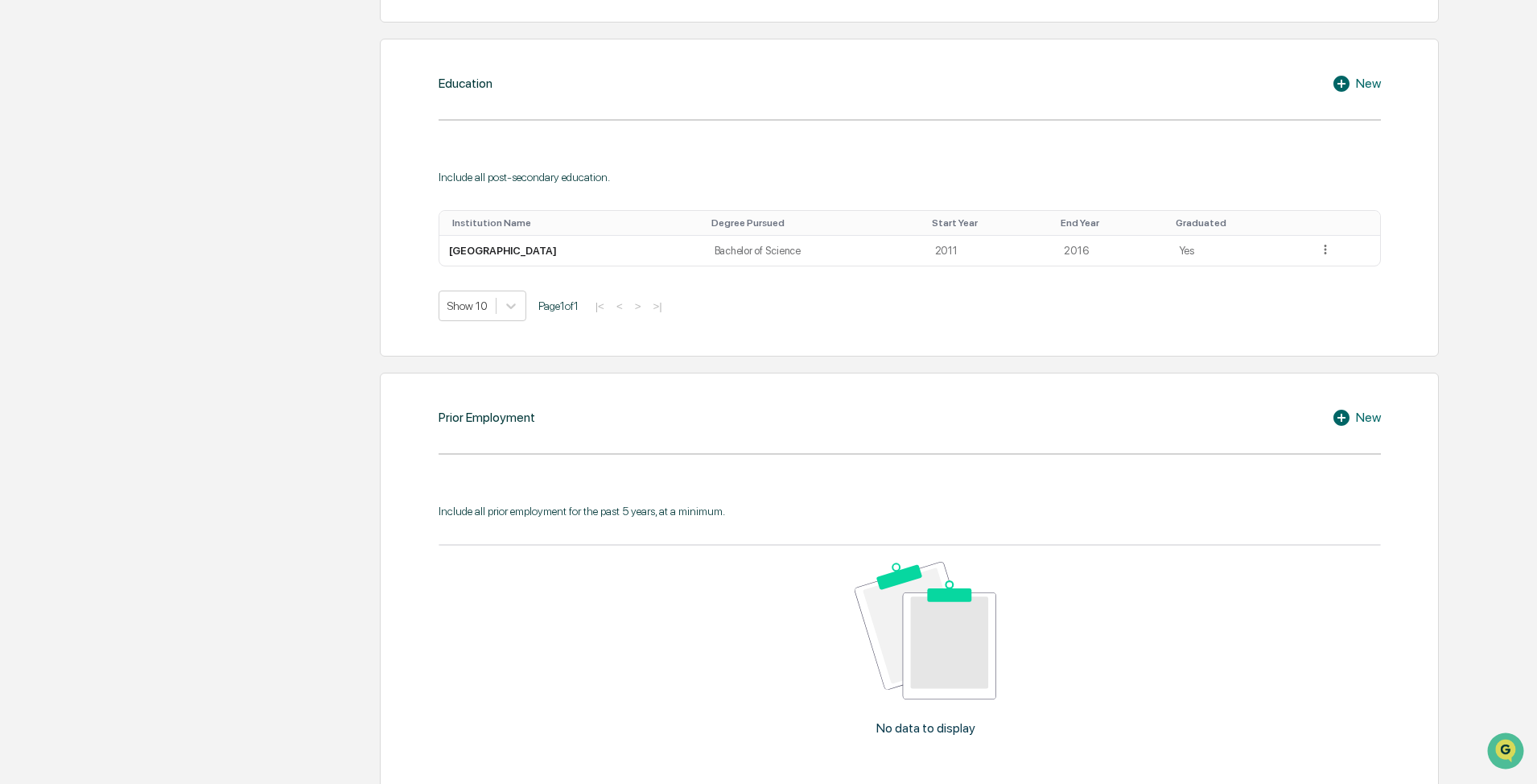
scroll to position [885, 0]
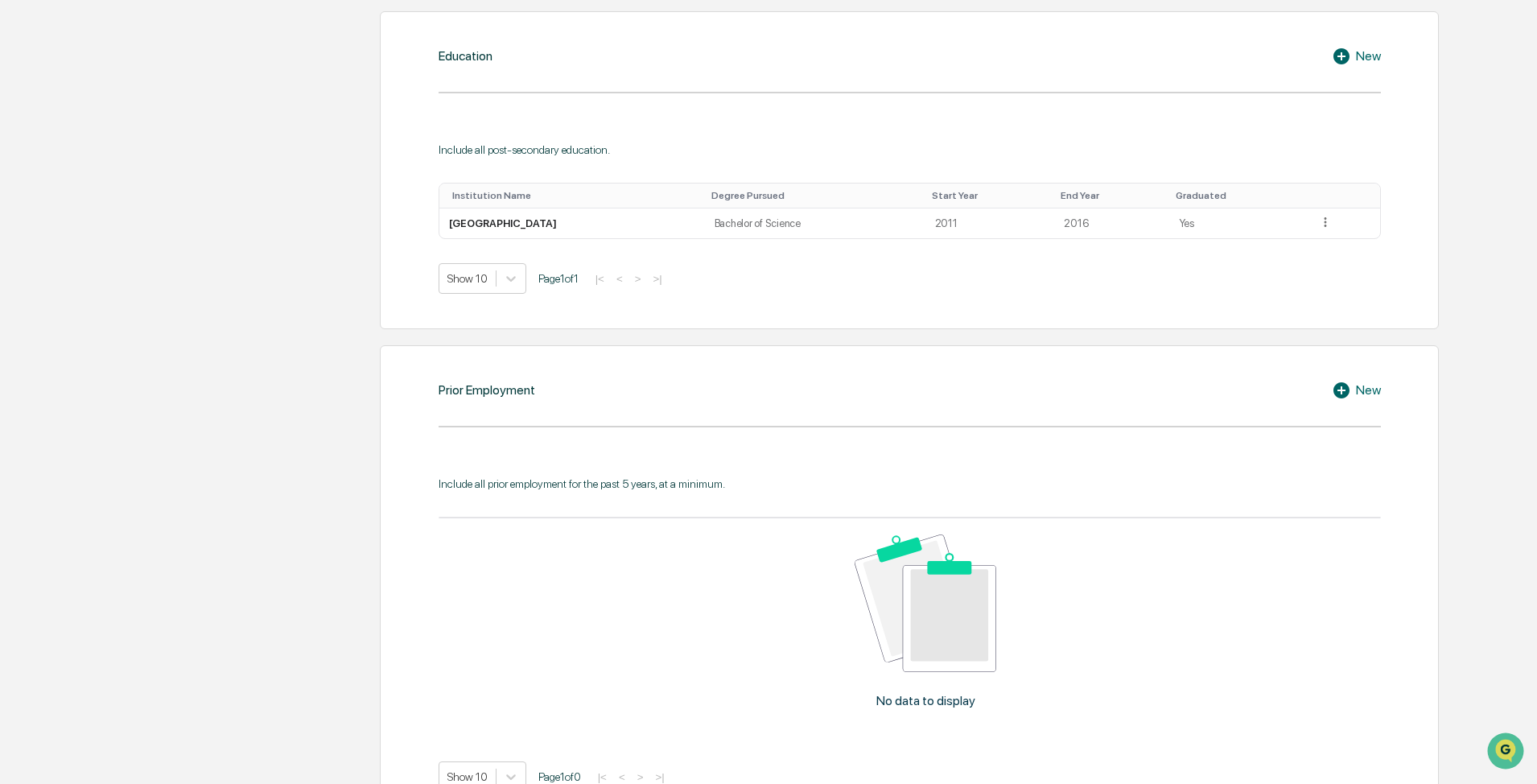
click at [770, 389] on div "New" at bounding box center [1356, 390] width 49 height 19
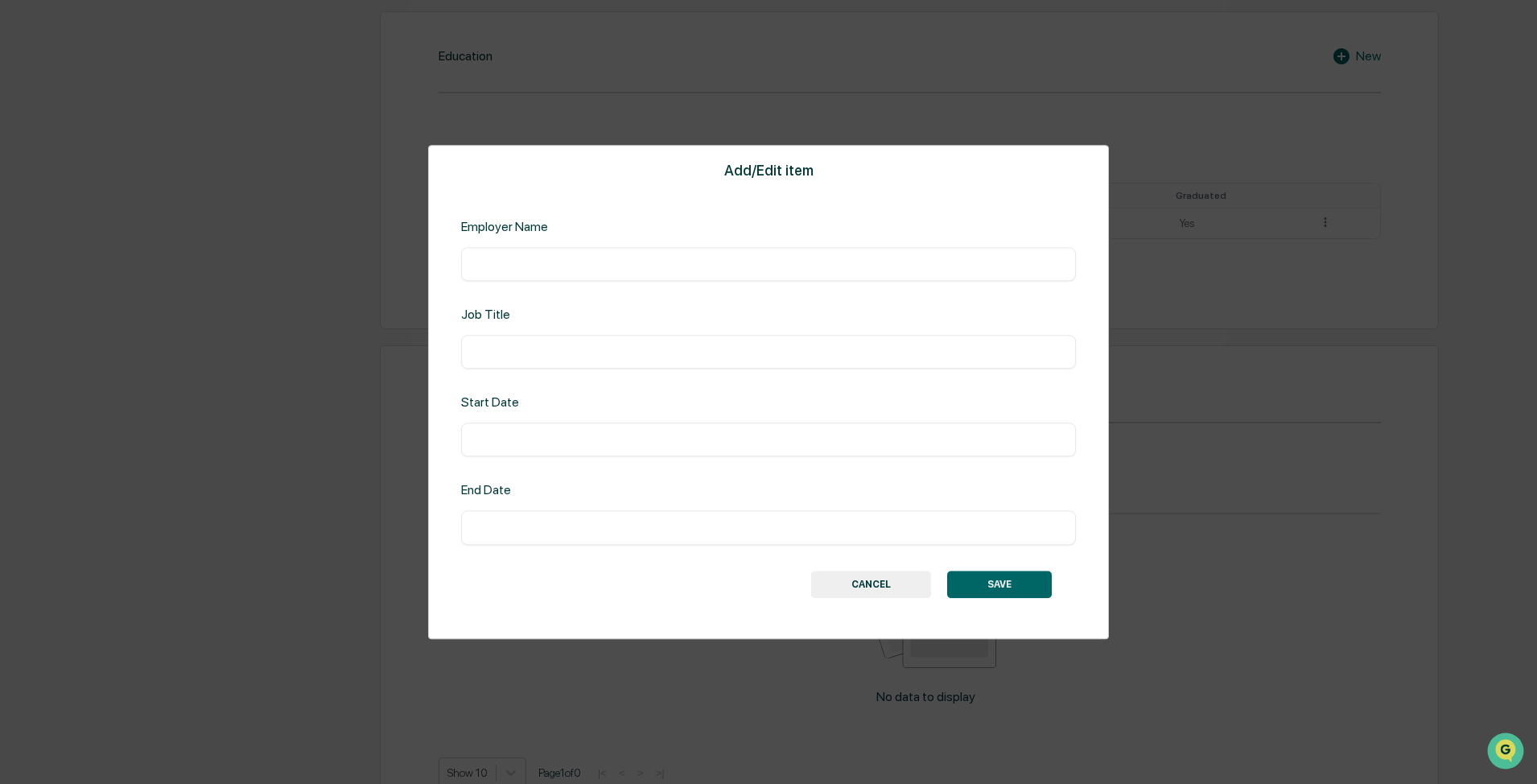
click at [658, 258] on input "text" at bounding box center [768, 263] width 591 height 17
type input "*******"
type input "**********"
click at [494, 470] on input "**********" at bounding box center [768, 528] width 591 height 17
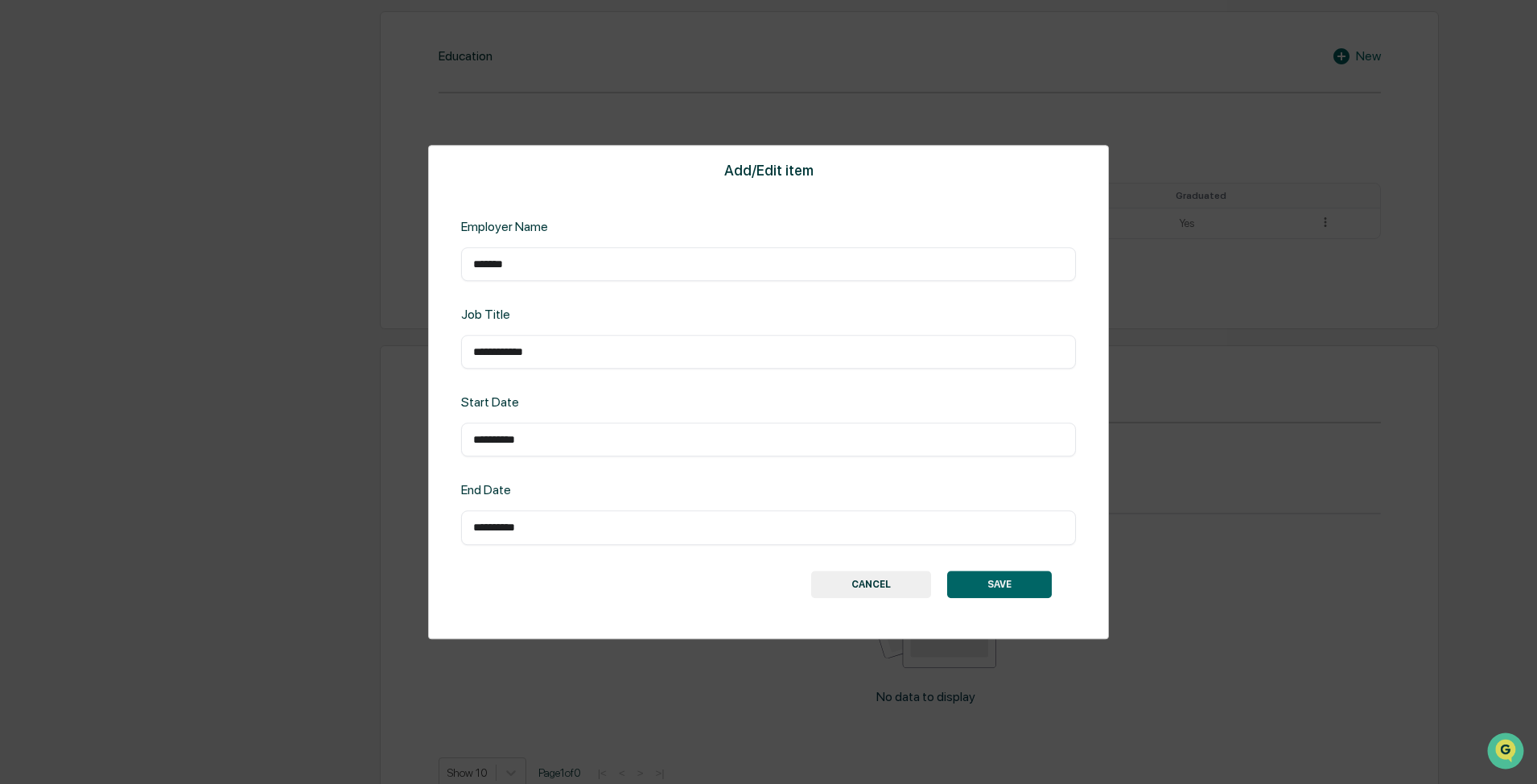
type input "**********"
click at [770, 470] on button "SAVE" at bounding box center [1000, 583] width 104 height 27
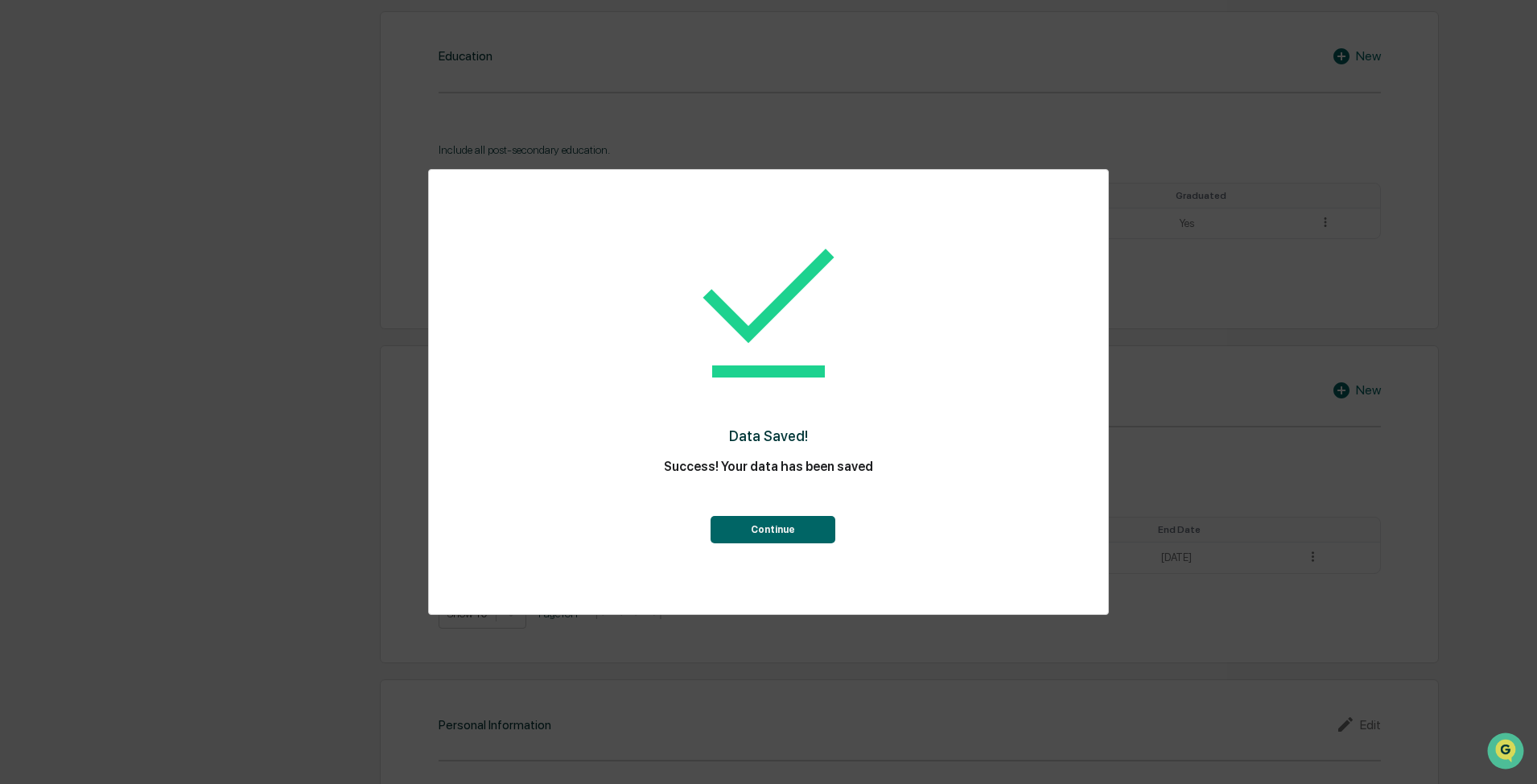
click at [749, 470] on button "Continue" at bounding box center [774, 528] width 125 height 27
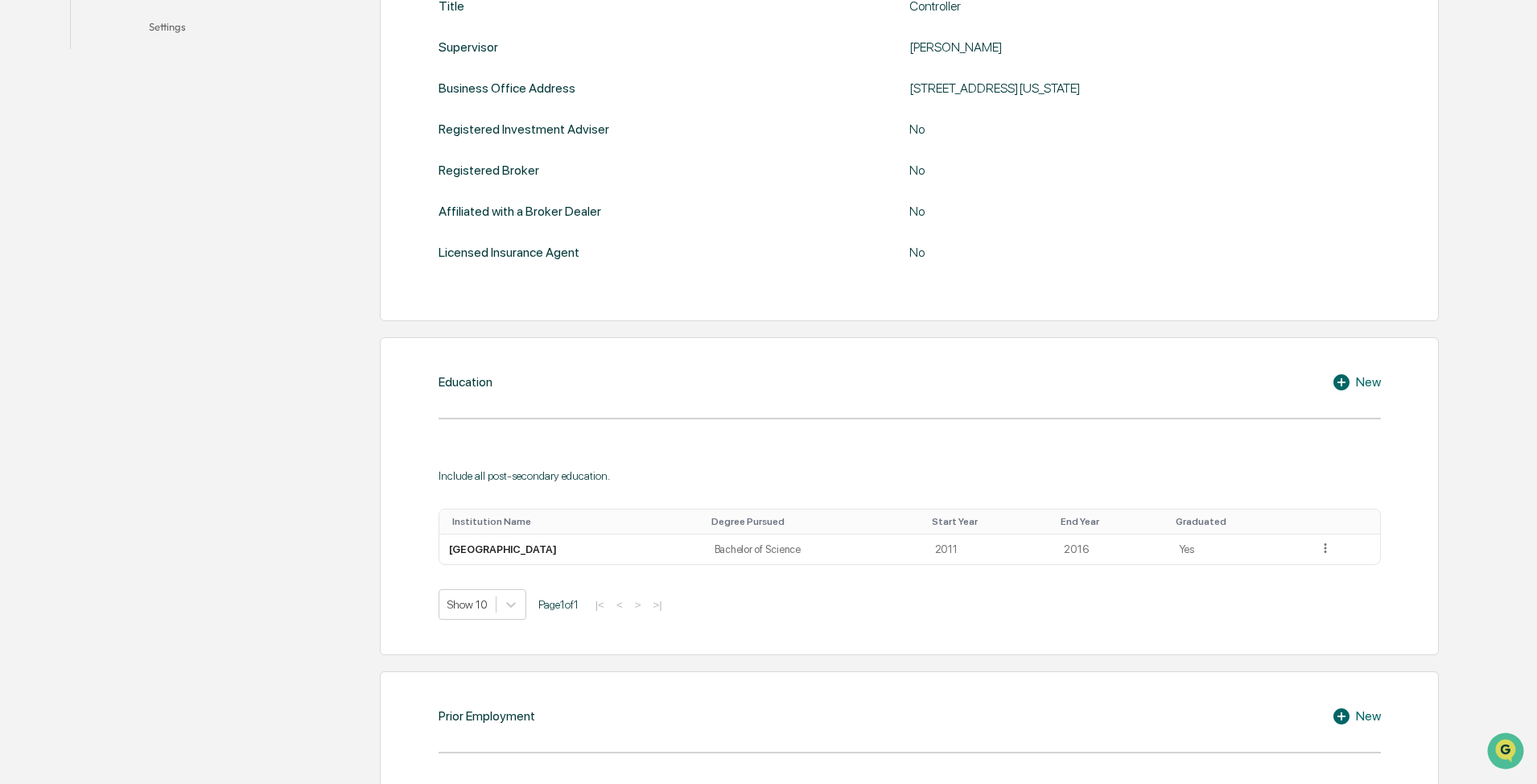
scroll to position [0, 0]
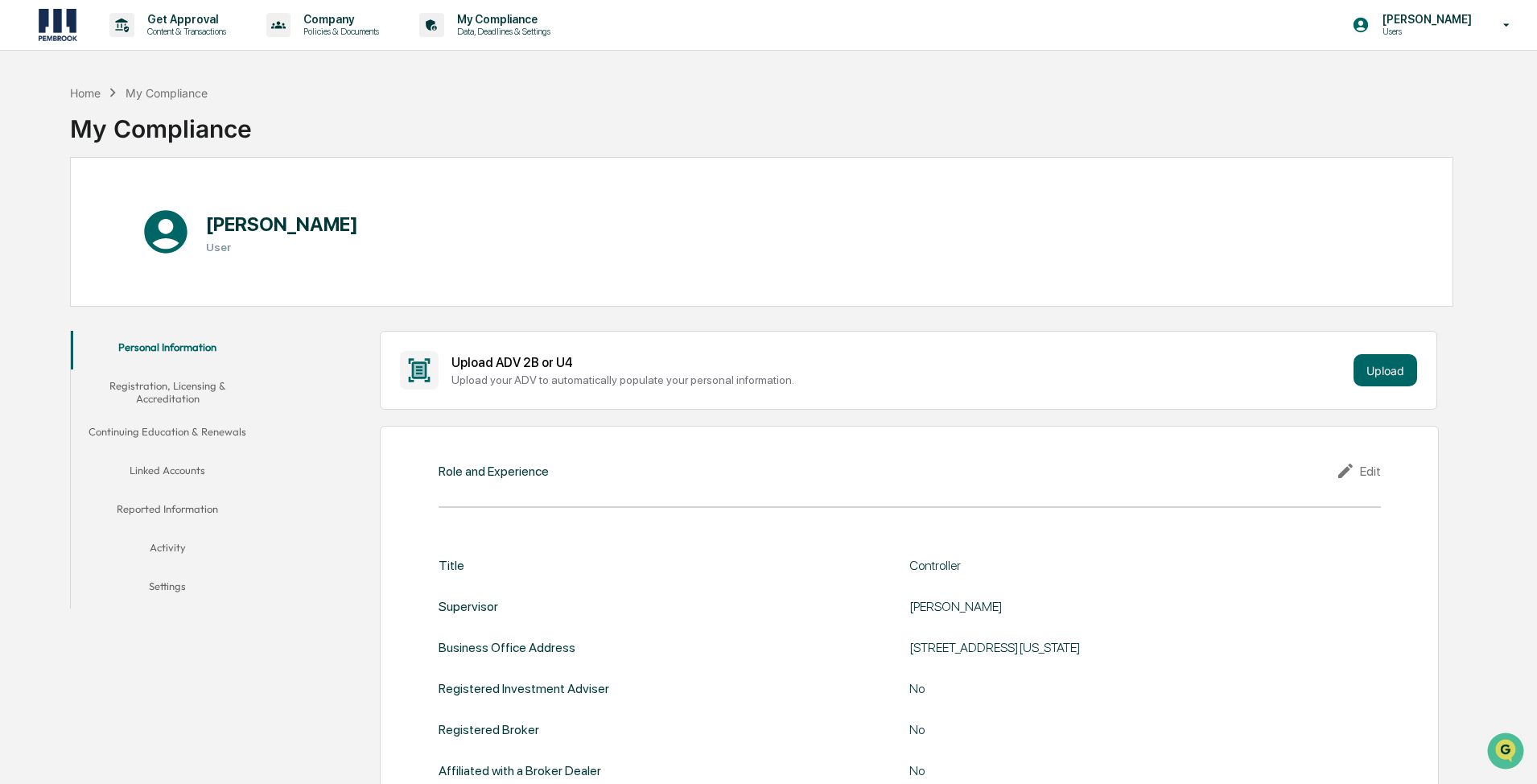
click at [151, 388] on button "Registration, Licensing & Accreditation" at bounding box center [167, 392] width 193 height 46
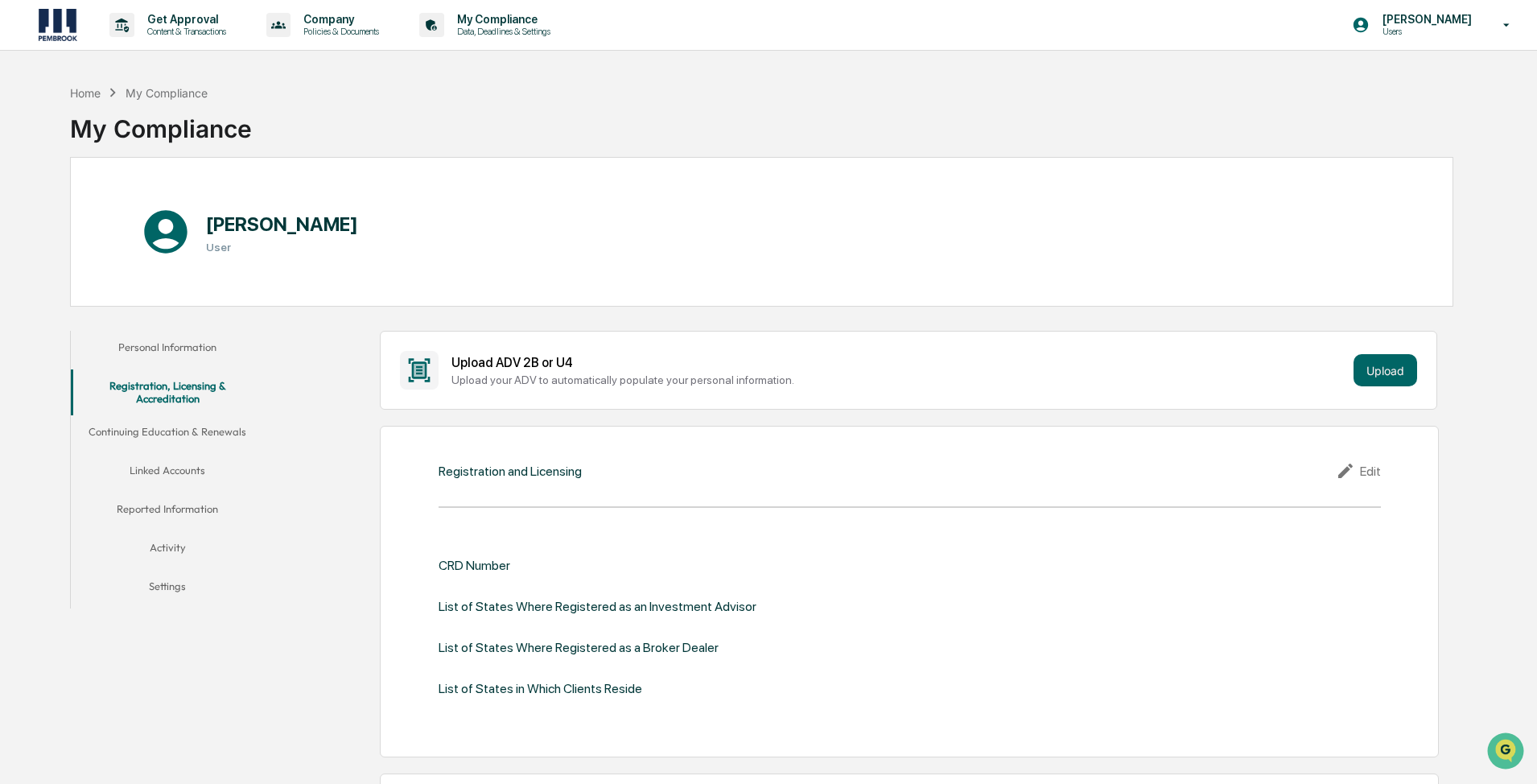
click at [153, 418] on button "Continuing Education & Renewals" at bounding box center [167, 435] width 193 height 38
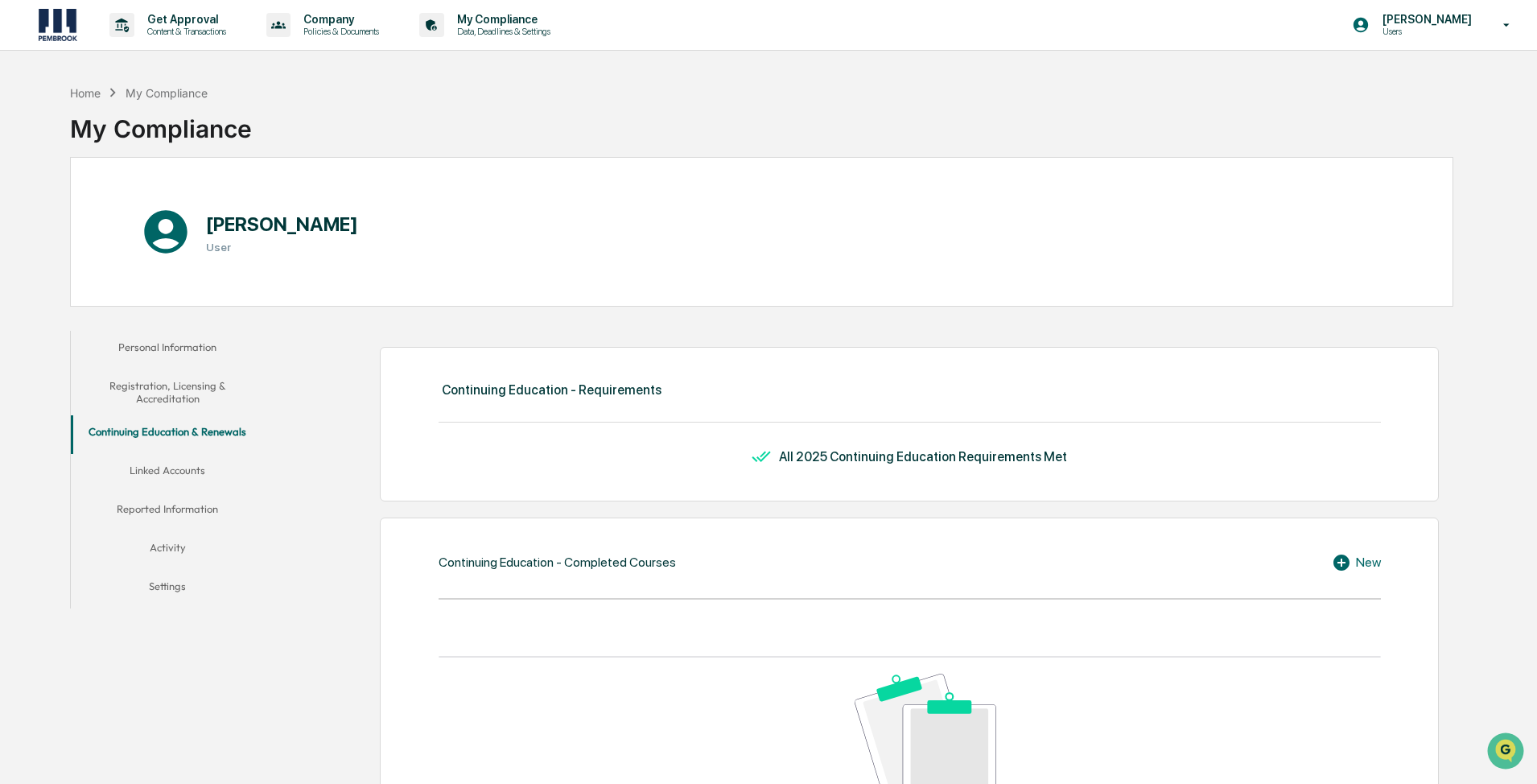
click at [177, 470] on button "Linked Accounts" at bounding box center [167, 473] width 193 height 38
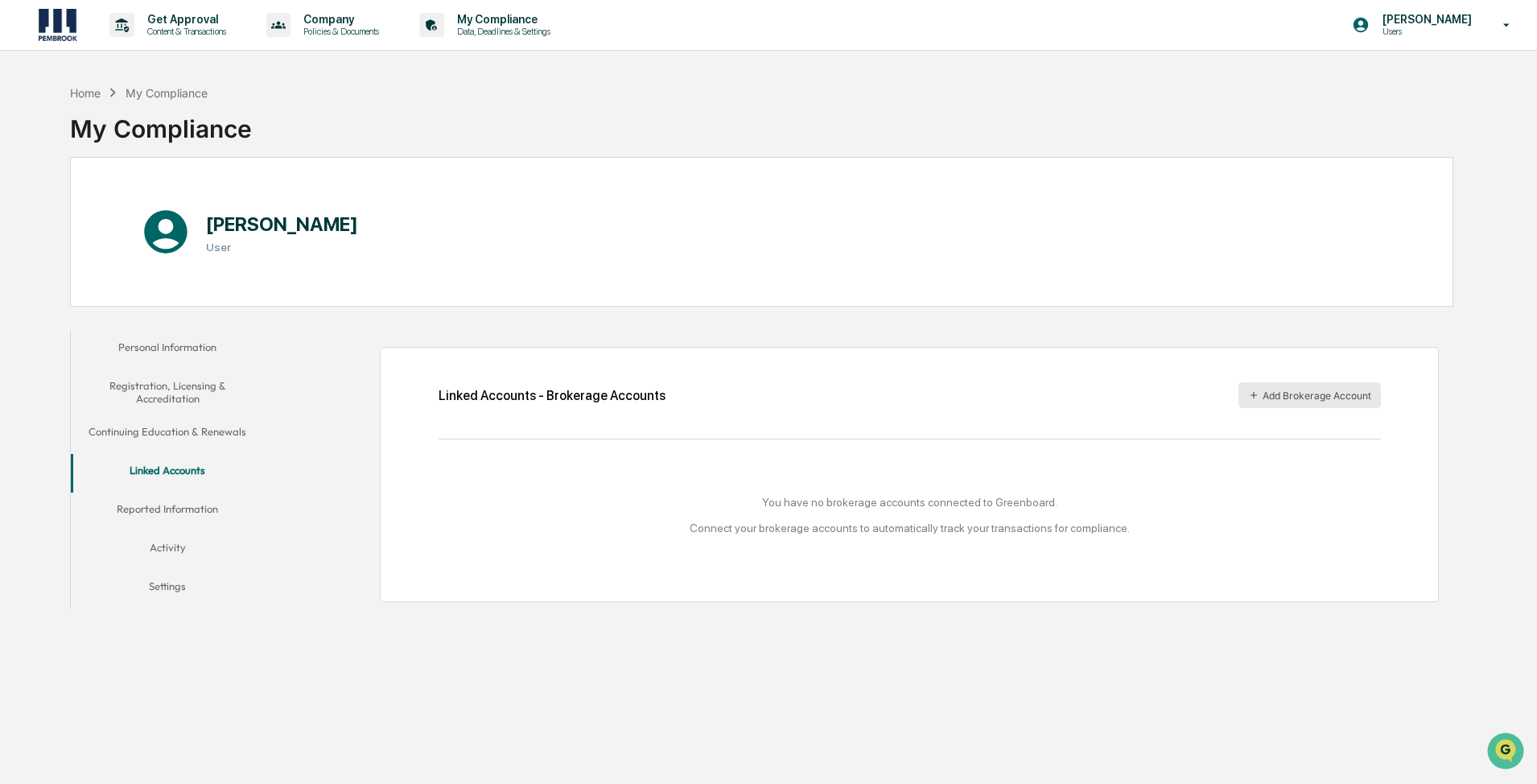
click at [770, 395] on button "Add Brokerage Account" at bounding box center [1310, 395] width 143 height 26
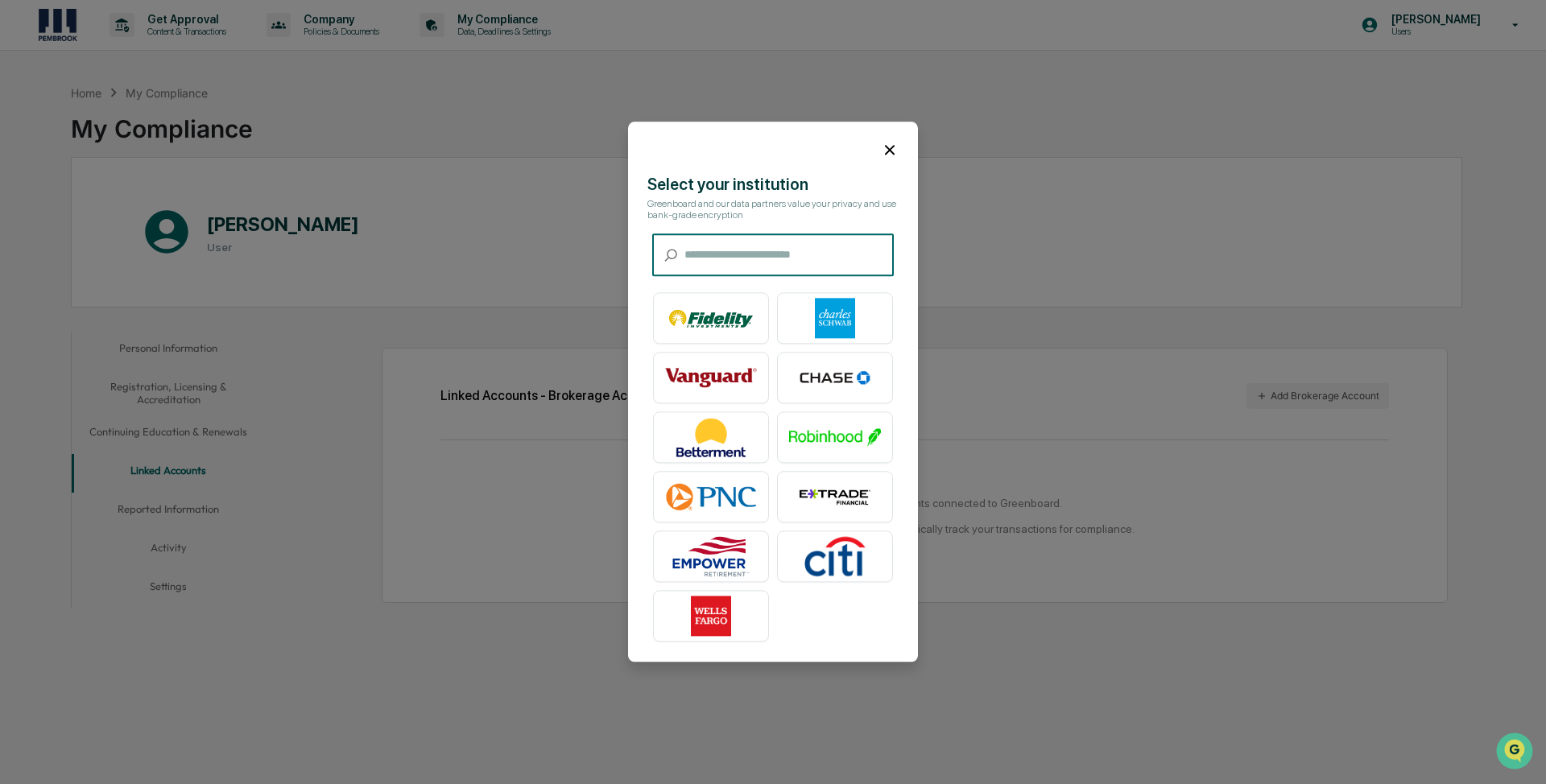
click at [754, 248] on input "text" at bounding box center [789, 255] width 210 height 43
drag, startPoint x: 836, startPoint y: 468, endPoint x: 830, endPoint y: 454, distance: 15.2
click at [770, 462] on table at bounding box center [773, 468] width 255 height 364
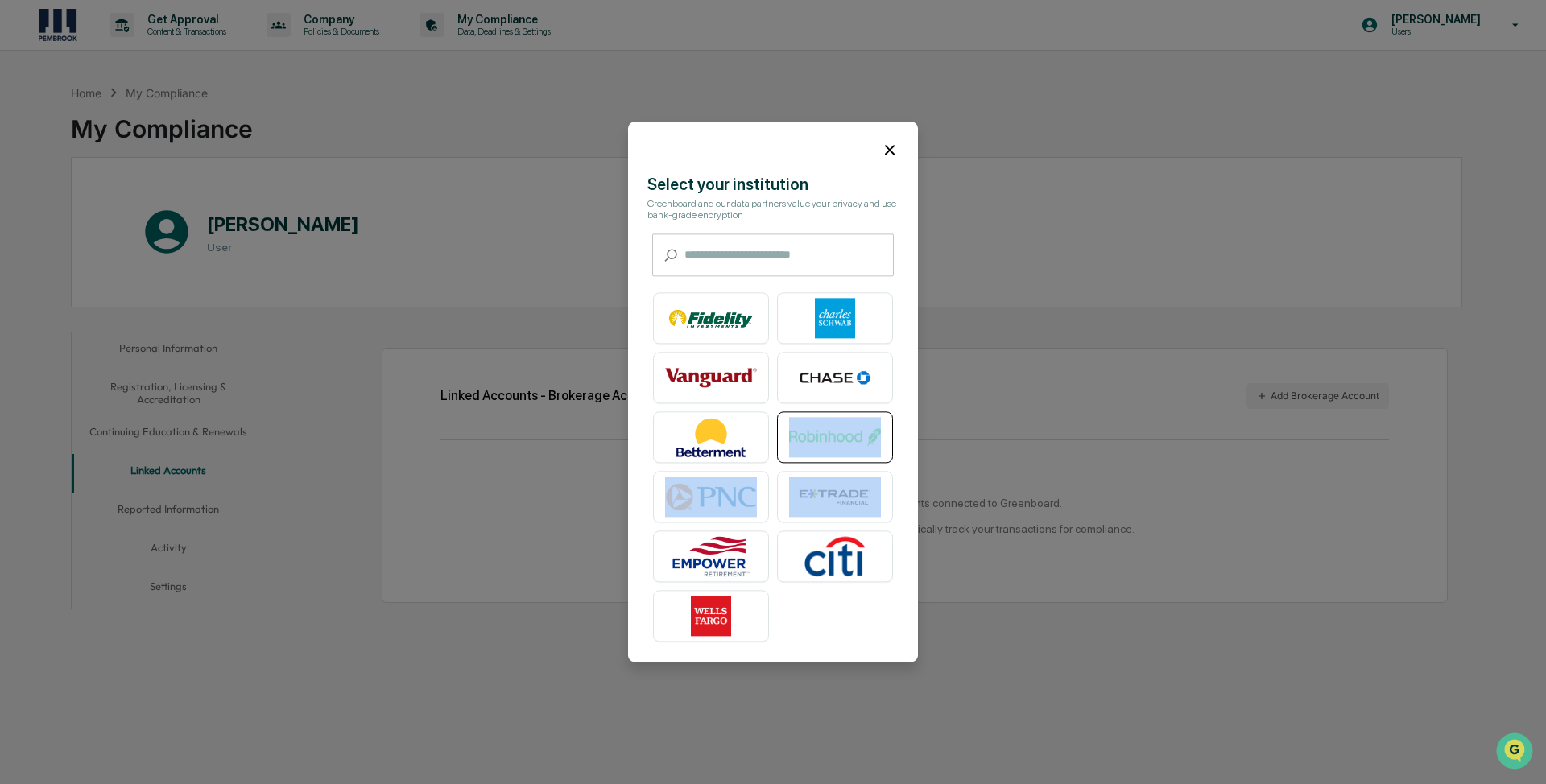
click at [770, 446] on img at bounding box center [835, 438] width 92 height 40
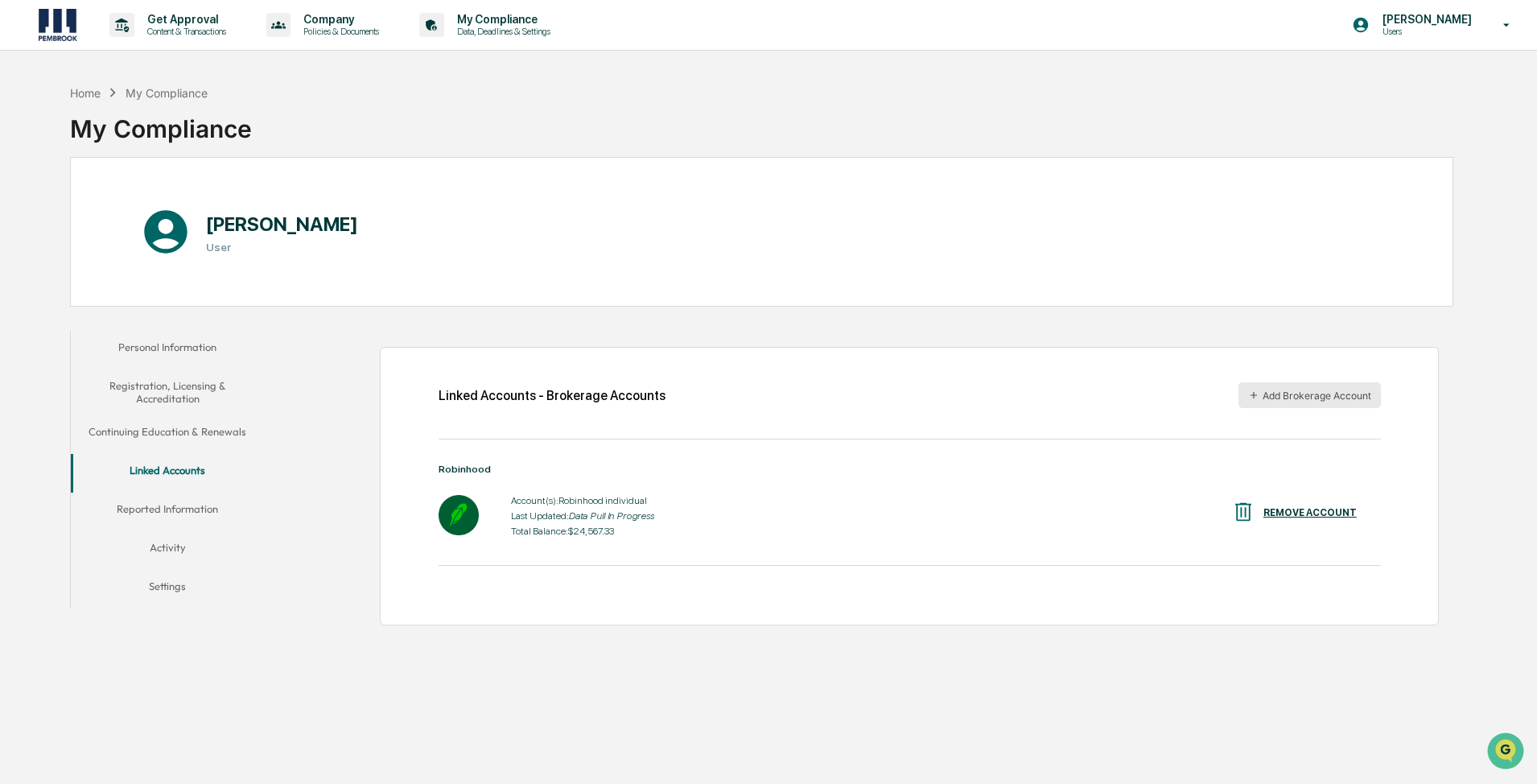
click at [770, 389] on button "Add Brokerage Account" at bounding box center [1310, 395] width 143 height 26
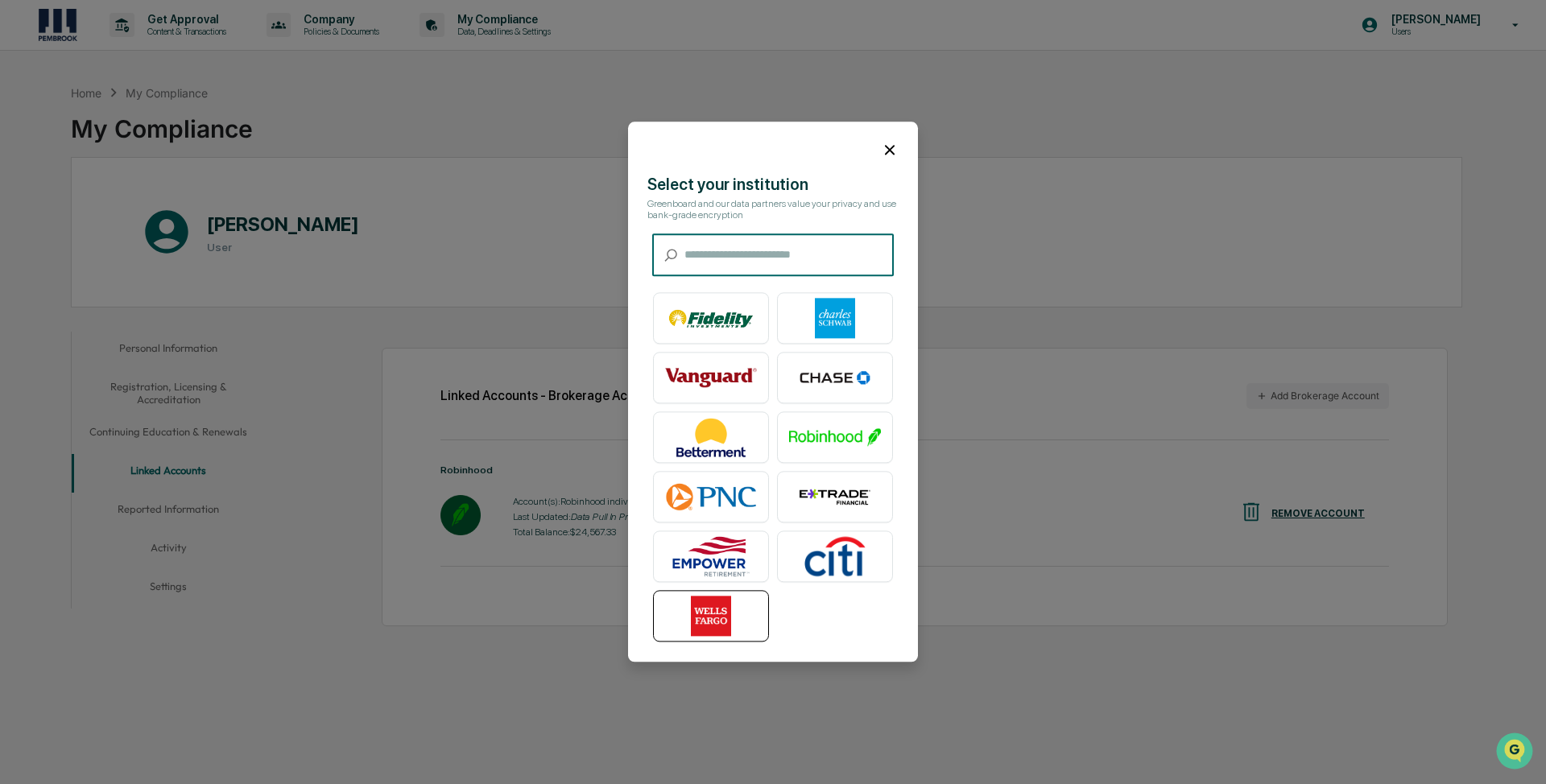
click at [725, 470] on img at bounding box center [711, 616] width 92 height 40
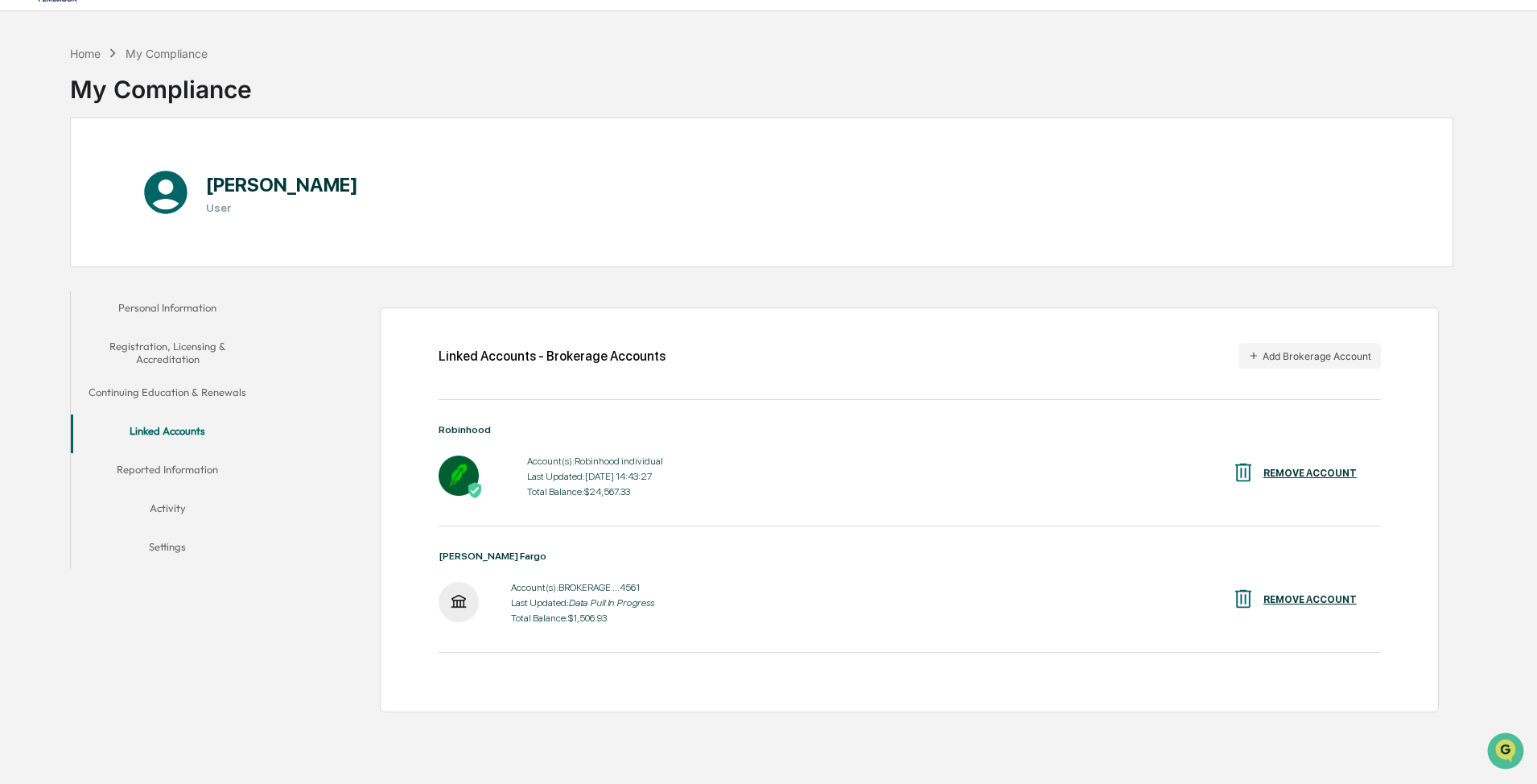
scroll to position [76, 0]
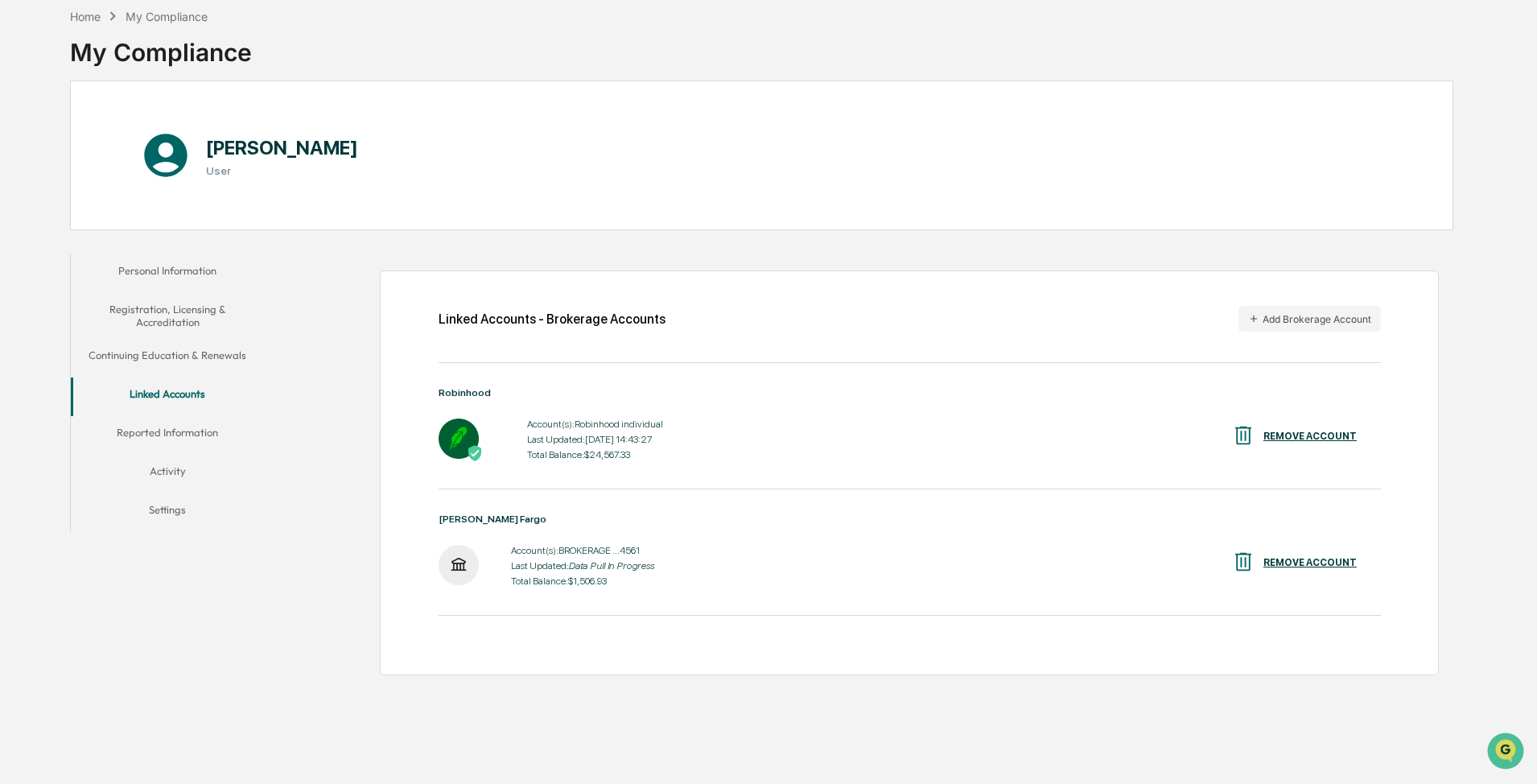
click at [169, 429] on button "Reported Information" at bounding box center [167, 435] width 193 height 38
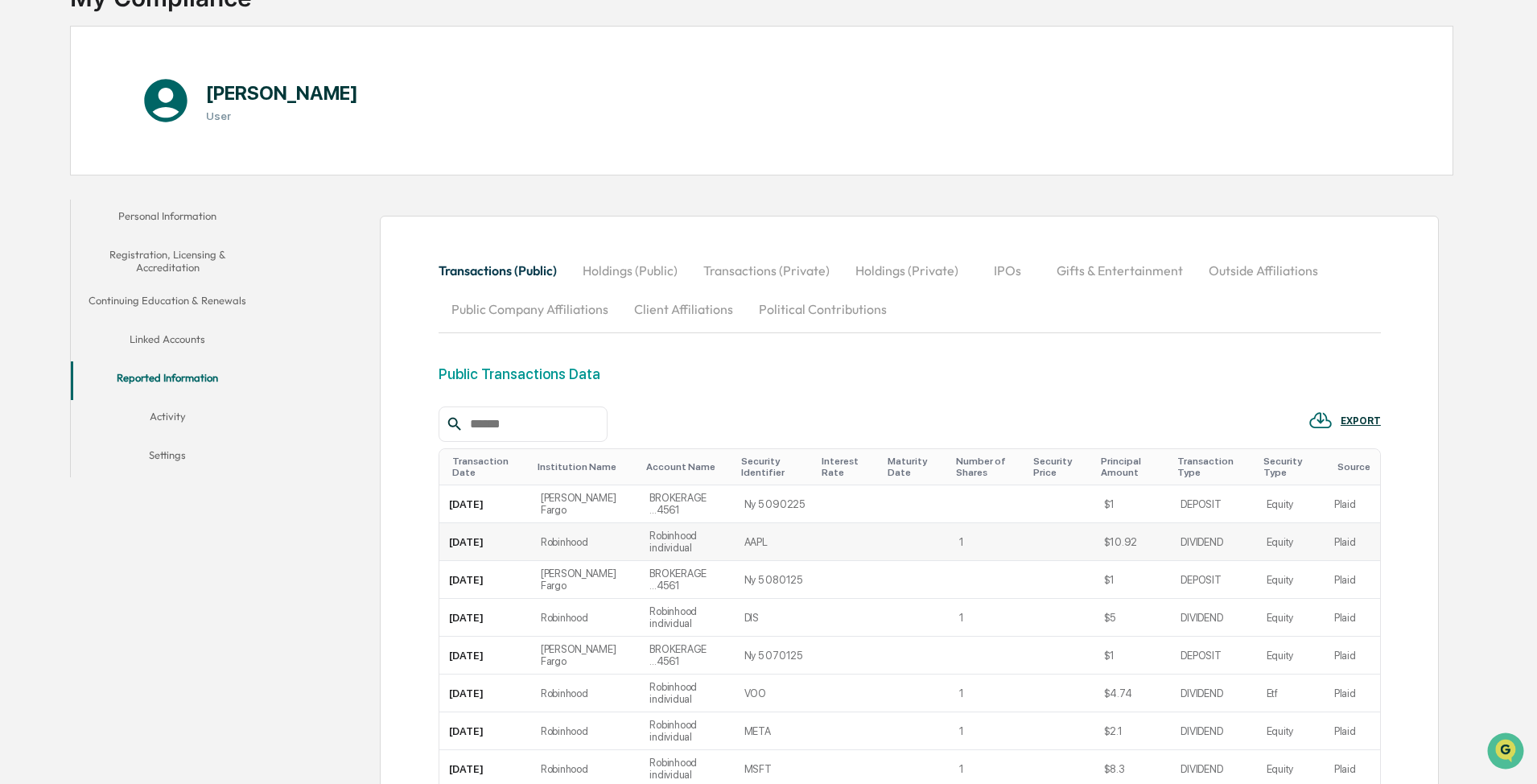
scroll to position [157, 0]
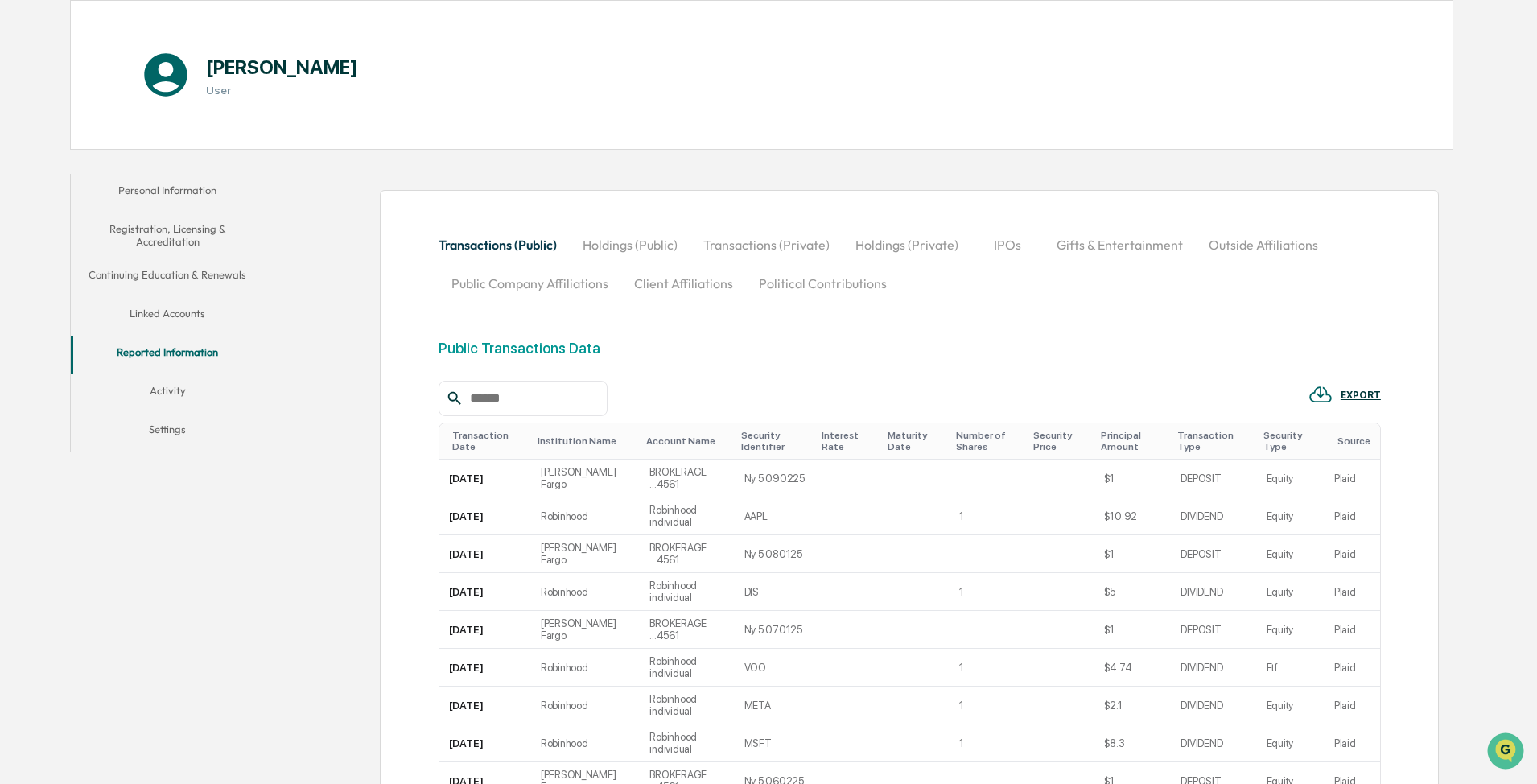
click at [171, 390] on button "Activity" at bounding box center [167, 394] width 193 height 38
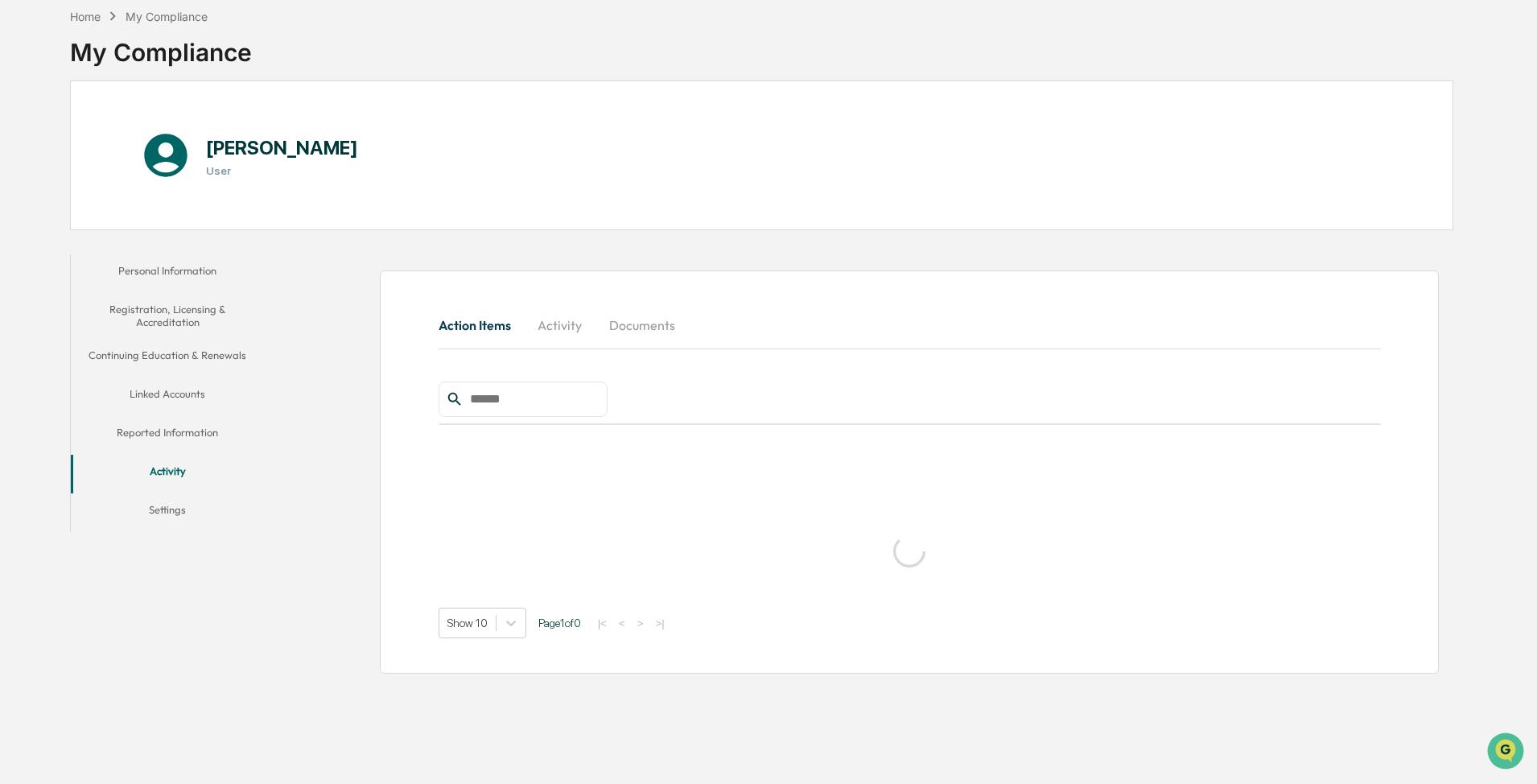
scroll to position [76, 0]
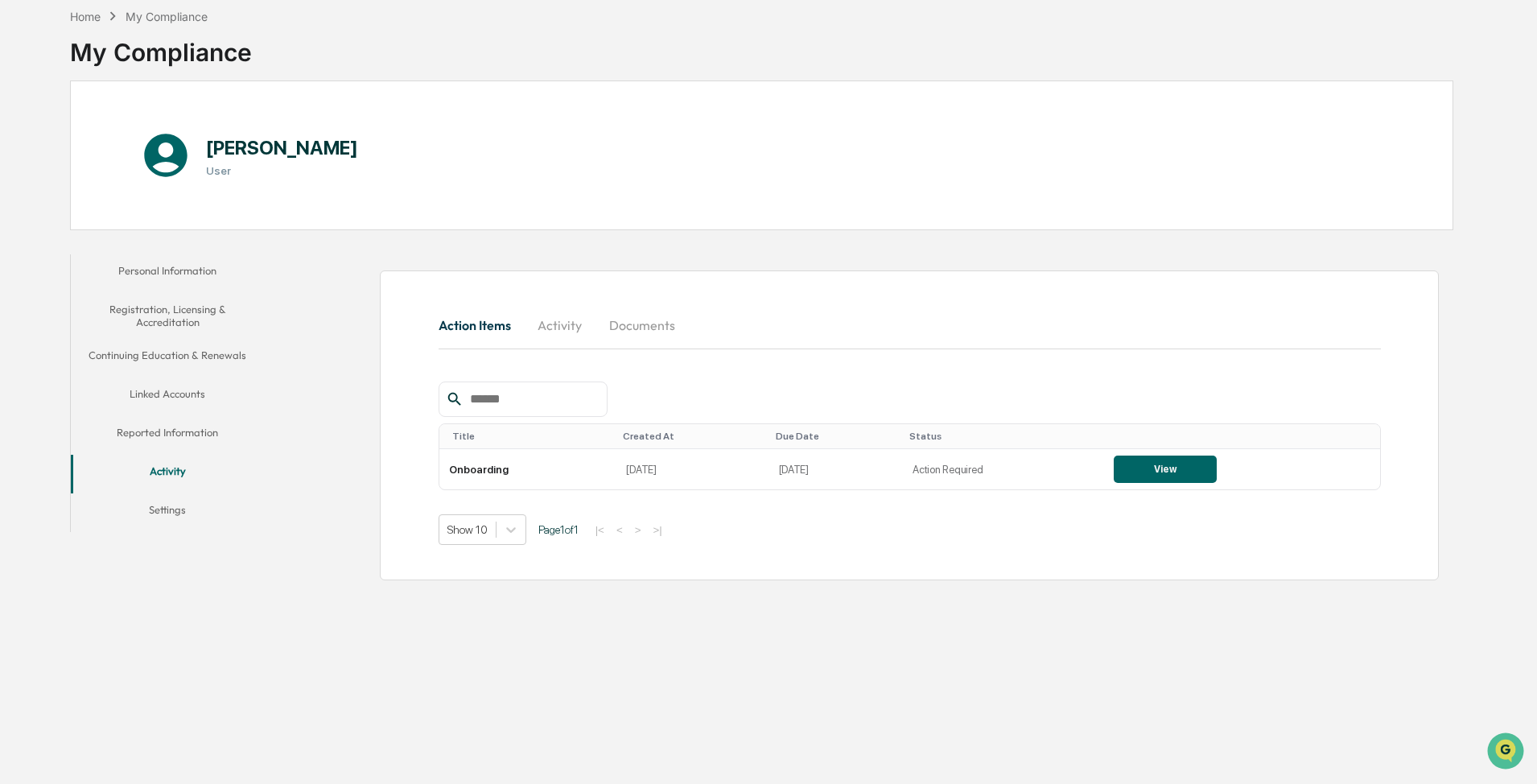
click at [180, 470] on button "Settings" at bounding box center [167, 513] width 193 height 38
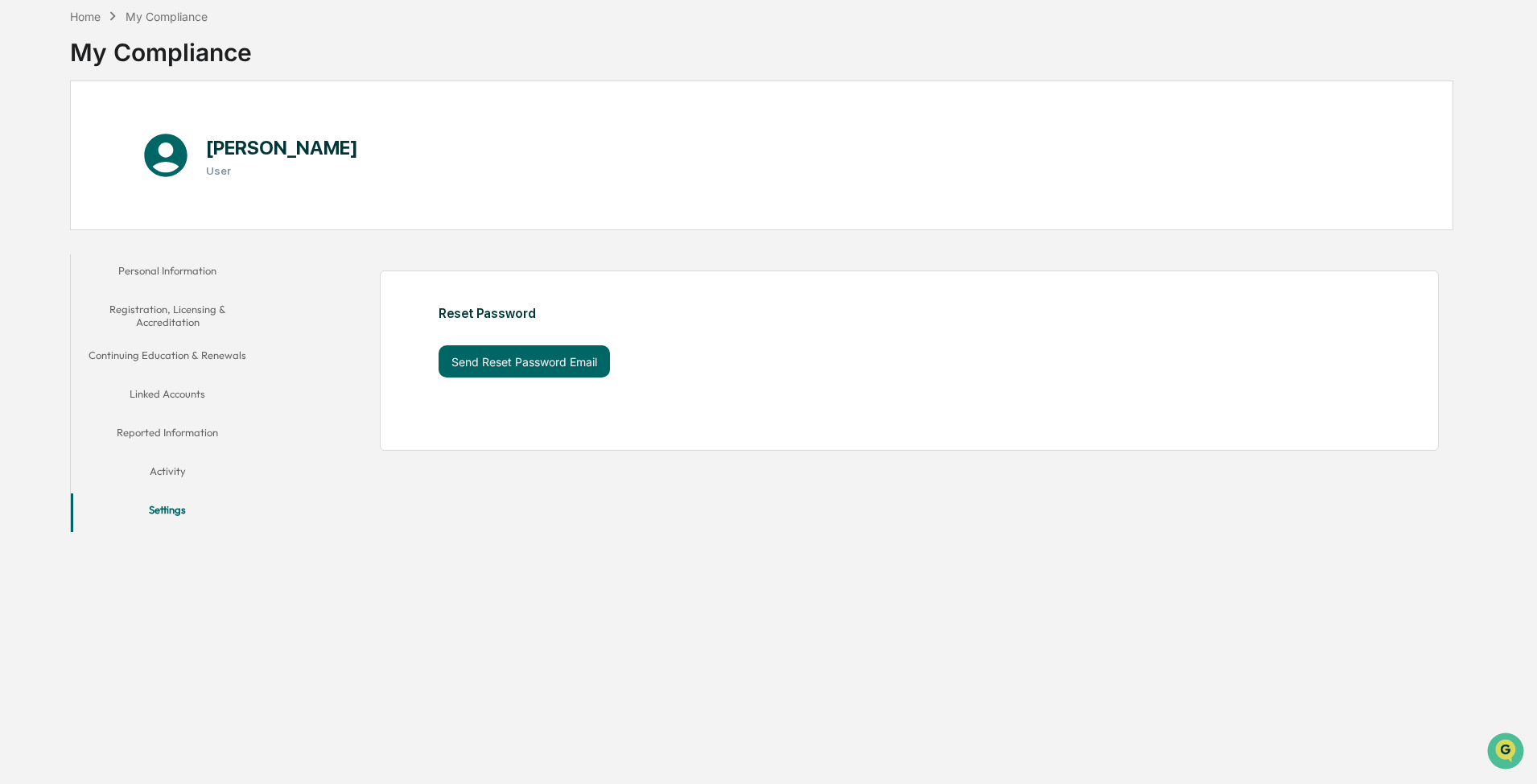
click at [163, 263] on button "Personal Information" at bounding box center [167, 274] width 193 height 38
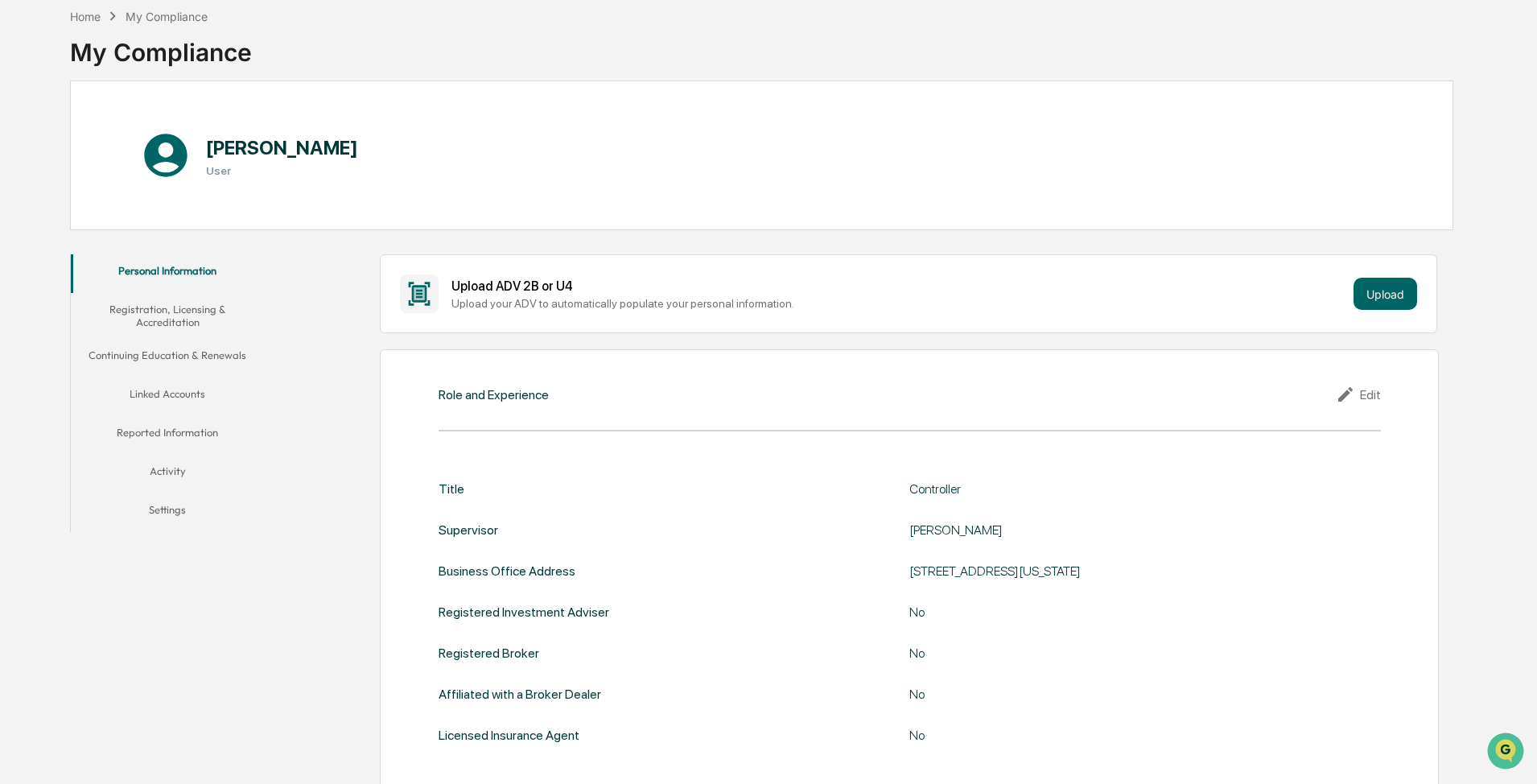
click at [175, 424] on button "Reported Information" at bounding box center [167, 435] width 193 height 38
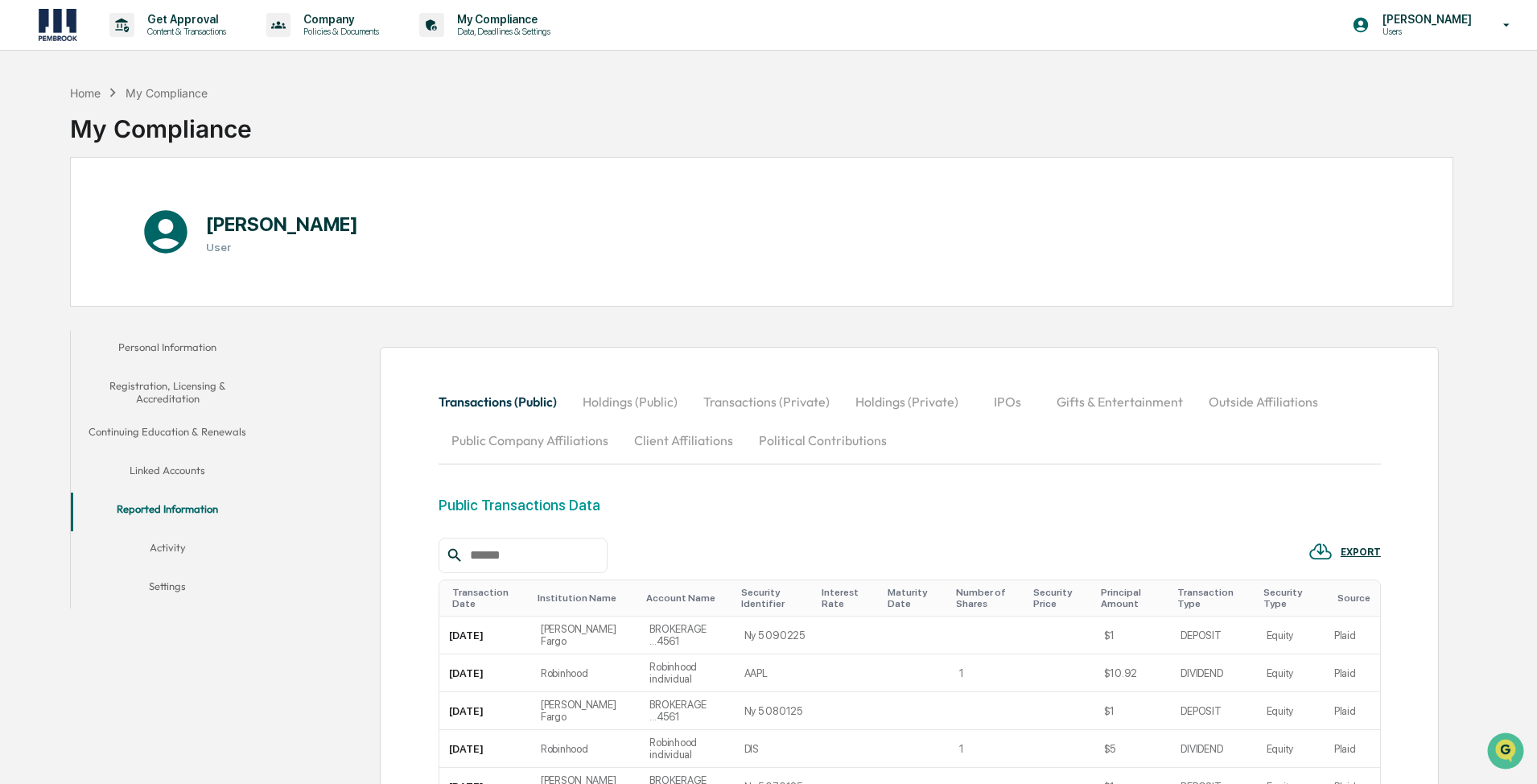
click at [190, 470] on button "Linked Accounts" at bounding box center [167, 473] width 193 height 38
